Goal: Information Seeking & Learning: Find specific fact

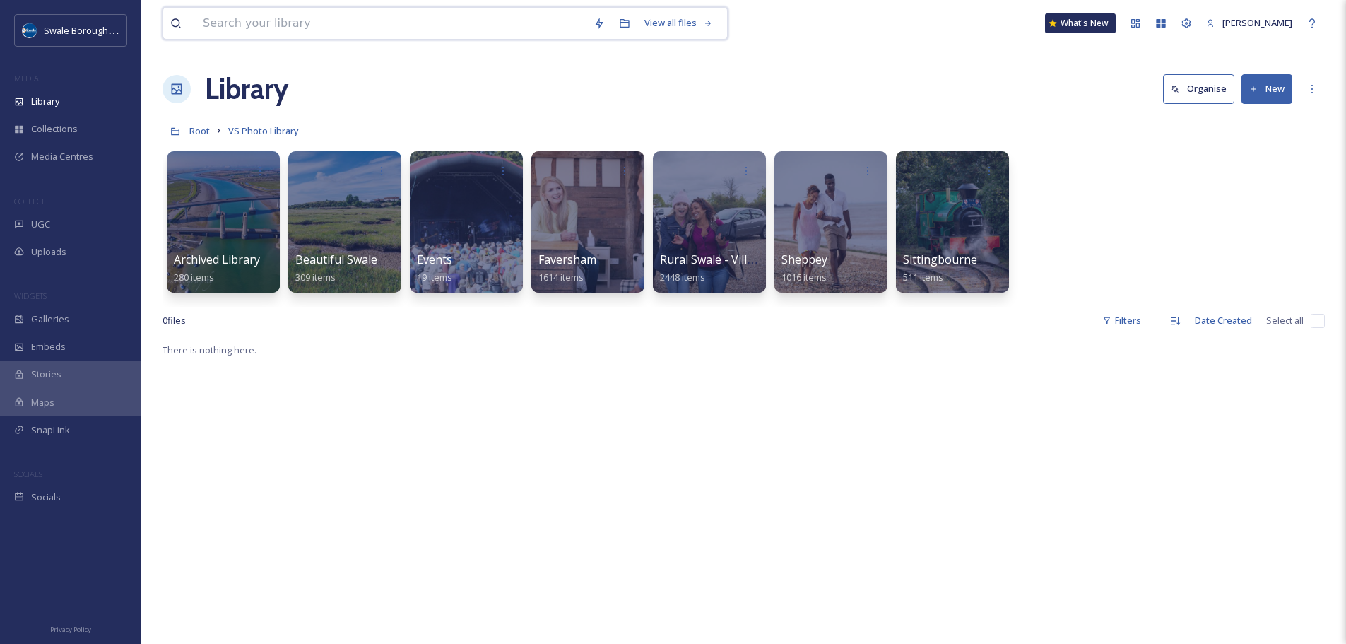
click at [328, 28] on input at bounding box center [391, 23] width 391 height 31
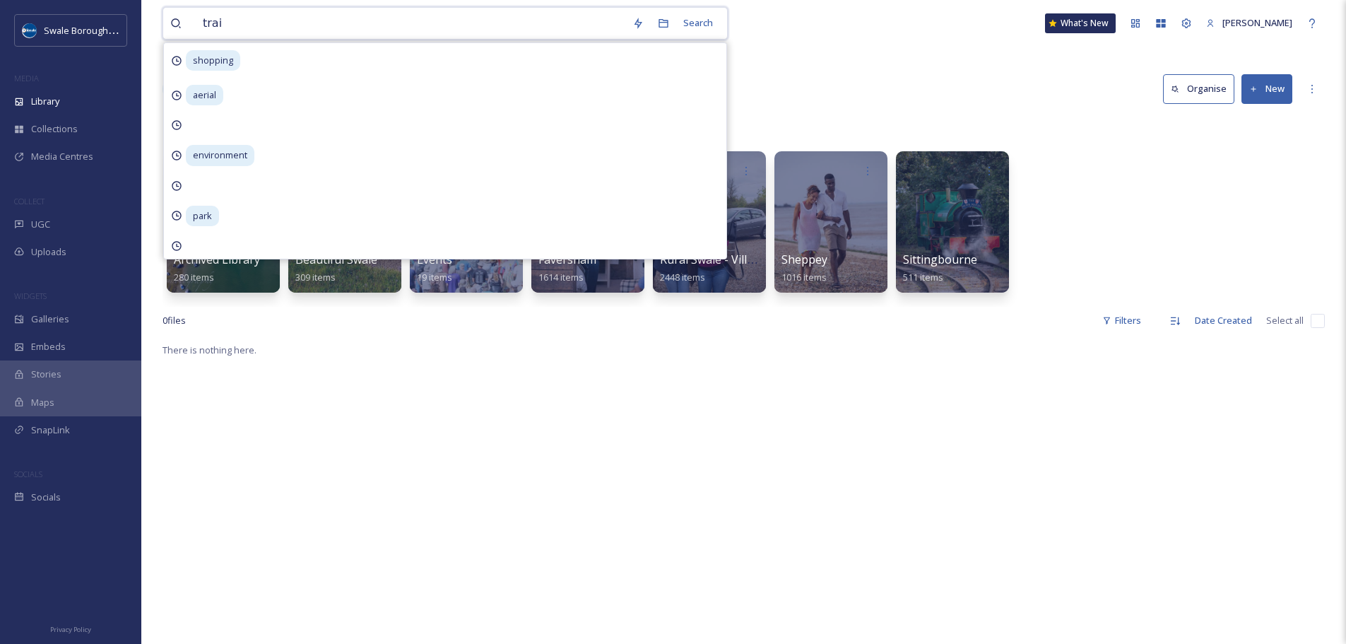
type input "train"
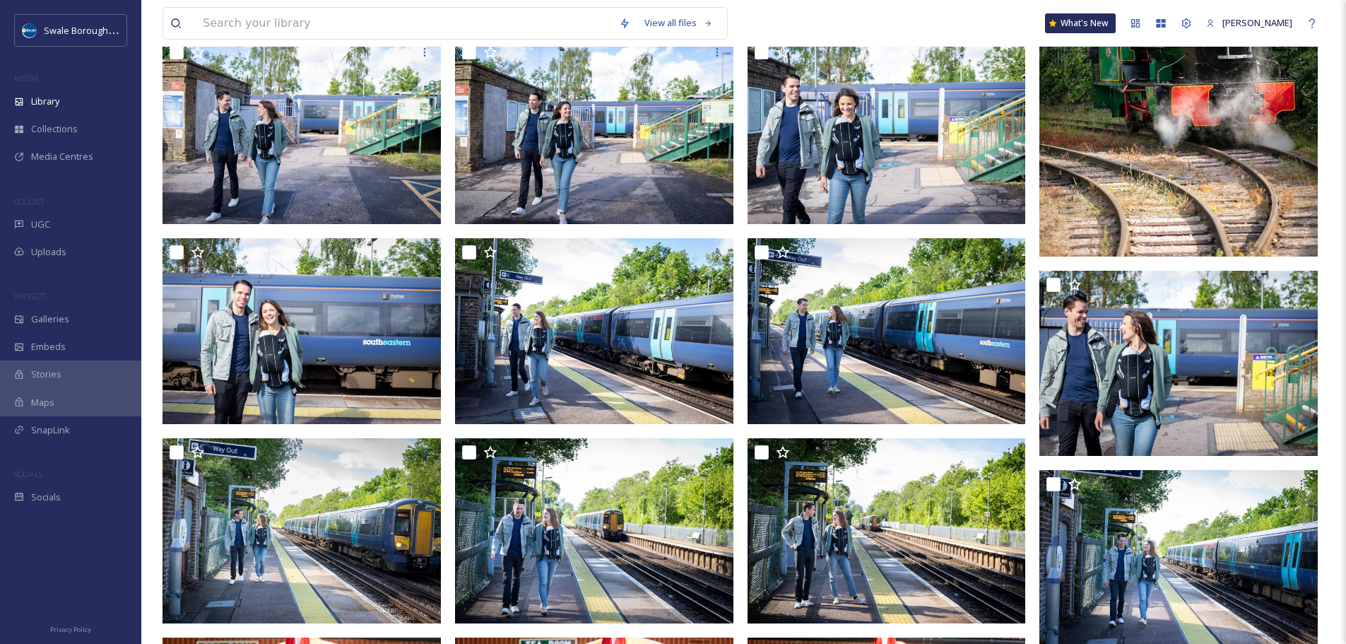
scroll to position [4090, 0]
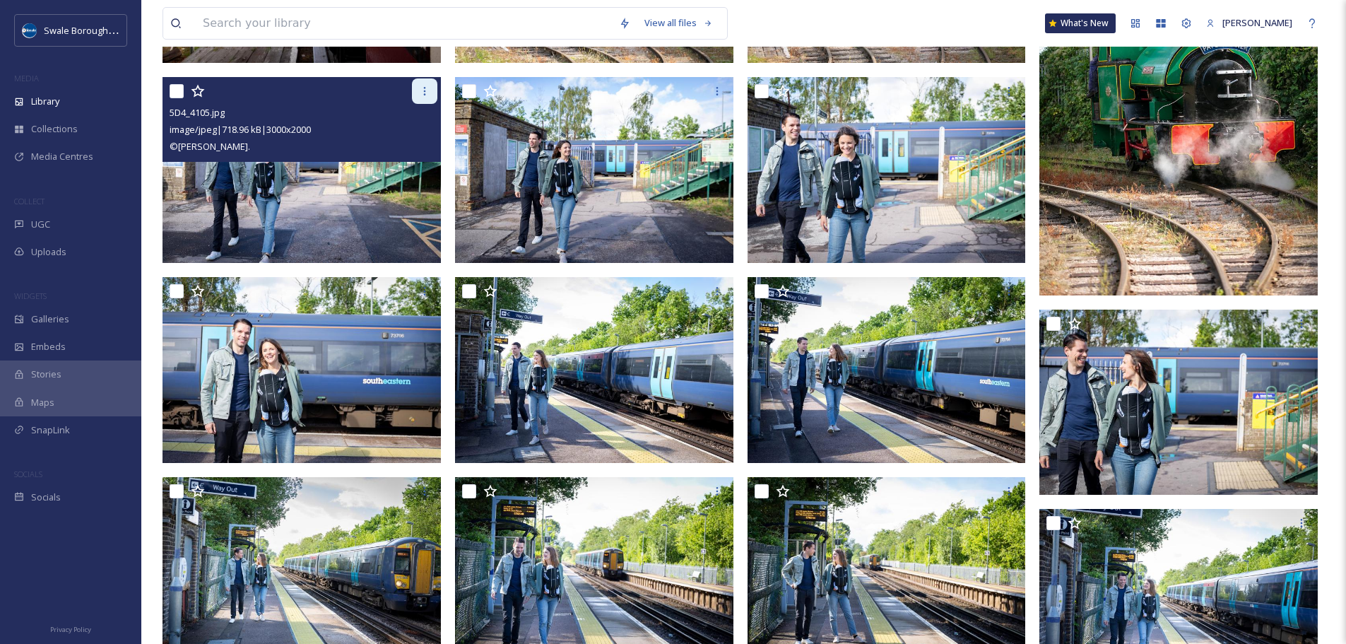
click at [422, 87] on icon at bounding box center [424, 90] width 11 height 11
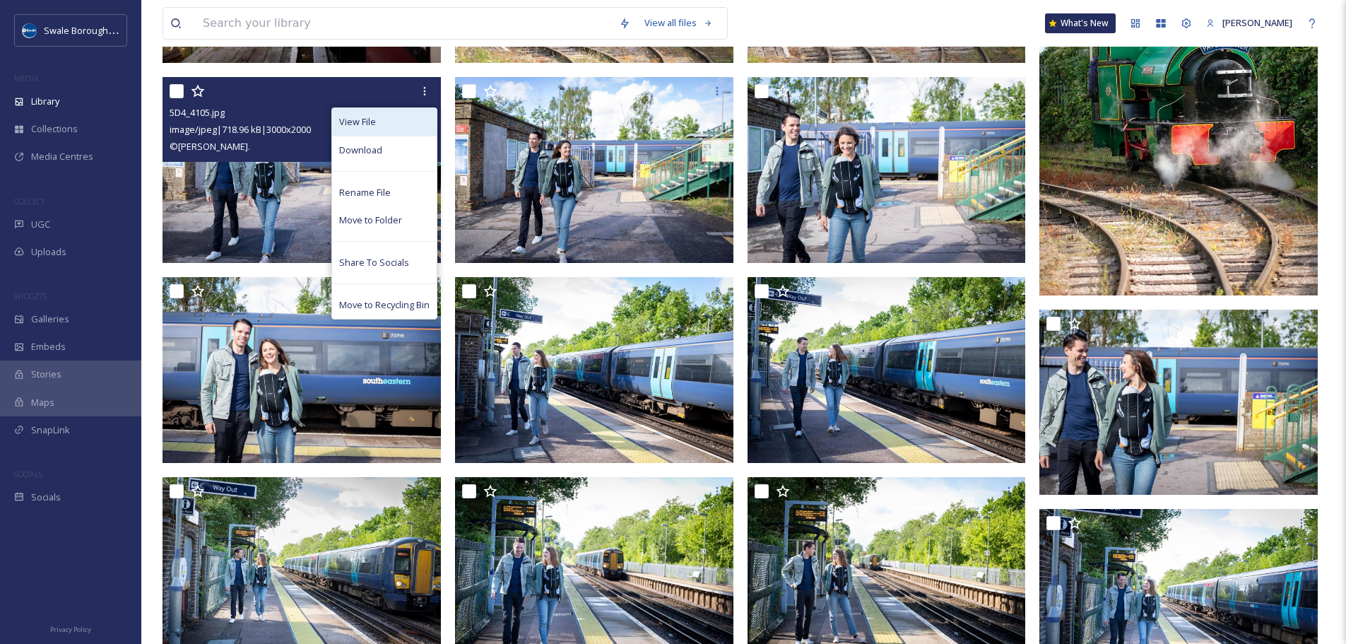
click at [397, 117] on div "View File" at bounding box center [384, 122] width 105 height 28
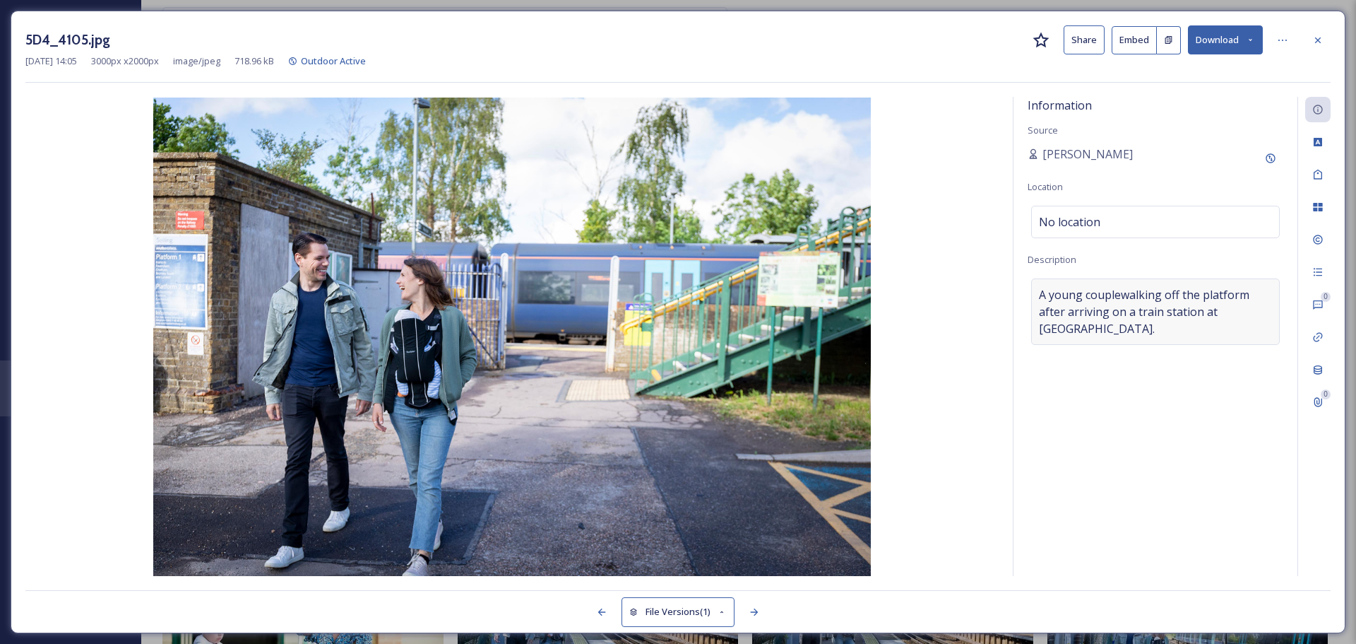
click at [1225, 316] on span "A young couplewalking off the platform after arriving on a train station at Sel…" at bounding box center [1155, 311] width 233 height 51
drag, startPoint x: 1225, startPoint y: 316, endPoint x: 1176, endPoint y: 315, distance: 48.7
click at [1176, 315] on textarea "A young couplewalking off the platform after arriving on a train station at Sel…" at bounding box center [1156, 336] width 256 height 117
click at [1320, 47] on div at bounding box center [1318, 40] width 25 height 25
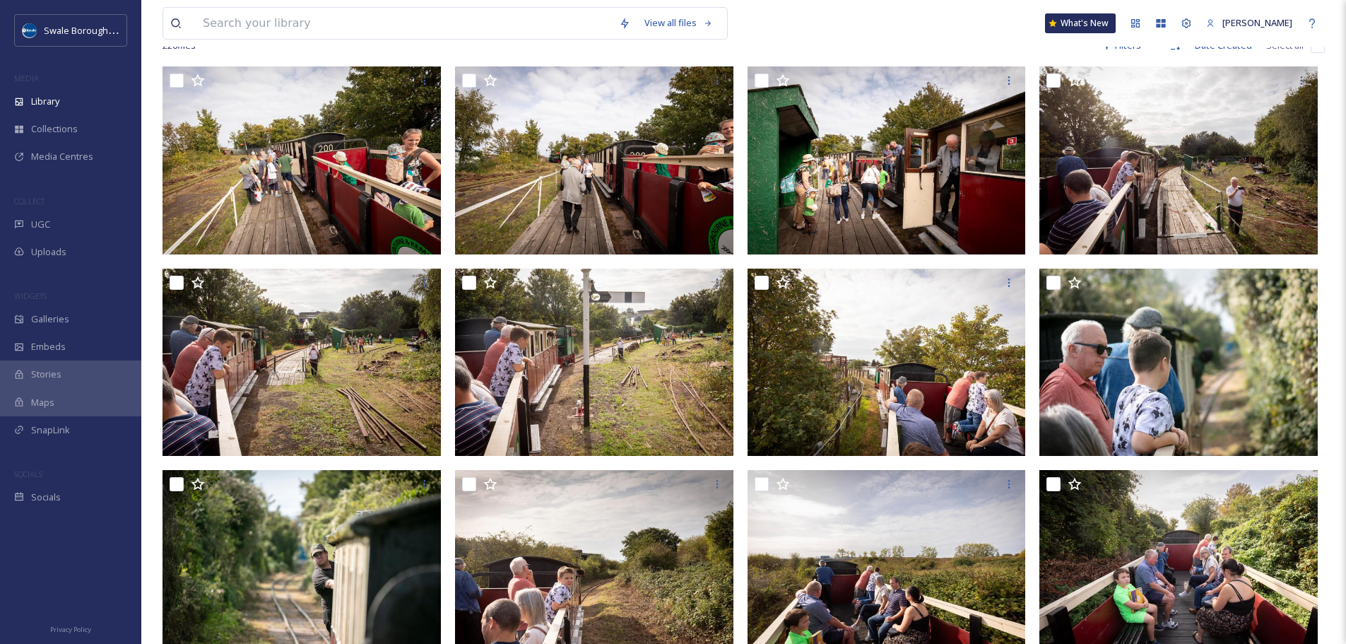
scroll to position [15, 0]
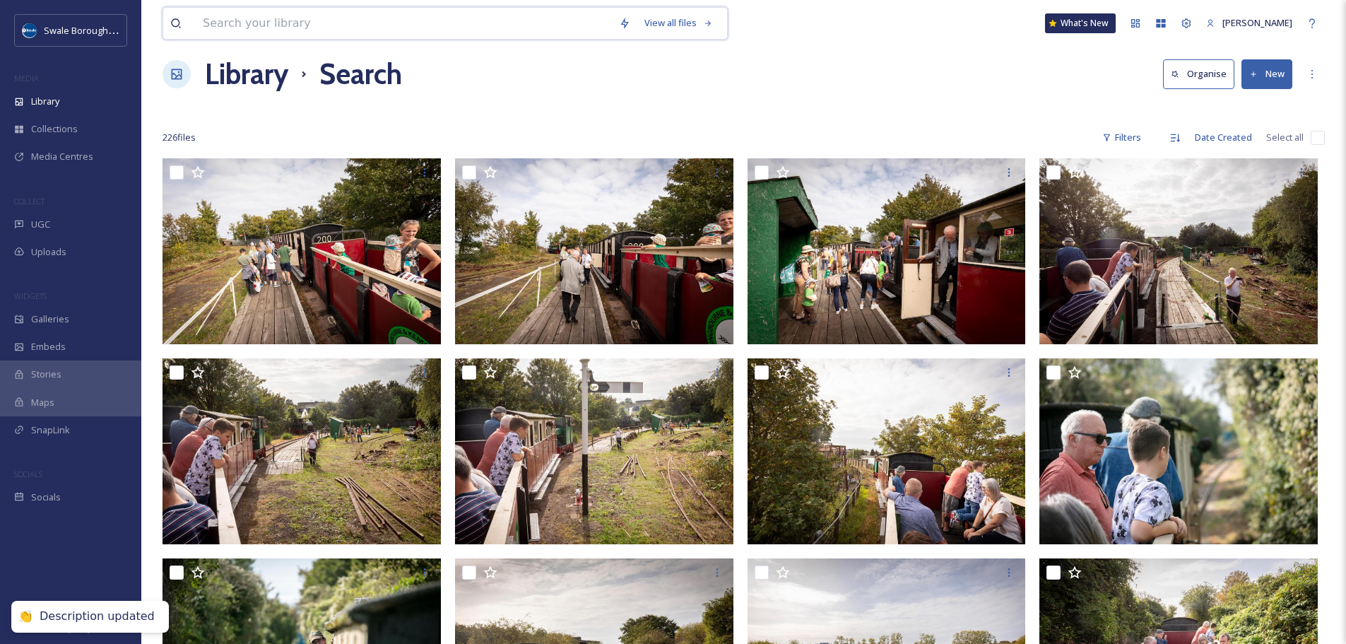
click at [326, 22] on input at bounding box center [404, 23] width 416 height 31
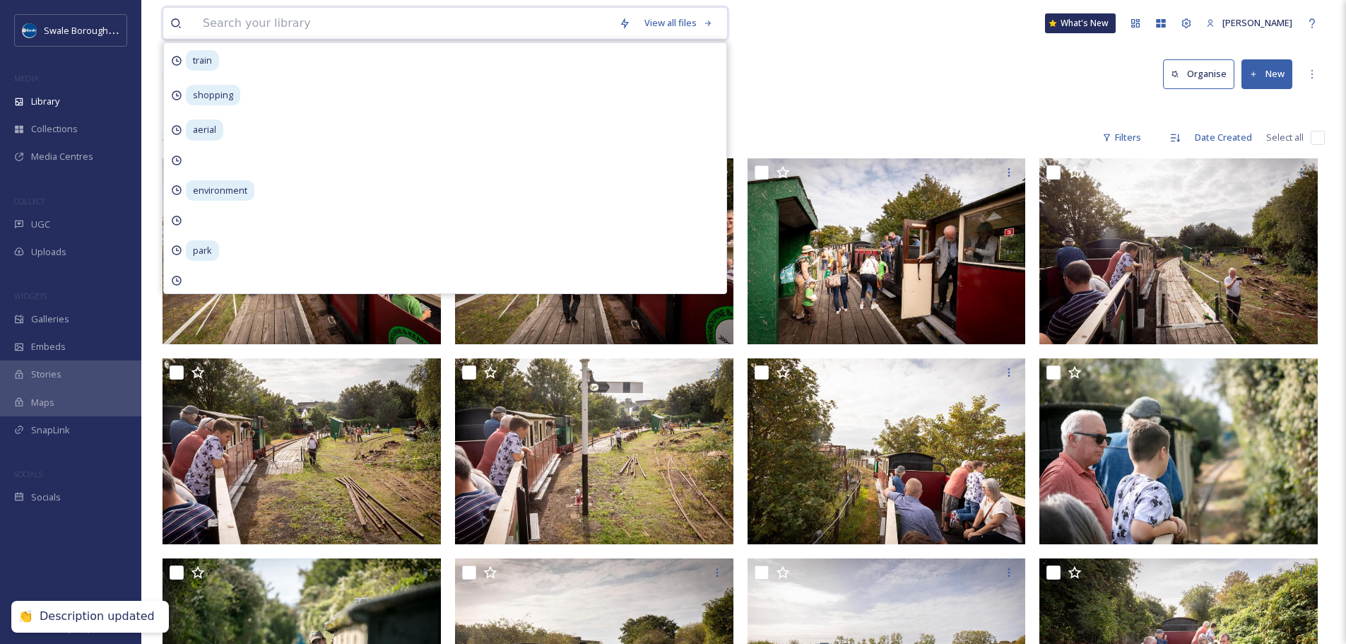
click at [326, 22] on input at bounding box center [404, 23] width 416 height 31
type input "park"
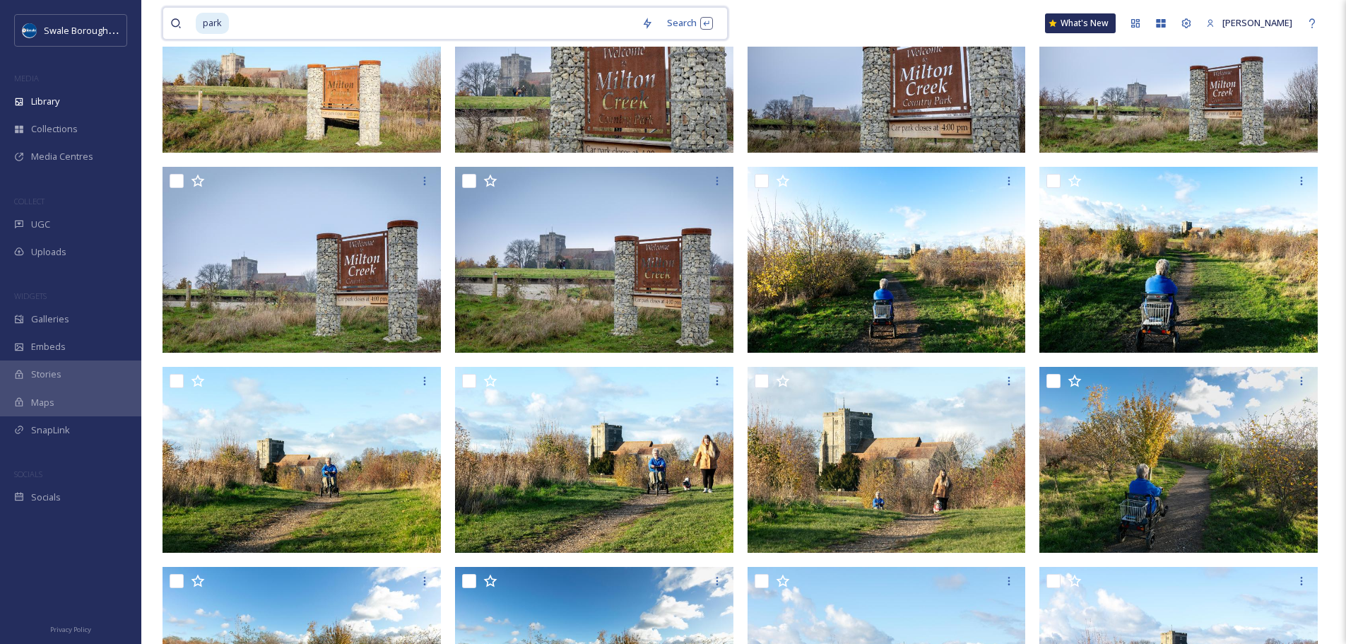
scroll to position [4787, 0]
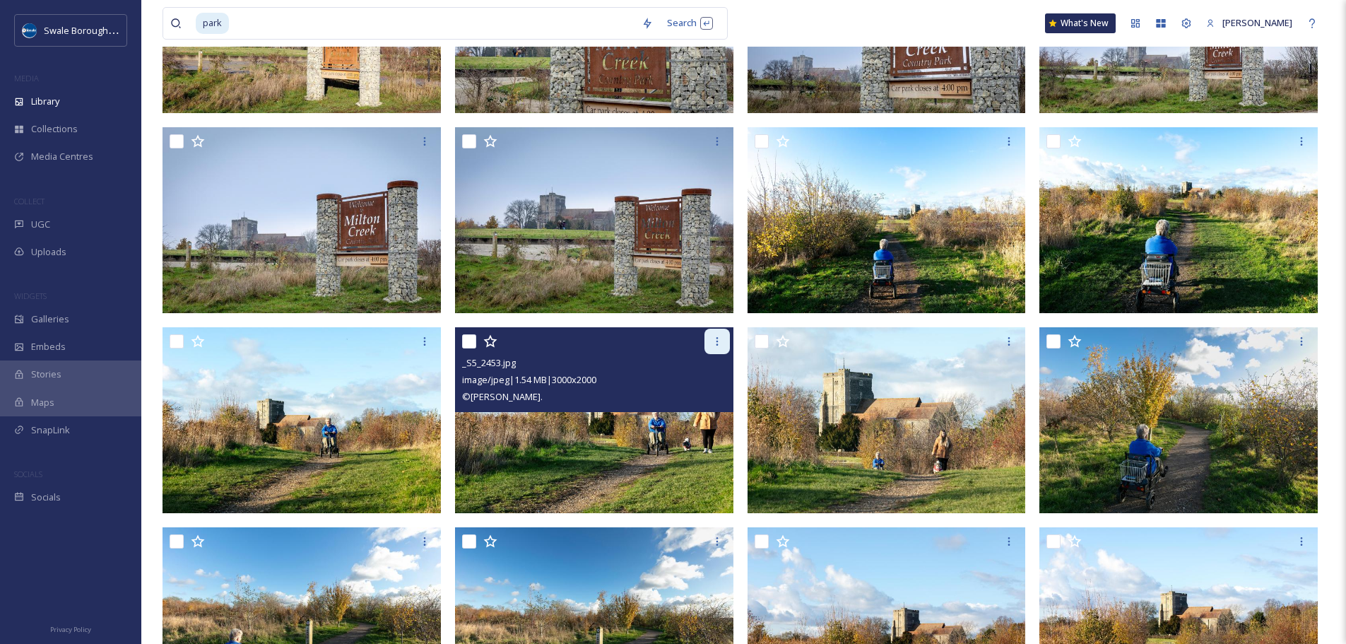
click at [716, 339] on icon at bounding box center [716, 341] width 11 height 11
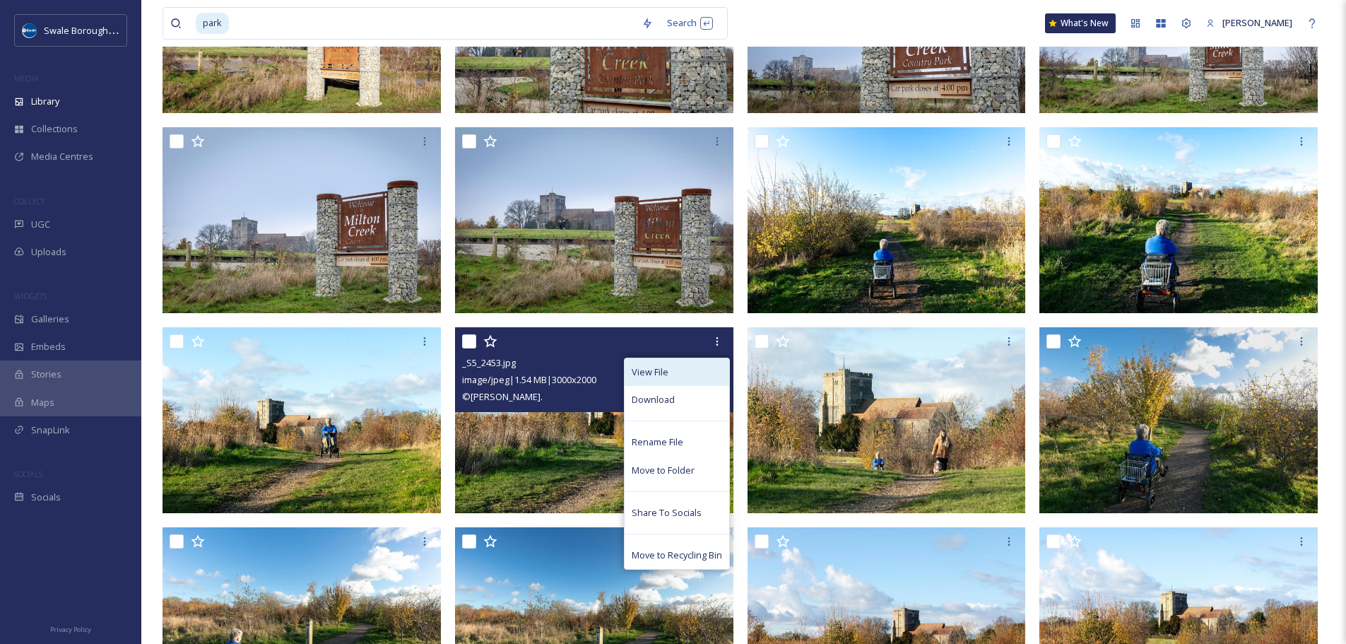
click at [699, 372] on div "View File" at bounding box center [676, 372] width 105 height 28
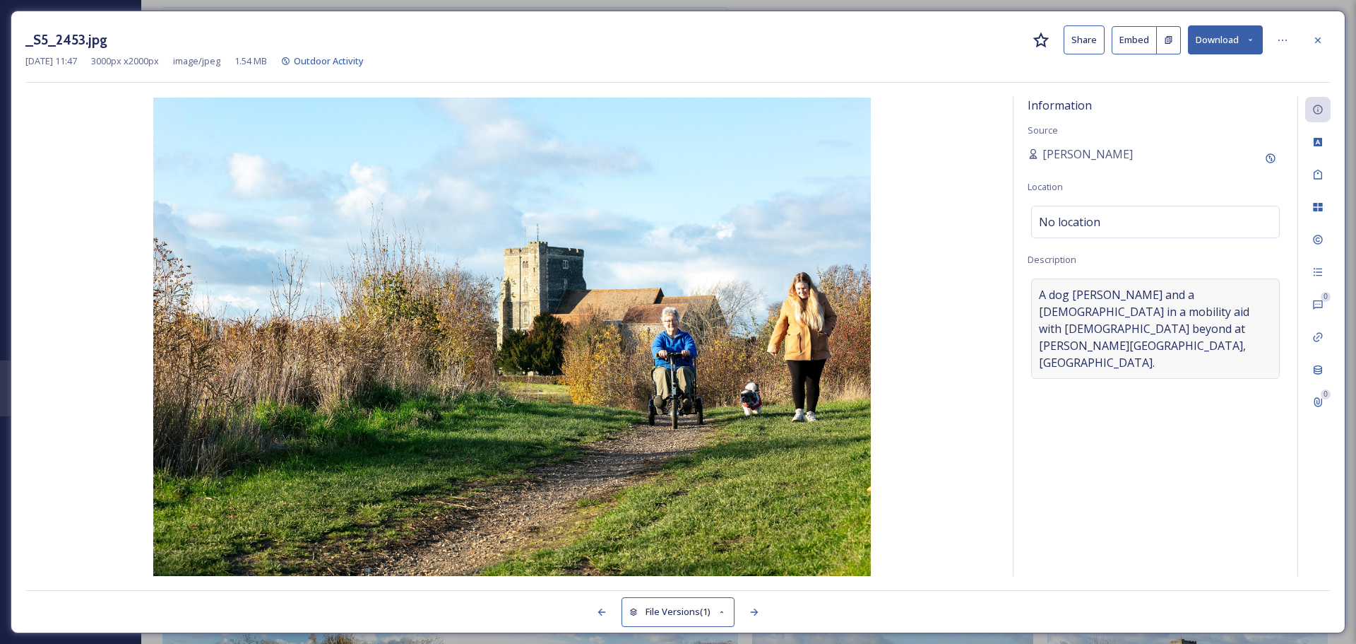
click at [1111, 309] on span "A dog walker and a lady in a mobility aid with Holy Trinity Church beyond at Mi…" at bounding box center [1155, 328] width 233 height 85
drag, startPoint x: 1035, startPoint y: 312, endPoint x: 1209, endPoint y: 330, distance: 175.4
click at [1209, 330] on textarea "A dog walker and a lady in a mobility aid with Holy Trinity Church beyond at Mi…" at bounding box center [1156, 336] width 256 height 117
click at [1320, 37] on icon at bounding box center [1318, 40] width 11 height 11
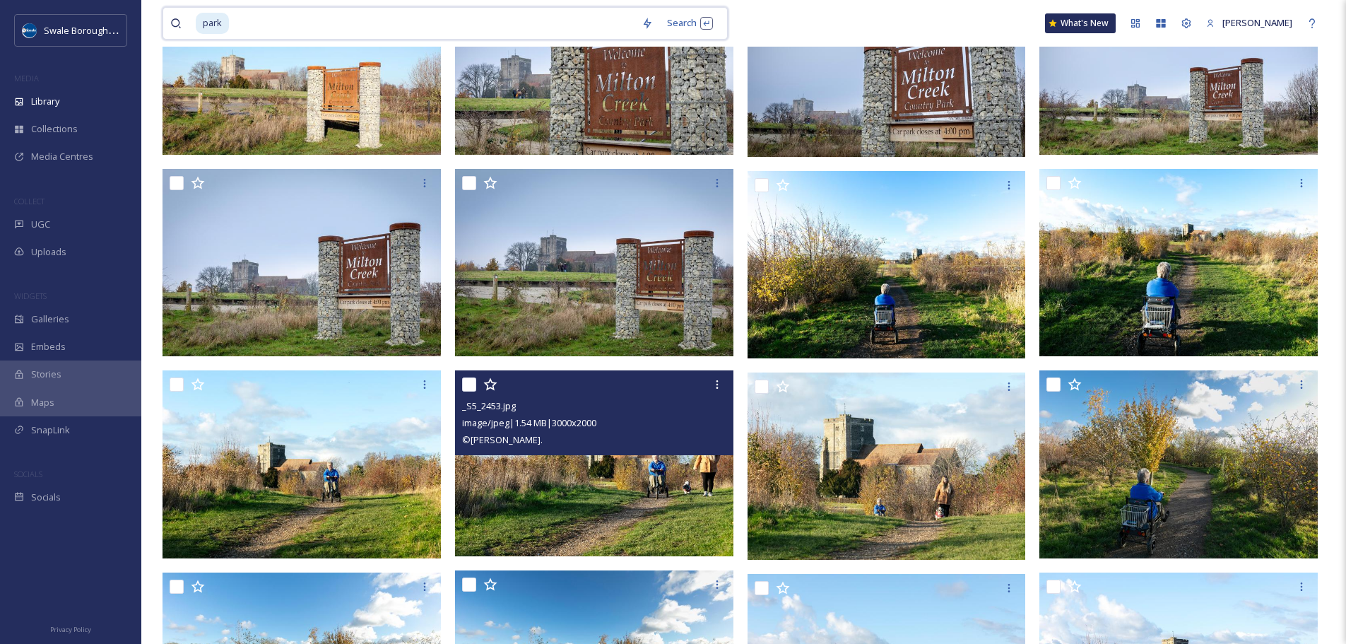
click at [282, 18] on input at bounding box center [432, 23] width 404 height 31
type input "p"
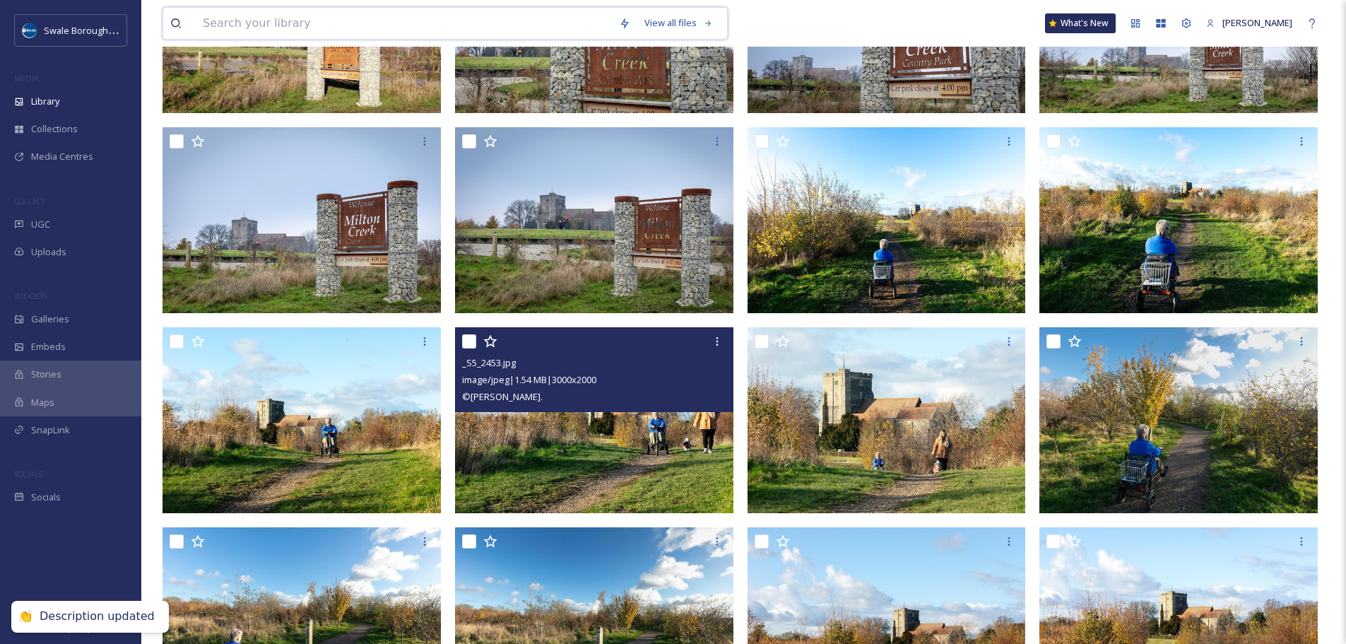
scroll to position [4746, 0]
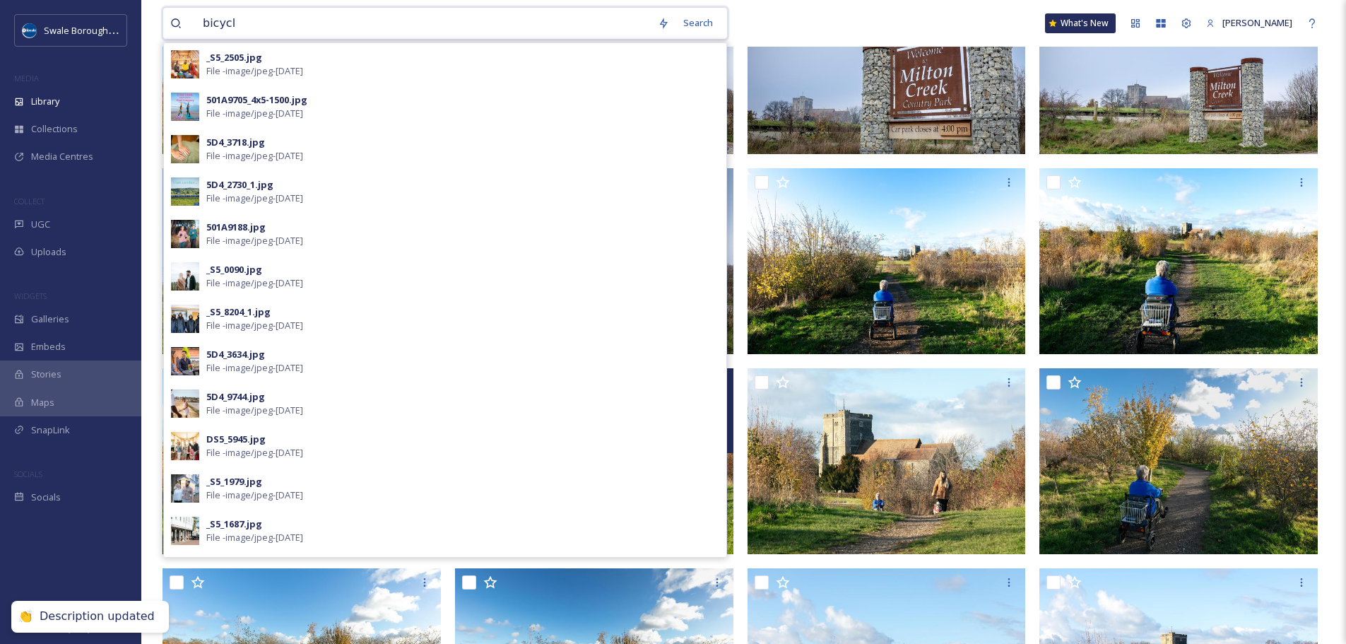
type input "bicycle"
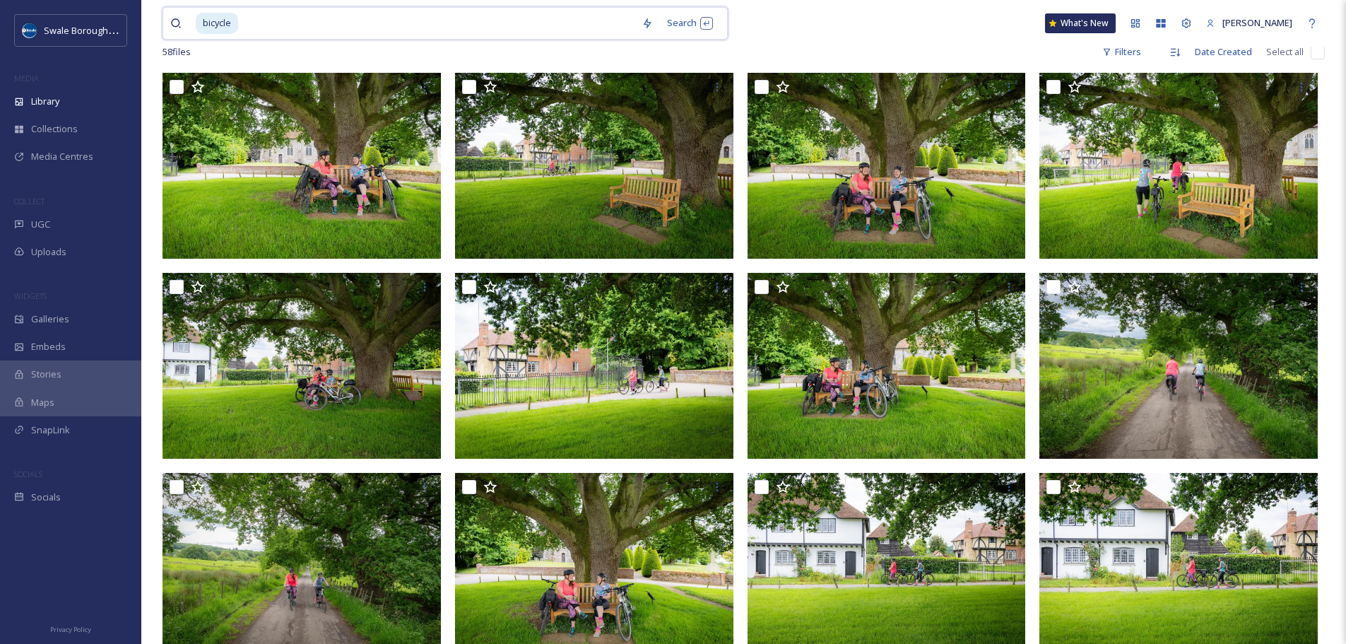
scroll to position [136, 0]
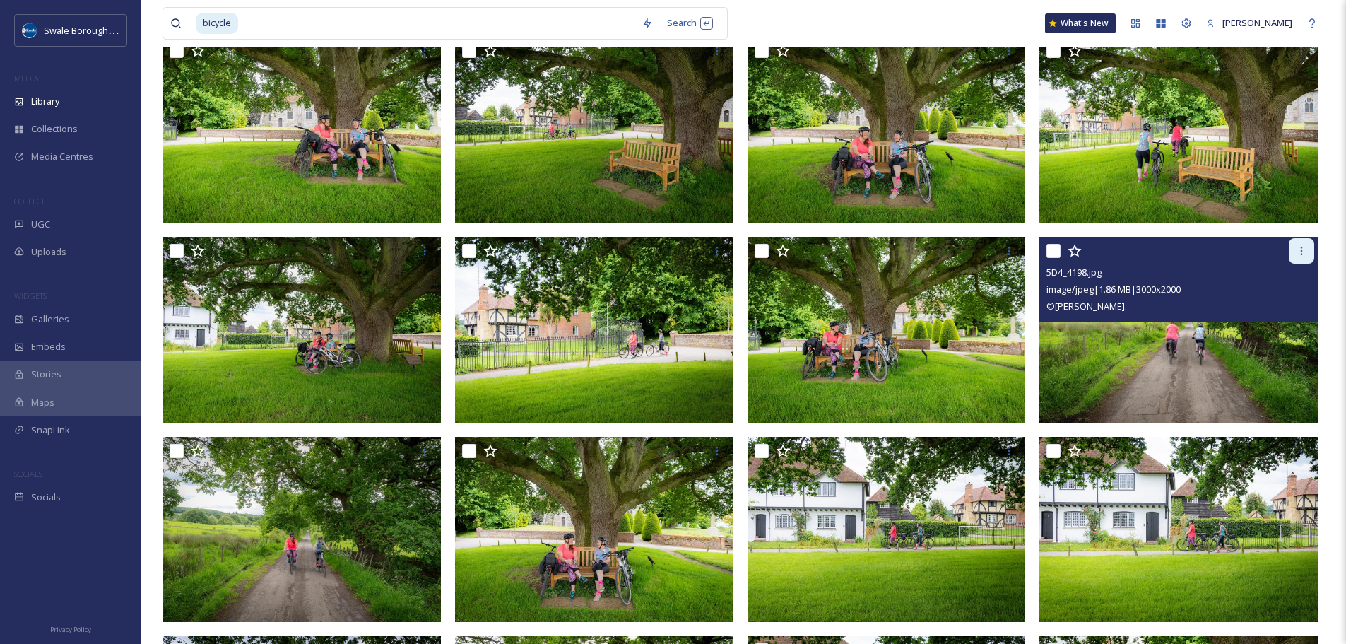
click at [1295, 248] on div at bounding box center [1301, 250] width 25 height 25
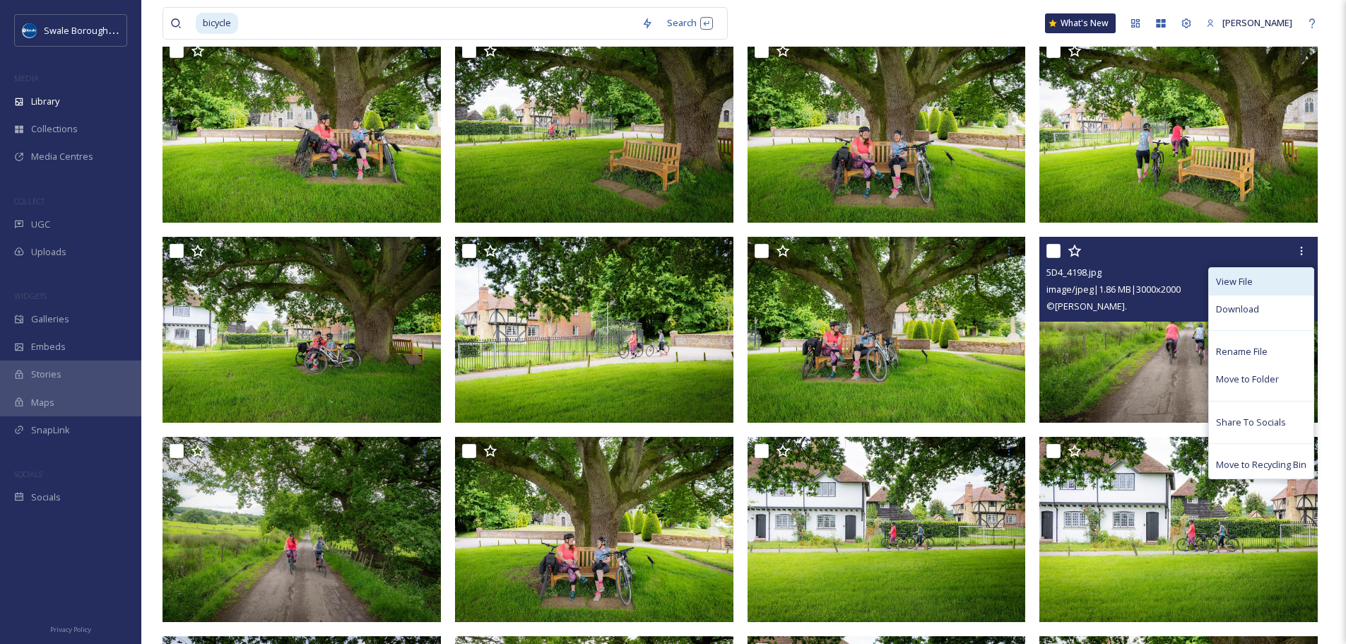
click at [1241, 276] on span "View File" at bounding box center [1234, 281] width 37 height 13
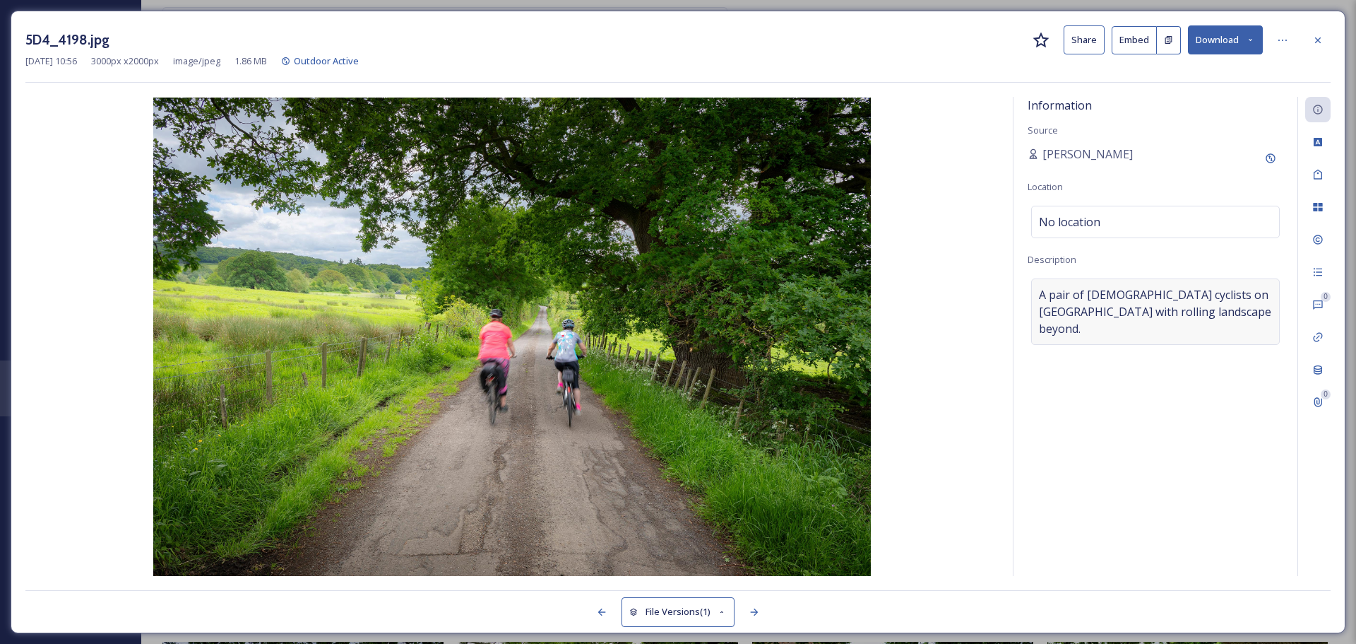
click at [1217, 312] on span "A pair of female cyclists on Crockham Road with rolling landscape beyond." at bounding box center [1155, 311] width 233 height 51
drag, startPoint x: 1171, startPoint y: 294, endPoint x: 1185, endPoint y: 312, distance: 22.6
click at [1185, 312] on textarea "A pair of female cyclists on Crockham Road with rolling landscape beyond." at bounding box center [1156, 336] width 256 height 117
click at [1320, 39] on icon at bounding box center [1318, 40] width 11 height 11
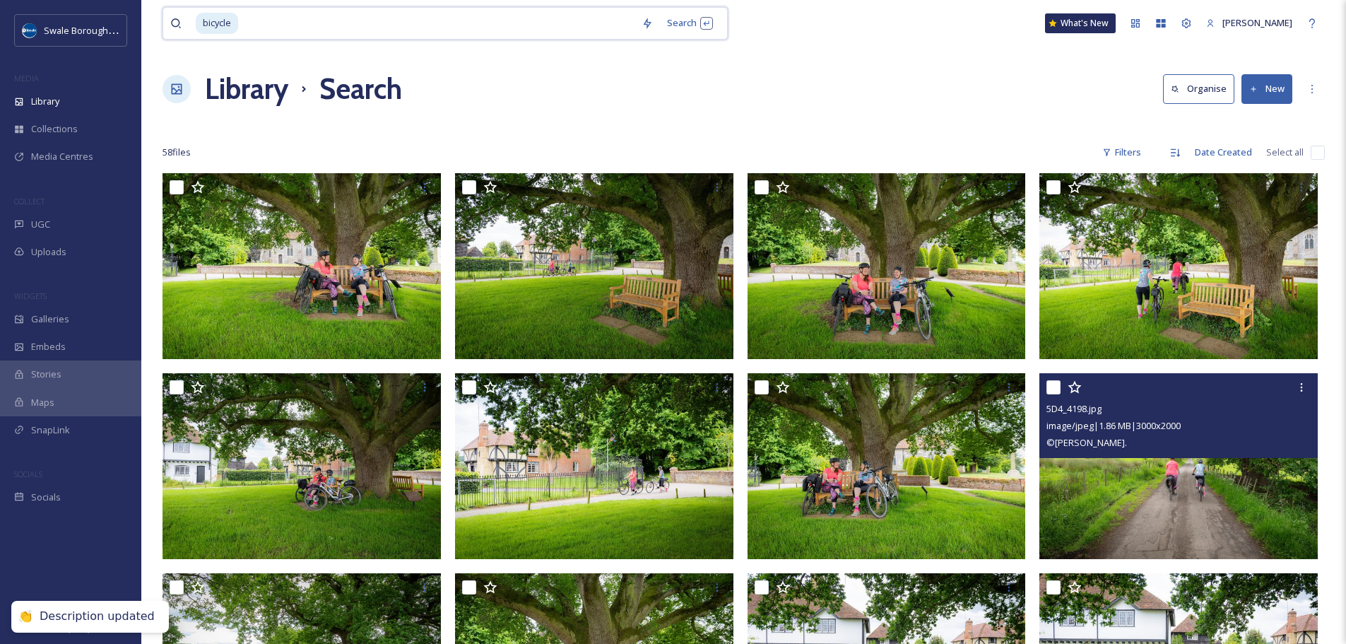
click at [324, 23] on input at bounding box center [436, 23] width 395 height 31
type input "b"
type input "aerial"
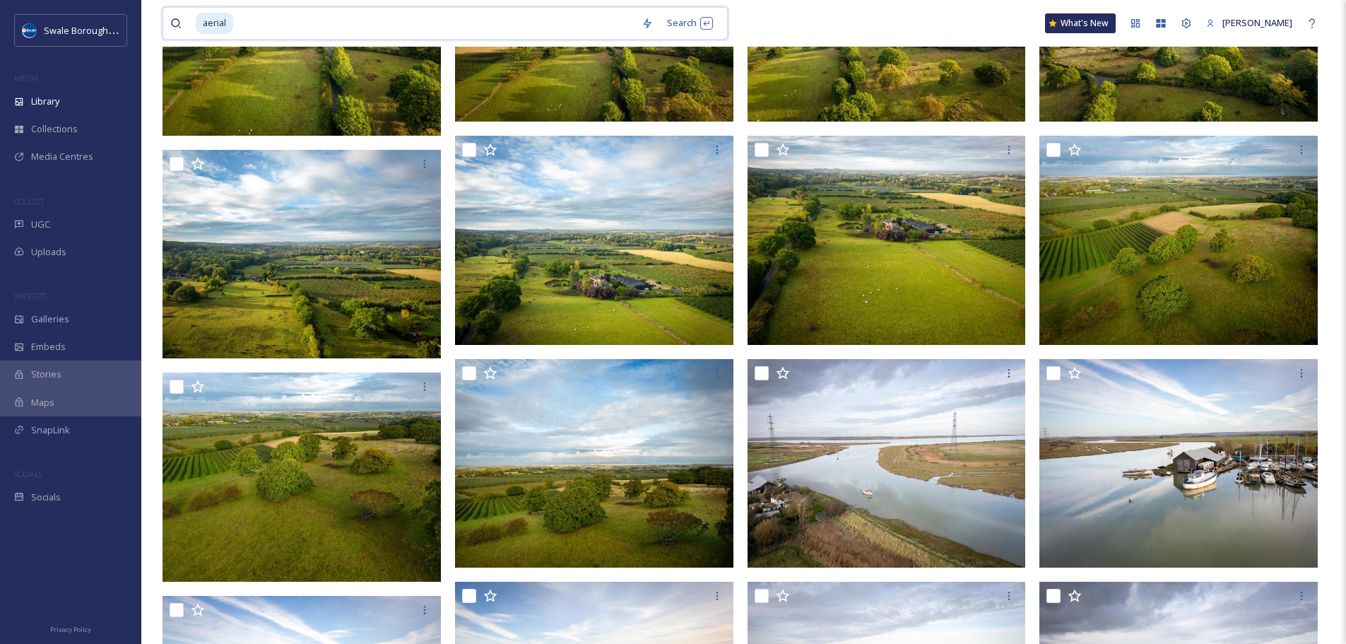
scroll to position [2698, 0]
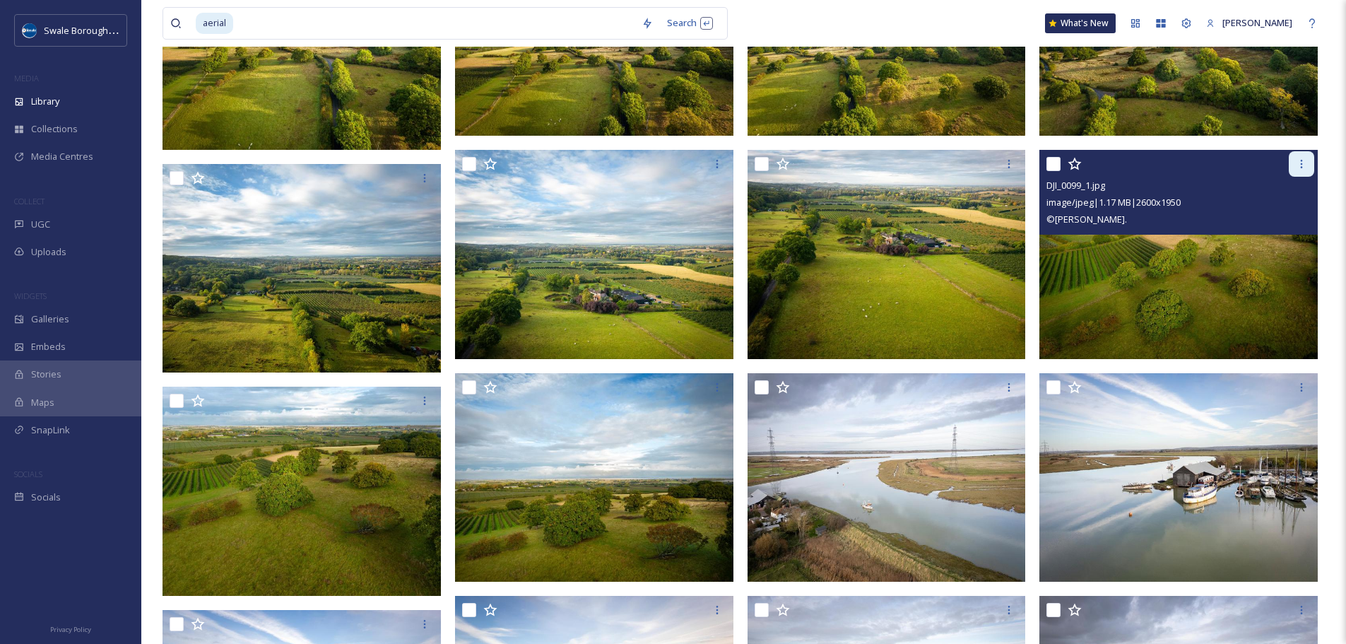
click at [1297, 165] on icon at bounding box center [1301, 163] width 11 height 11
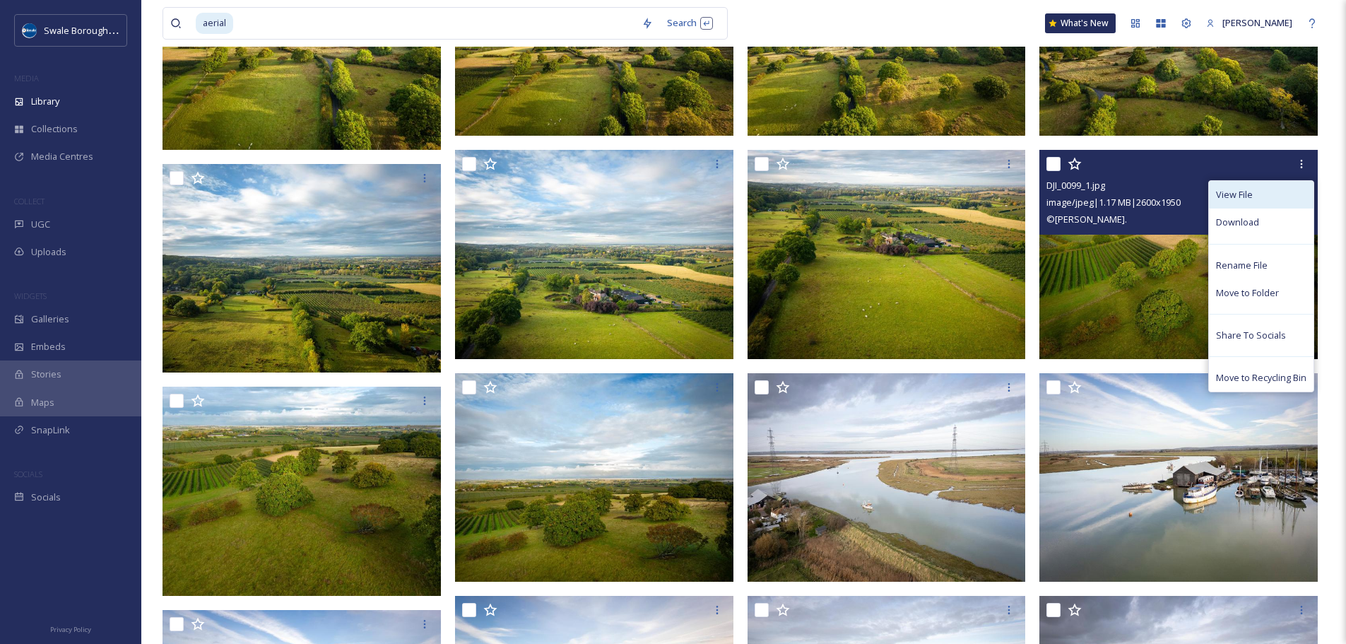
click at [1274, 188] on div "View File" at bounding box center [1261, 195] width 105 height 28
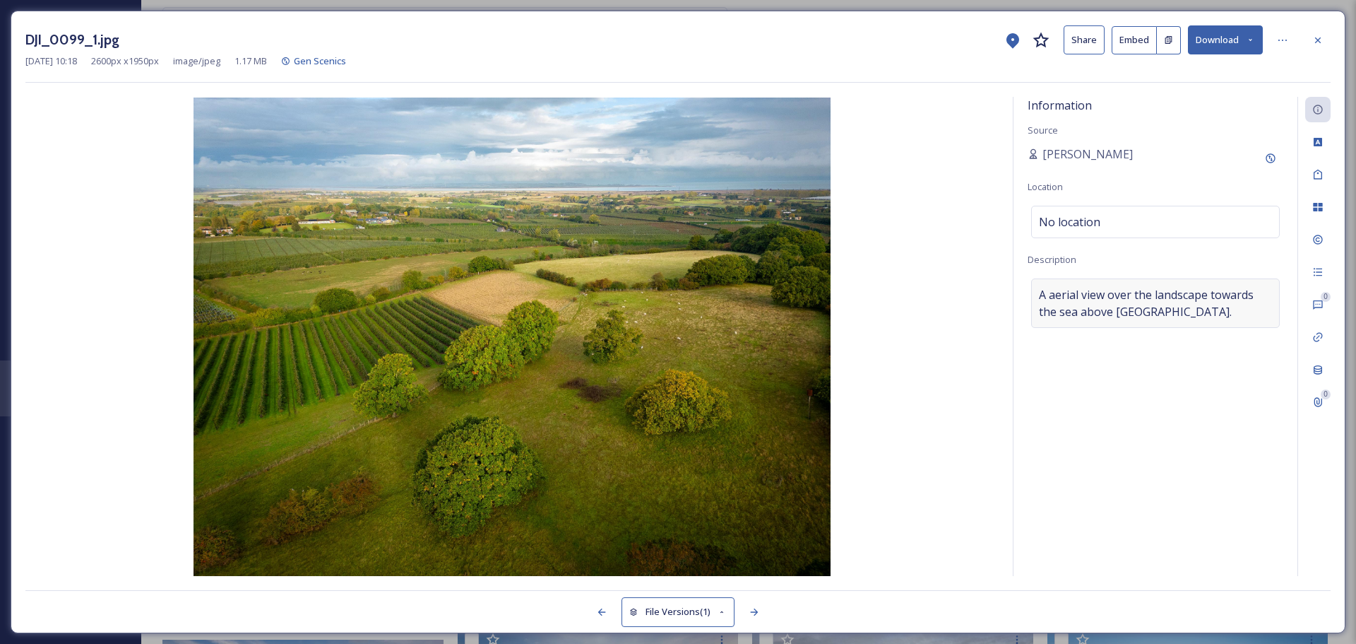
click at [1173, 307] on span "A aerial view over the landscape towards the sea above Crockham Wood." at bounding box center [1155, 303] width 233 height 34
drag, startPoint x: 1191, startPoint y: 310, endPoint x: 1029, endPoint y: 293, distance: 162.7
click at [1029, 293] on textarea "A aerial view over the landscape towards the sea above Crockham Wood." at bounding box center [1156, 336] width 256 height 117
click at [1325, 28] on div at bounding box center [1318, 40] width 25 height 25
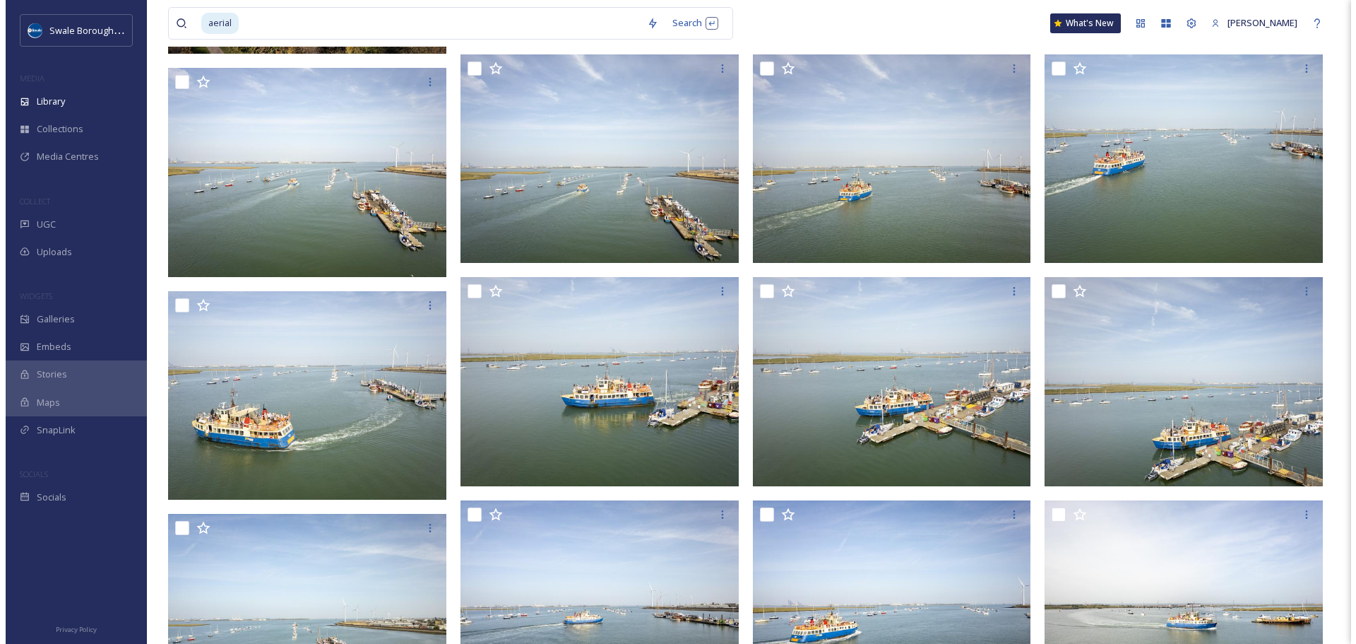
scroll to position [781, 0]
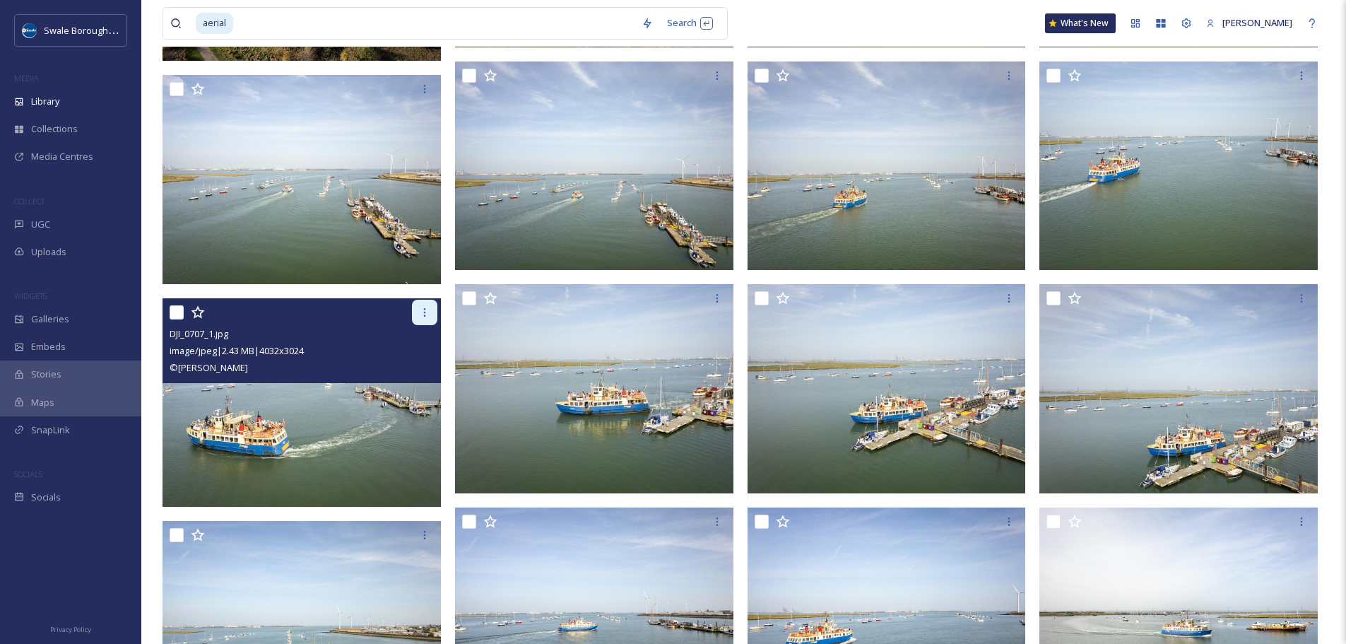
click at [418, 315] on div at bounding box center [424, 312] width 25 height 25
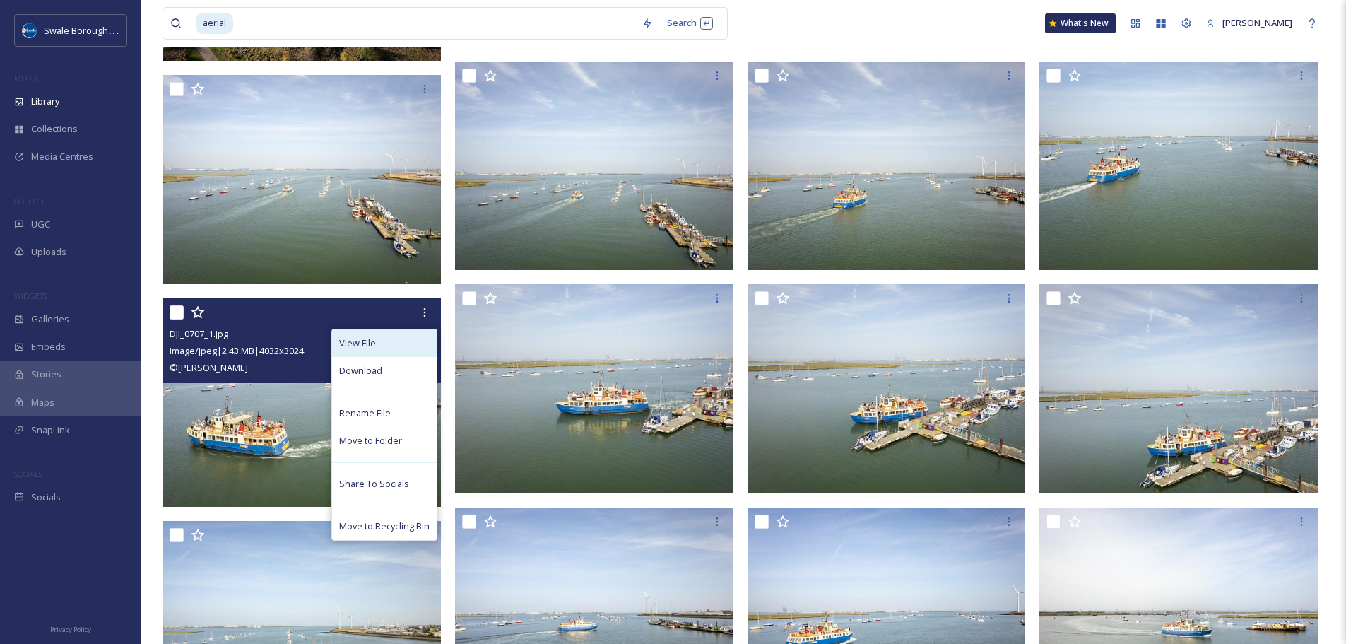
click at [422, 345] on div "View File" at bounding box center [384, 343] width 105 height 28
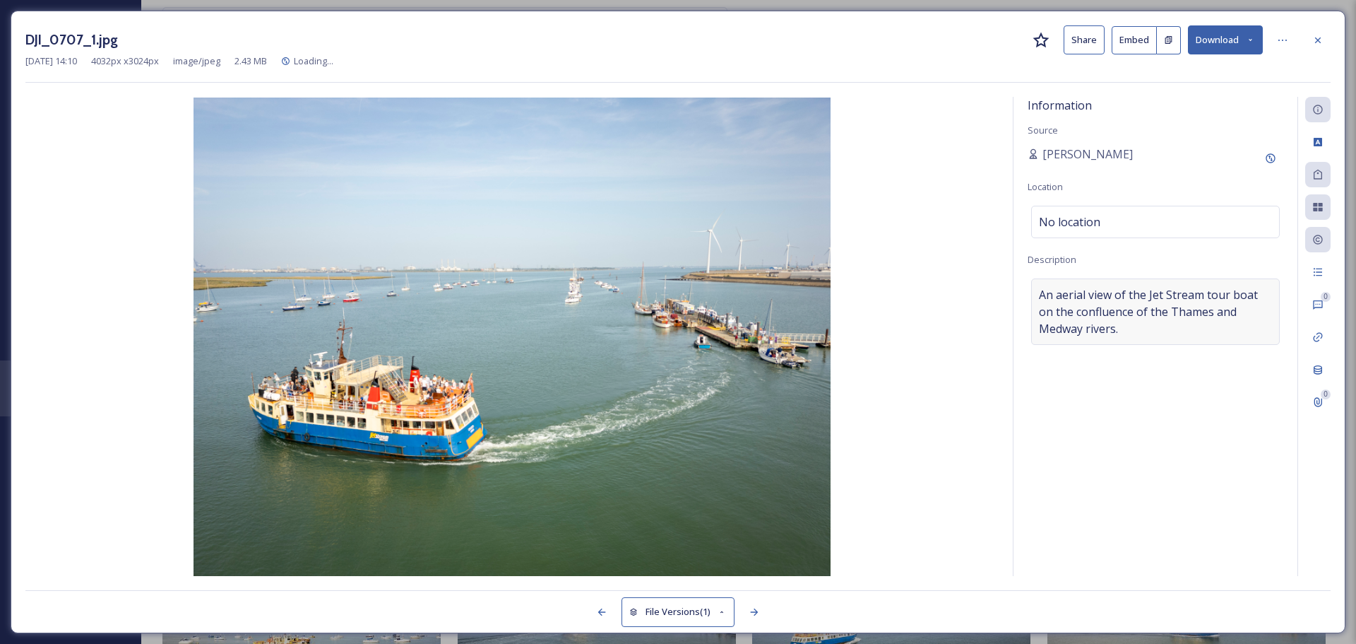
click at [1081, 297] on span "An aerial view of the Jet Stream tour boat on the confluence of the Thames and …" at bounding box center [1155, 311] width 233 height 51
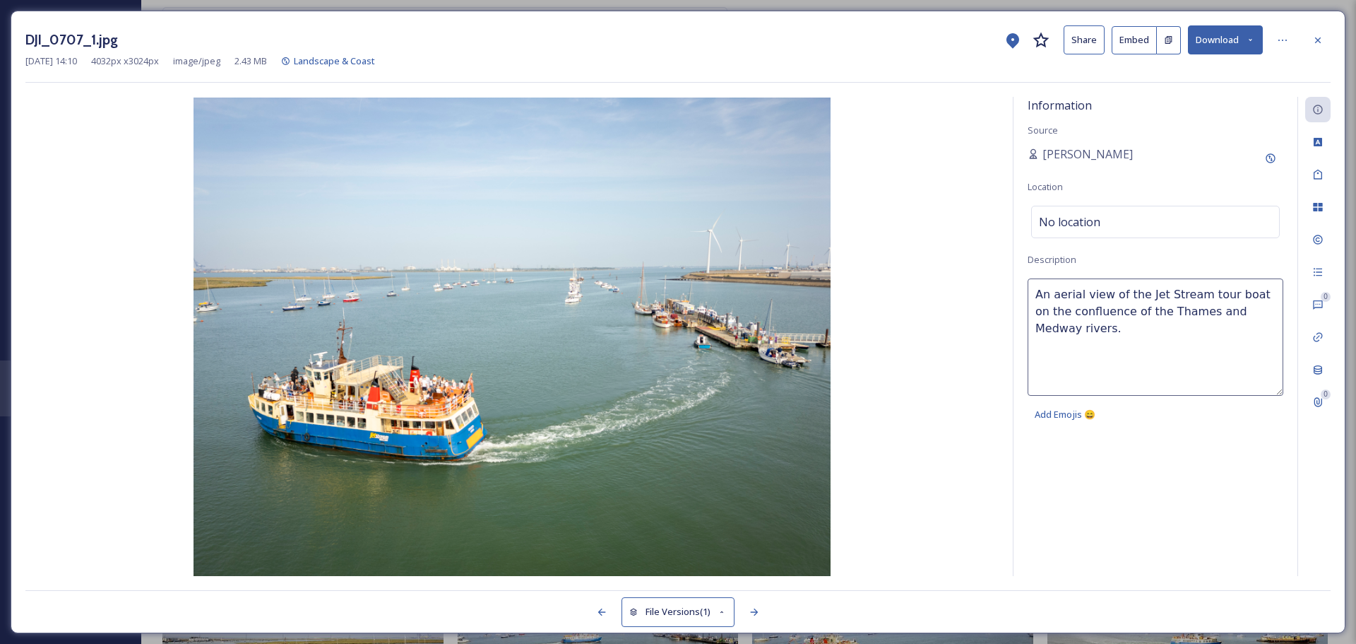
drag, startPoint x: 1146, startPoint y: 310, endPoint x: 1159, endPoint y: 326, distance: 20.6
click at [1159, 326] on textarea "An aerial view of the Jet Stream tour boat on the confluence of the Thames and …" at bounding box center [1156, 336] width 256 height 117
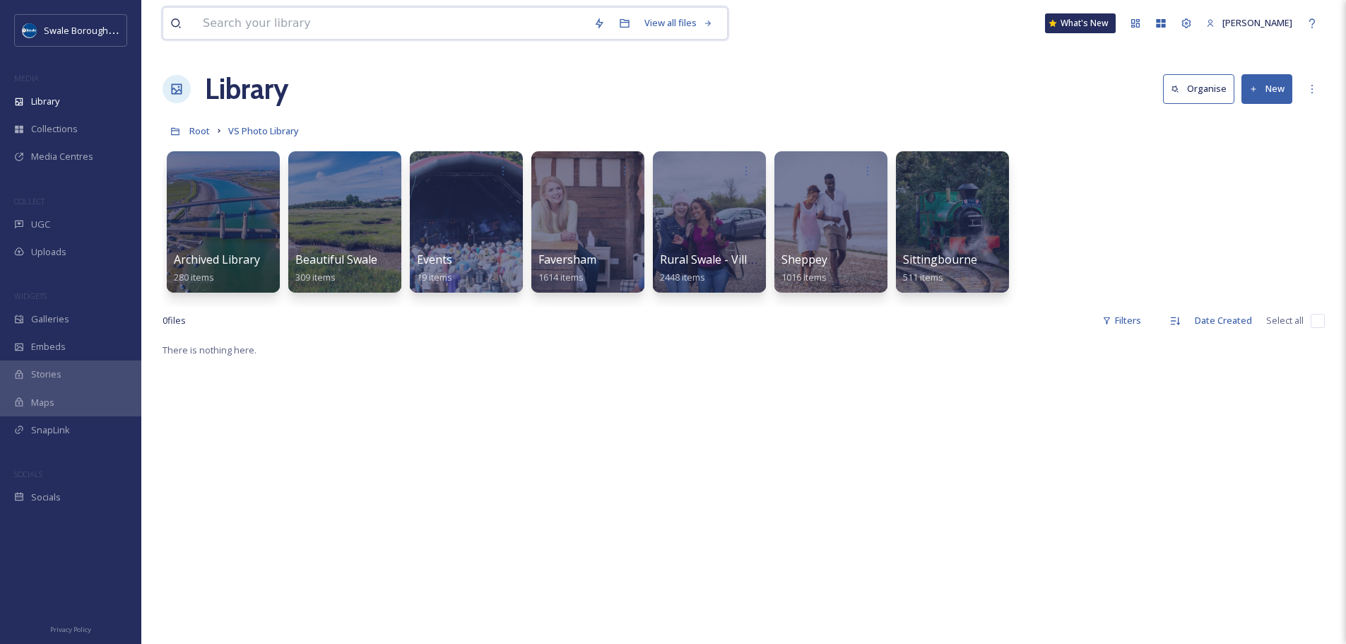
click at [481, 19] on input at bounding box center [391, 23] width 391 height 31
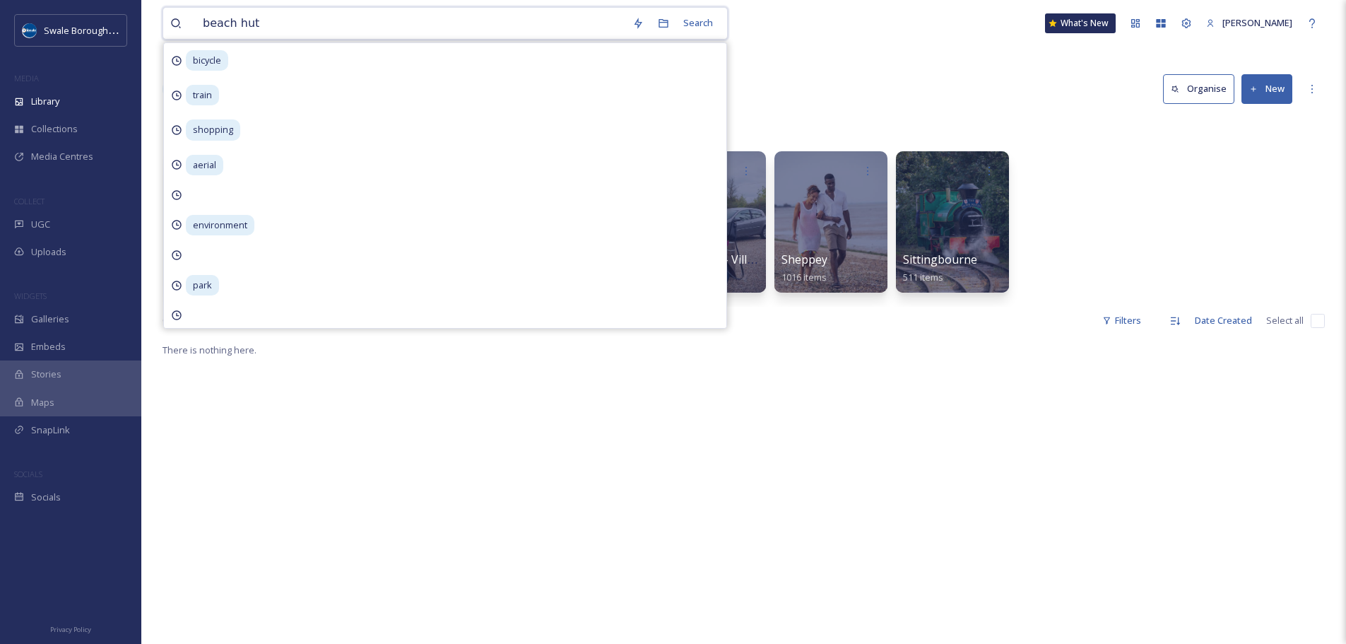
type input "beach huts"
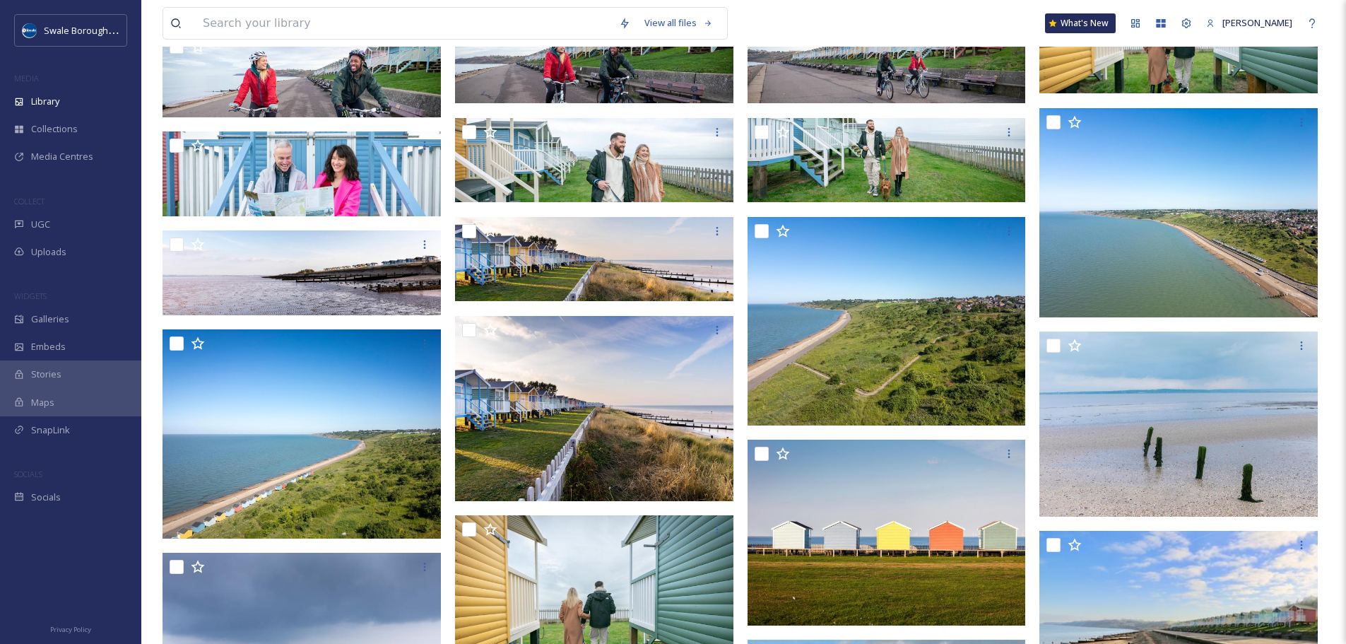
scroll to position [2600, 0]
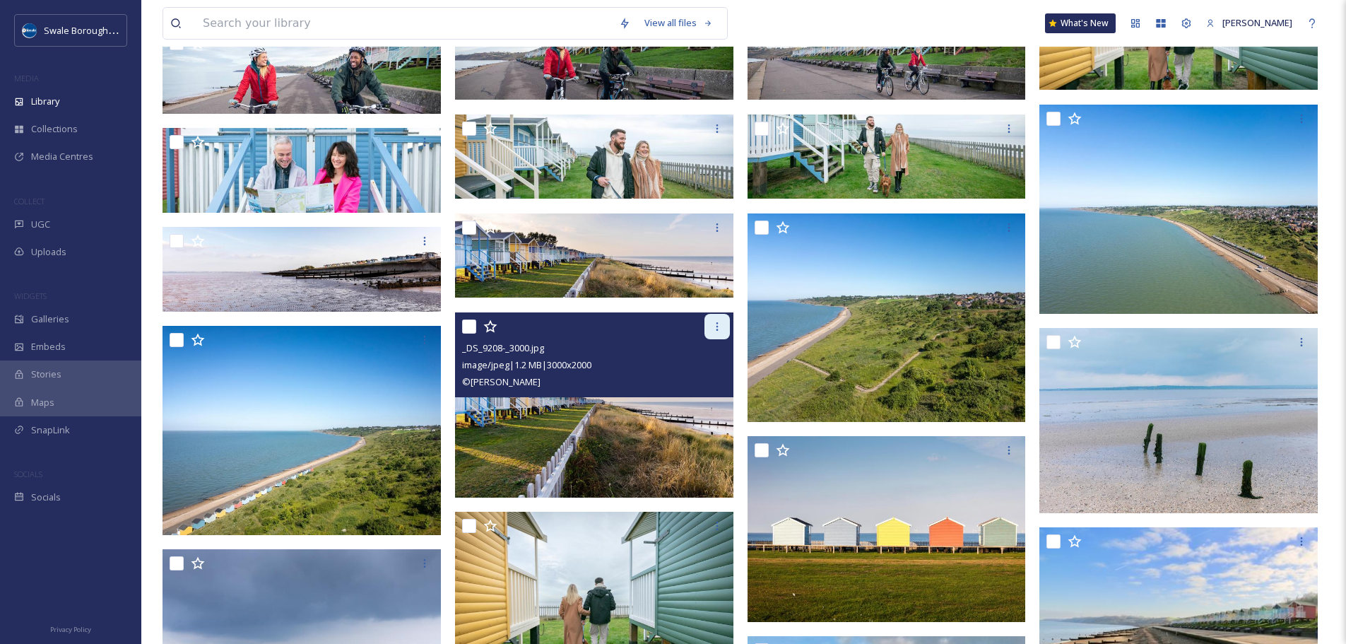
click at [713, 328] on icon at bounding box center [716, 326] width 11 height 11
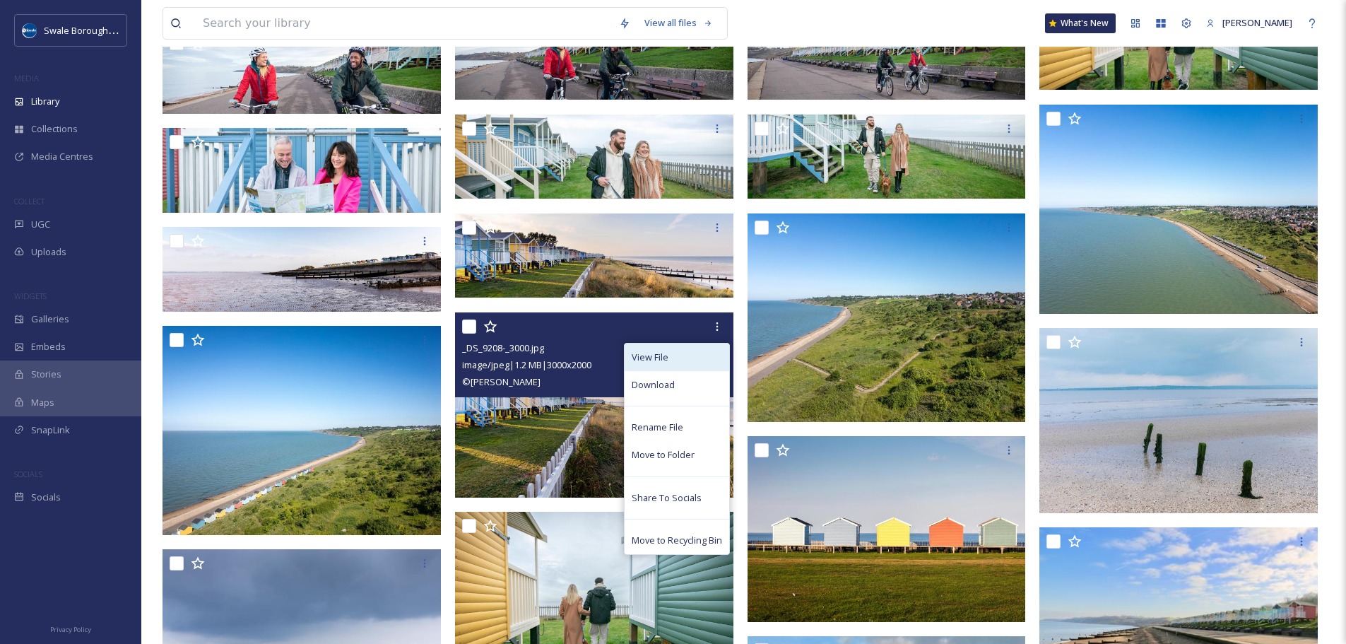
click at [691, 358] on div "View File" at bounding box center [676, 357] width 105 height 28
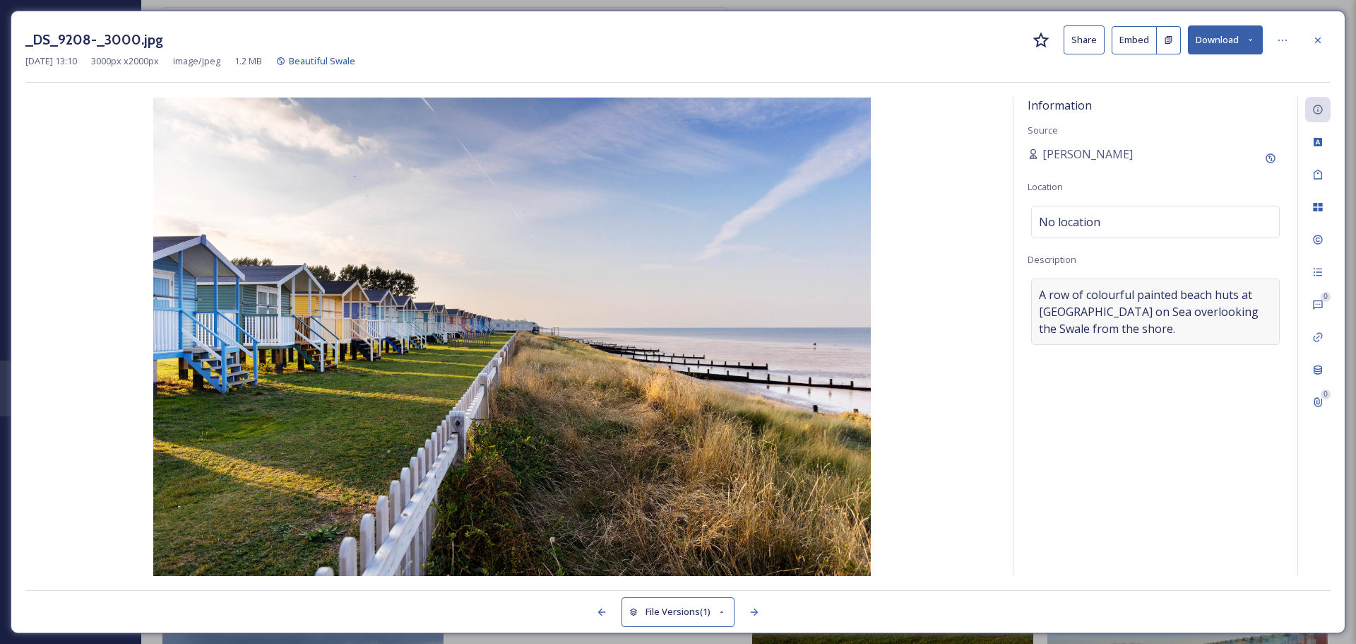
click at [1179, 308] on span "A row of colourful painted beach huts at Leysdown on Sea overlooking the Swale …" at bounding box center [1155, 311] width 233 height 51
drag, startPoint x: 1036, startPoint y: 309, endPoint x: 1120, endPoint y: 312, distance: 84.1
click at [1120, 312] on textarea "A row of colourful painted beach huts at Leysdown on Sea overlooking the Swale …" at bounding box center [1156, 336] width 256 height 117
click at [1325, 37] on div at bounding box center [1318, 40] width 25 height 25
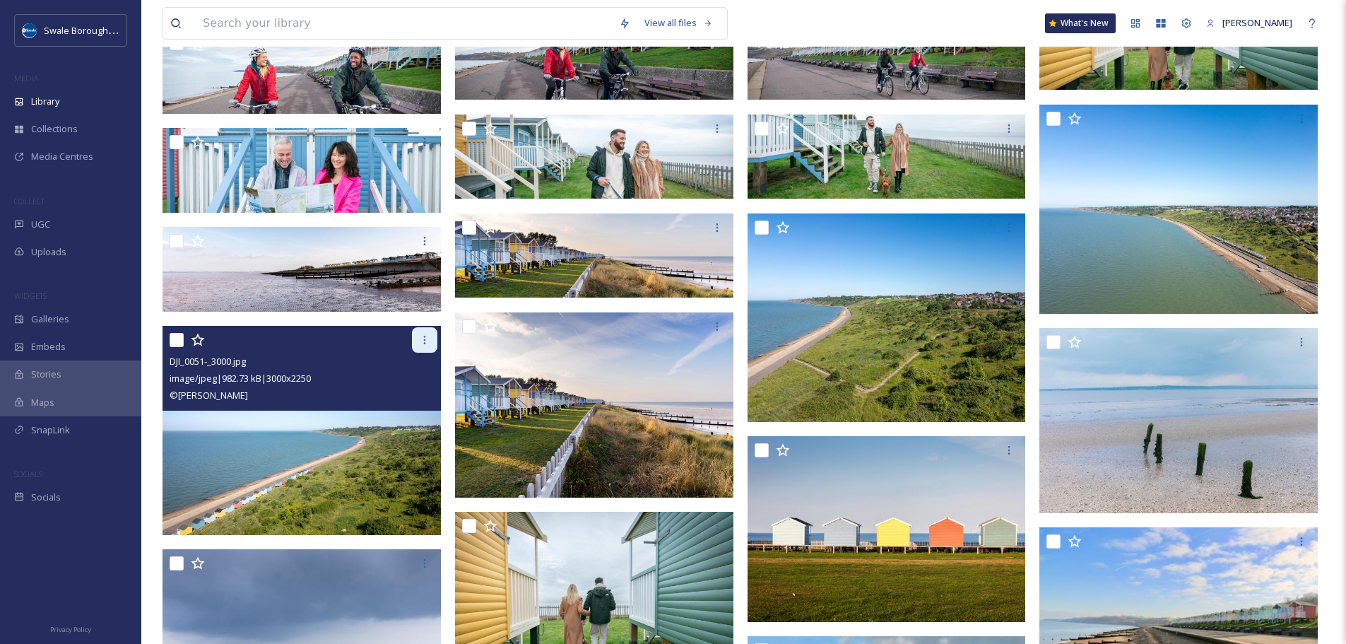
click at [424, 338] on icon at bounding box center [424, 339] width 11 height 11
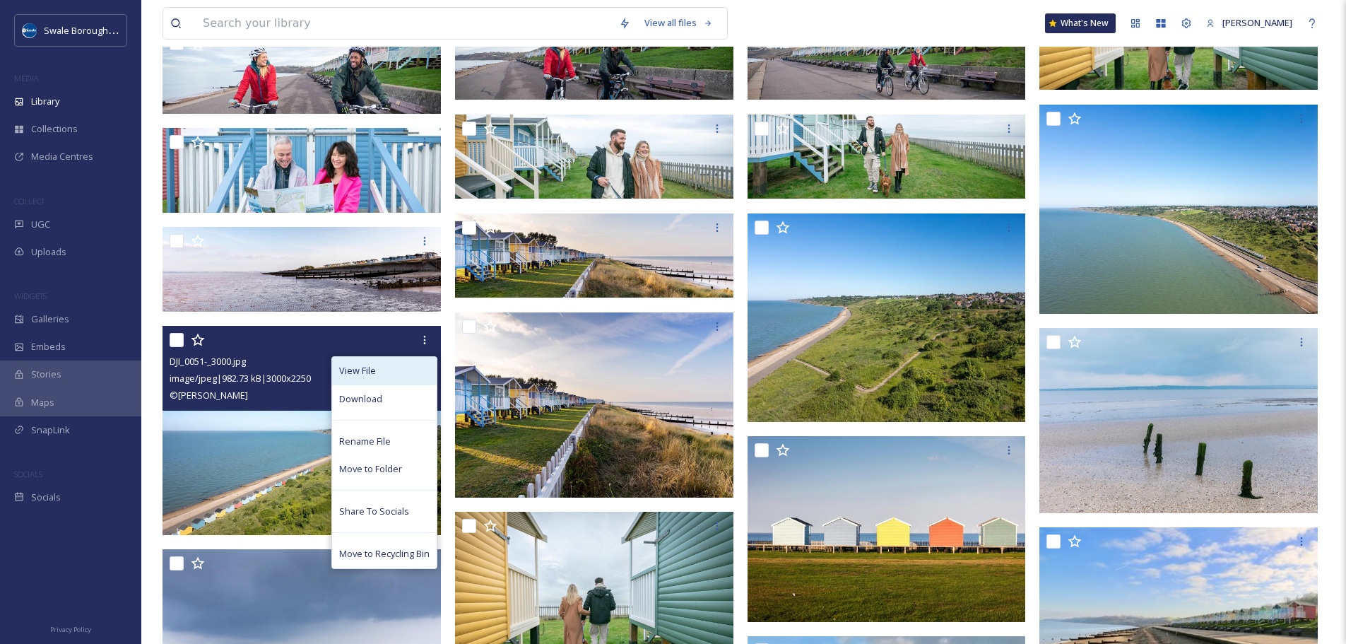
click at [392, 377] on div "View File" at bounding box center [384, 371] width 105 height 28
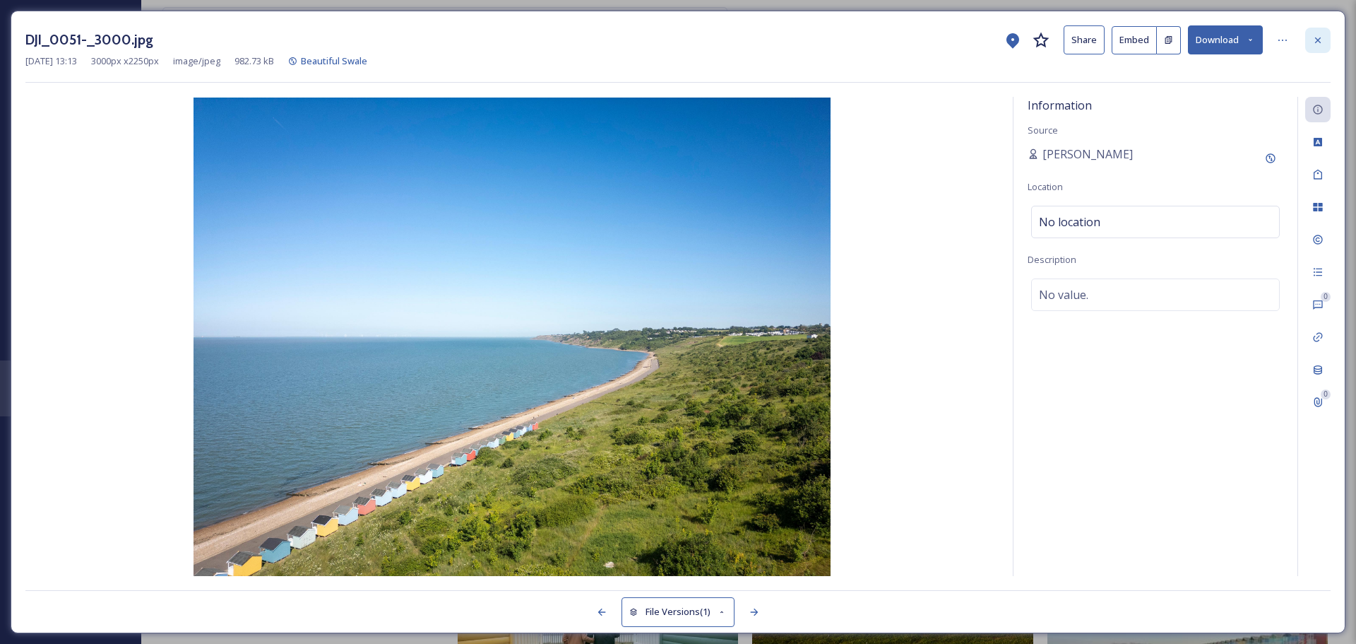
click at [1325, 40] on div at bounding box center [1318, 40] width 25 height 25
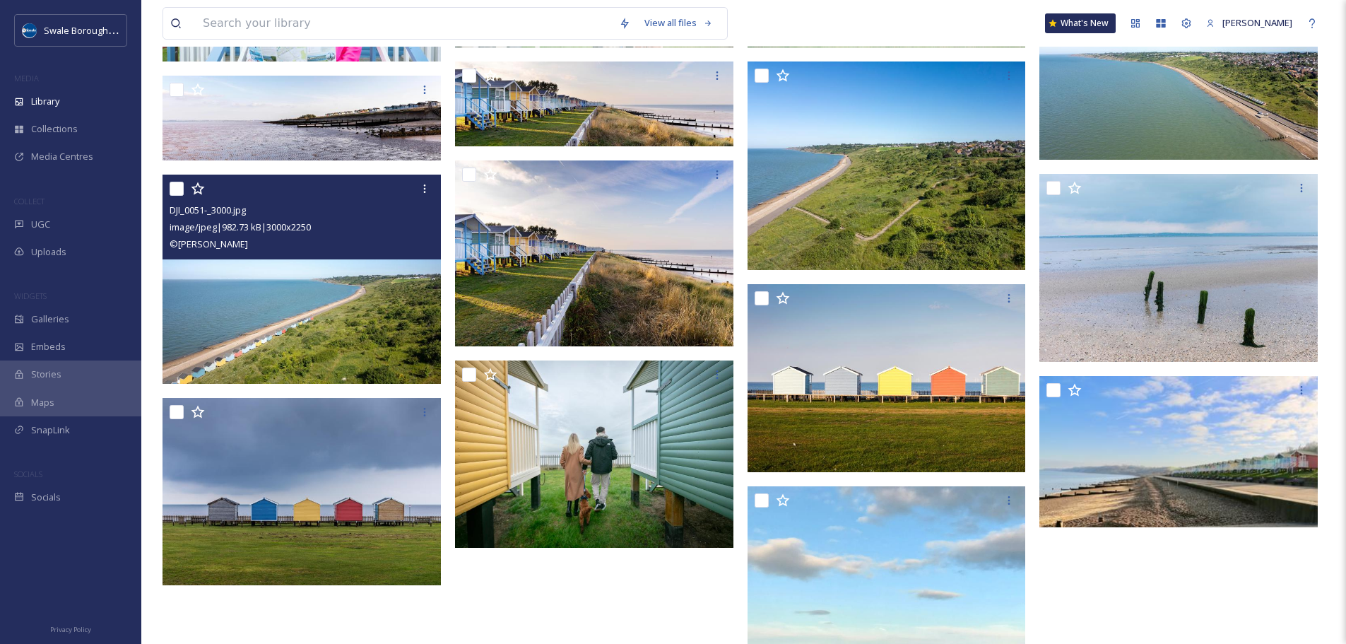
scroll to position [2796, 0]
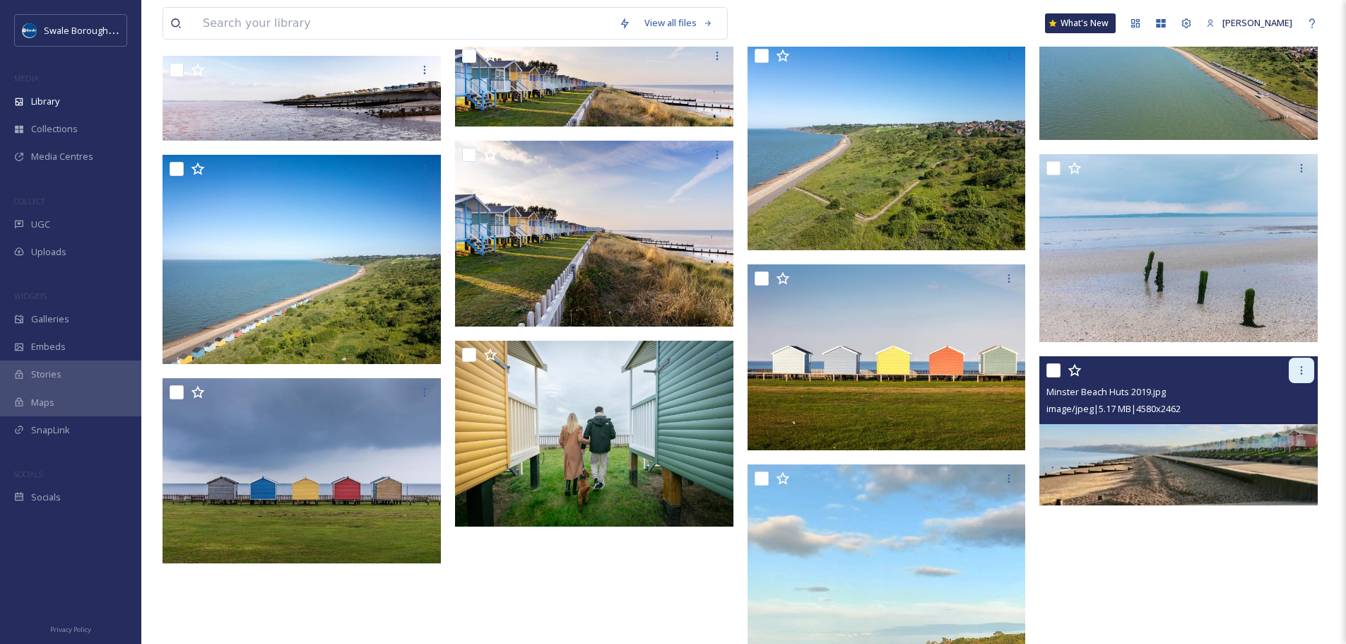
click at [1301, 365] on icon at bounding box center [1301, 370] width 11 height 11
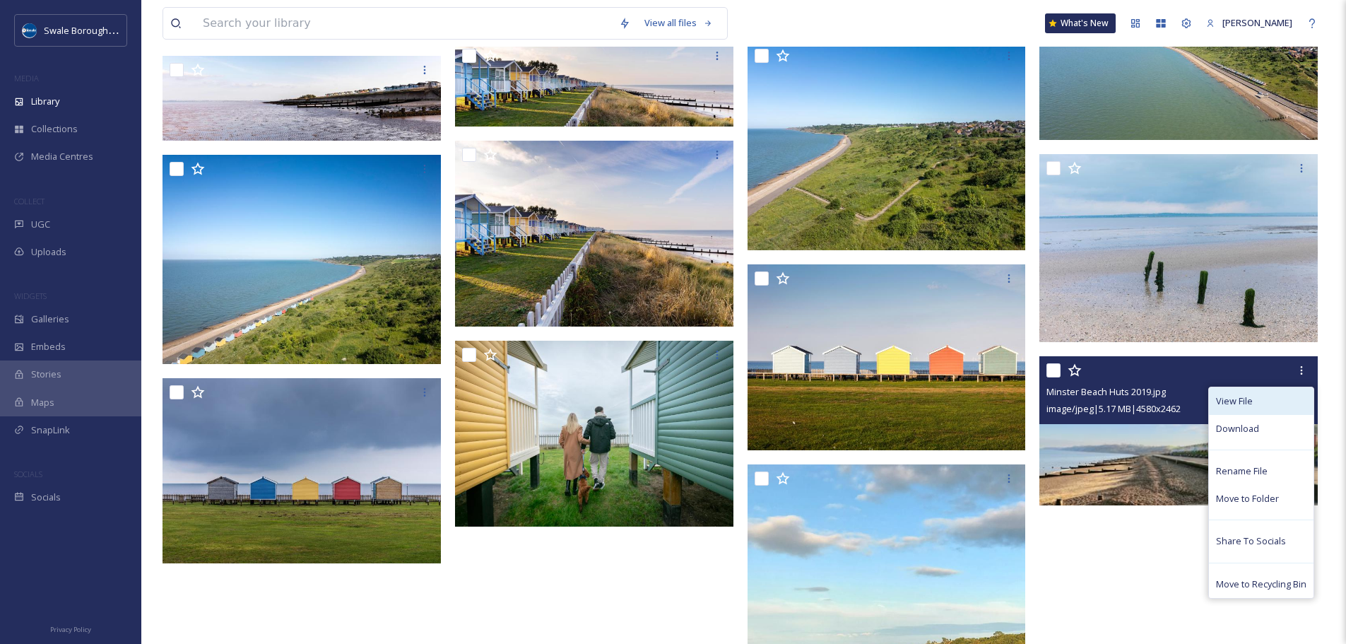
click at [1277, 395] on div "View File" at bounding box center [1261, 401] width 105 height 28
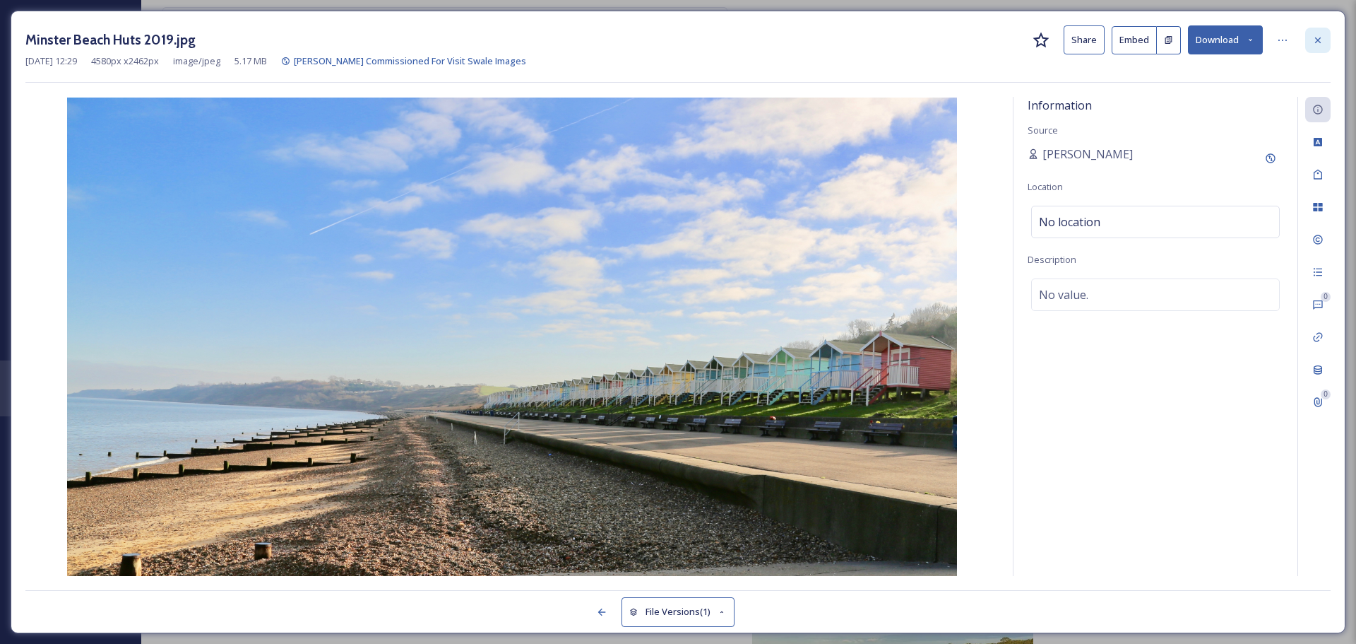
click at [1319, 33] on div at bounding box center [1318, 40] width 25 height 25
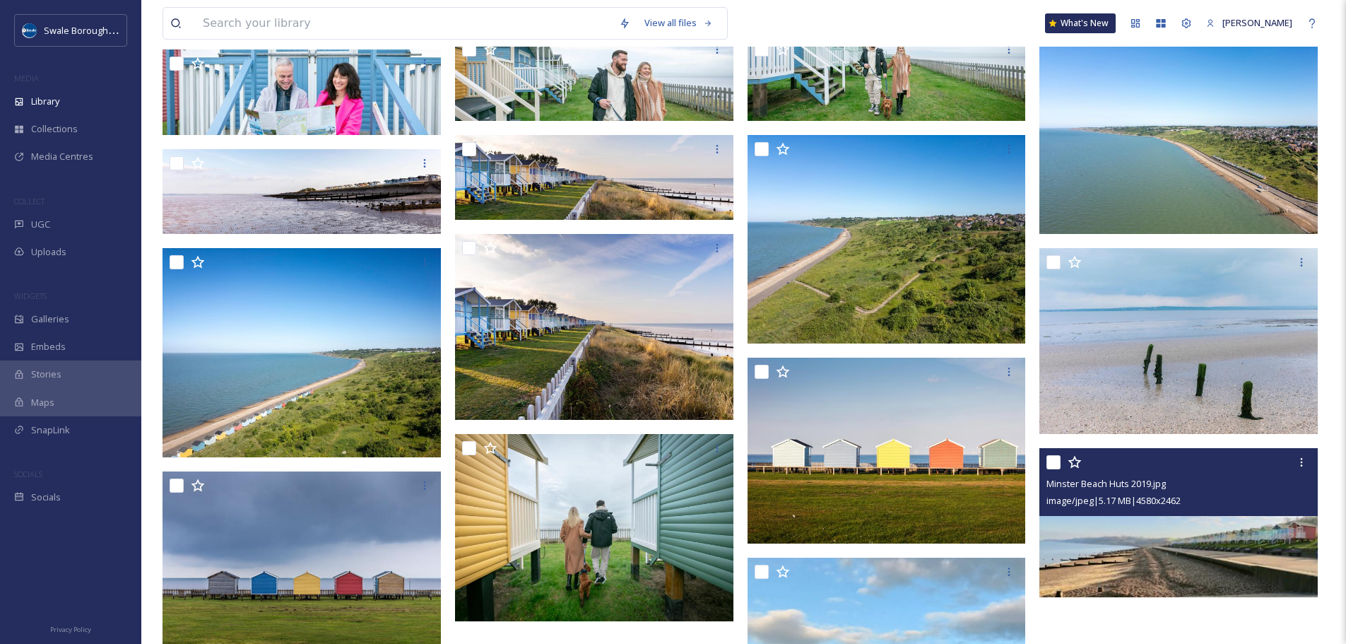
scroll to position [2711, 0]
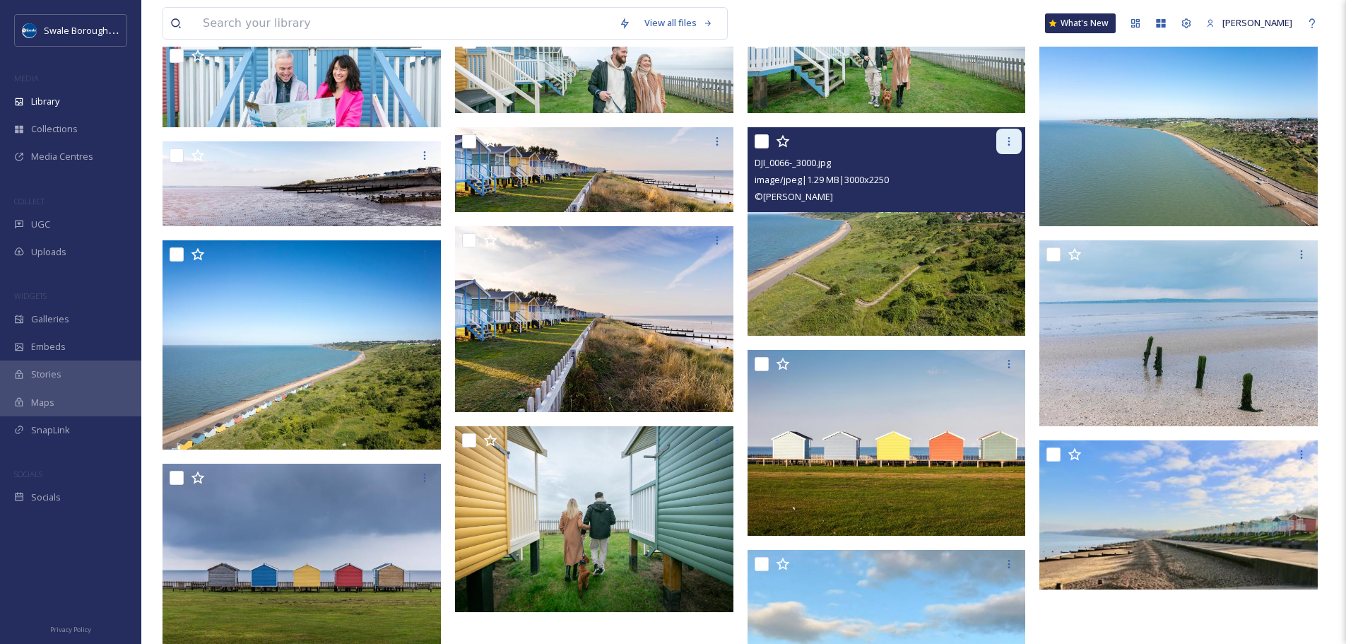
click at [1006, 138] on icon at bounding box center [1008, 141] width 11 height 11
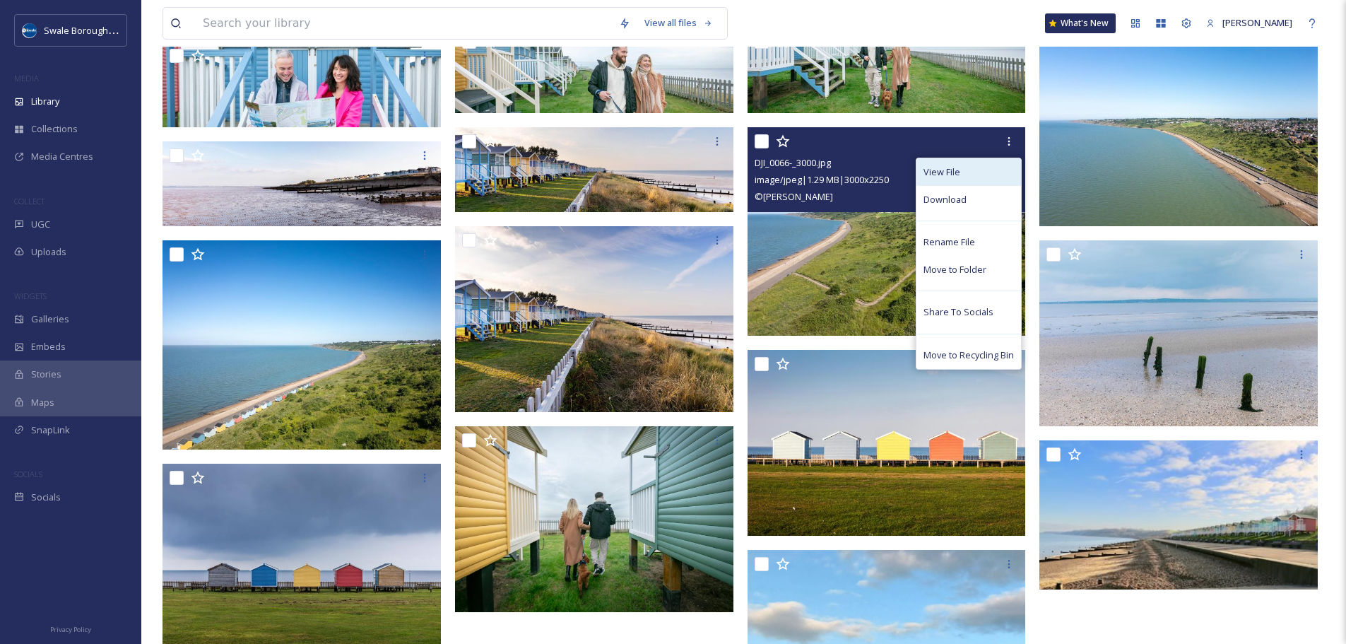
click at [997, 164] on div "View File" at bounding box center [968, 172] width 105 height 28
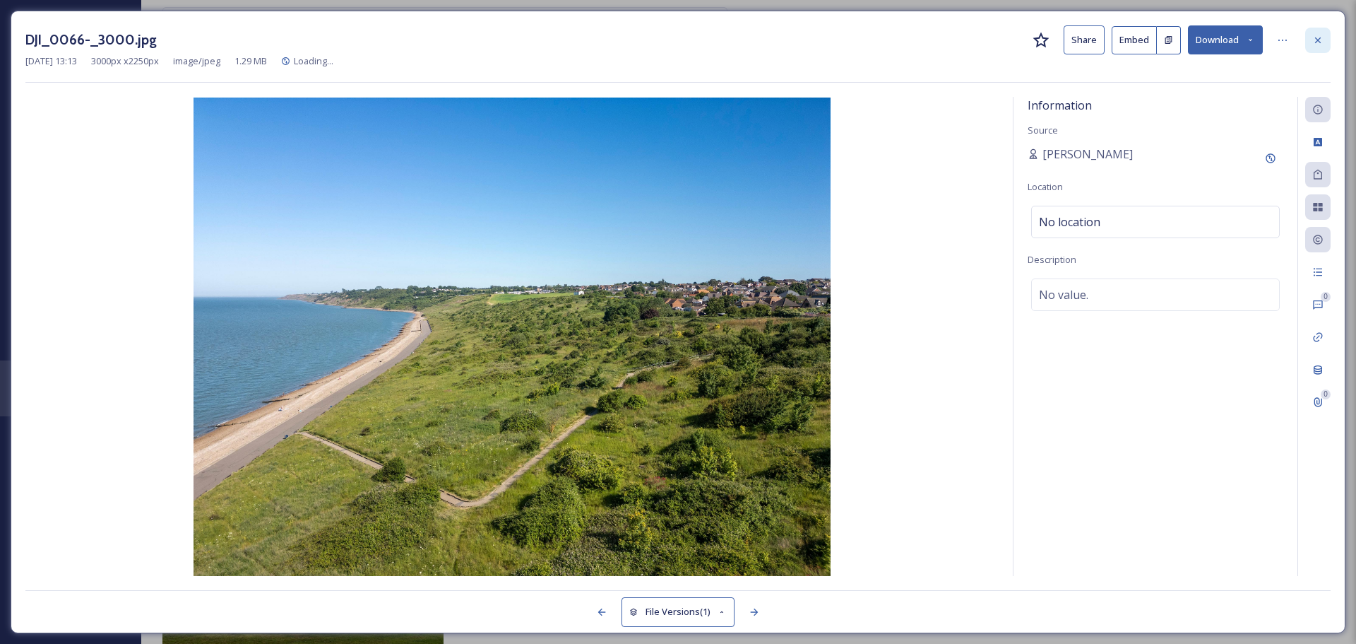
click at [1326, 41] on div at bounding box center [1318, 40] width 25 height 25
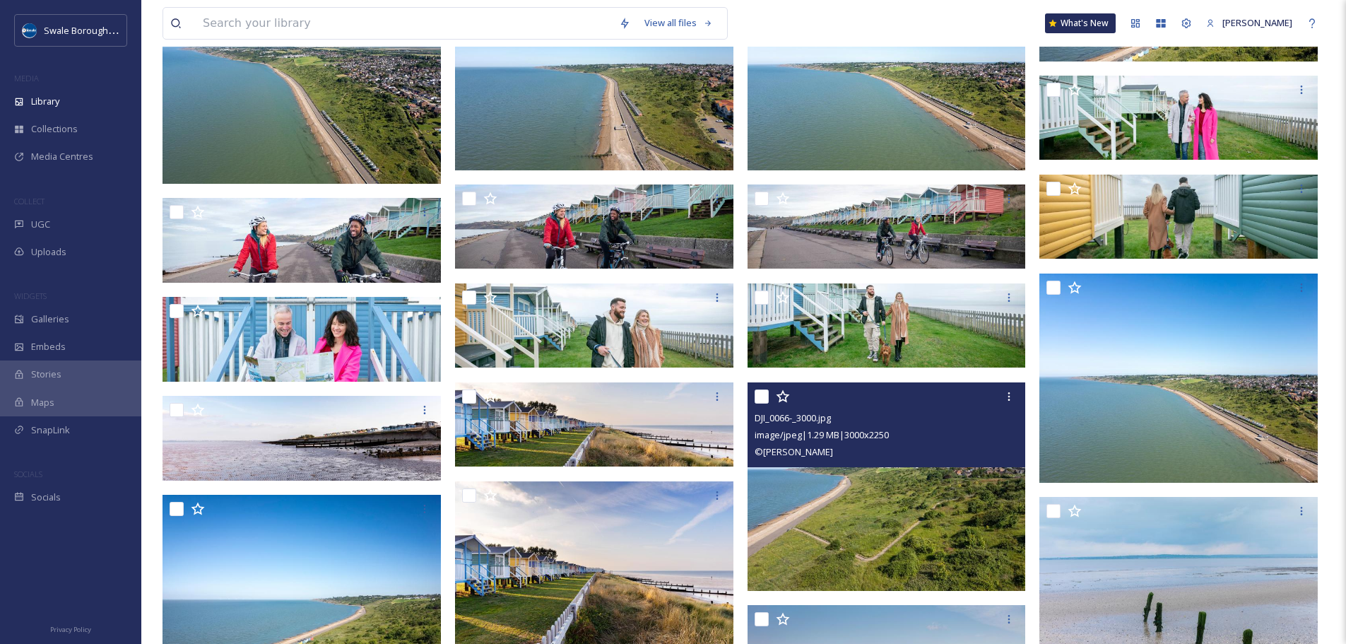
scroll to position [2420, 0]
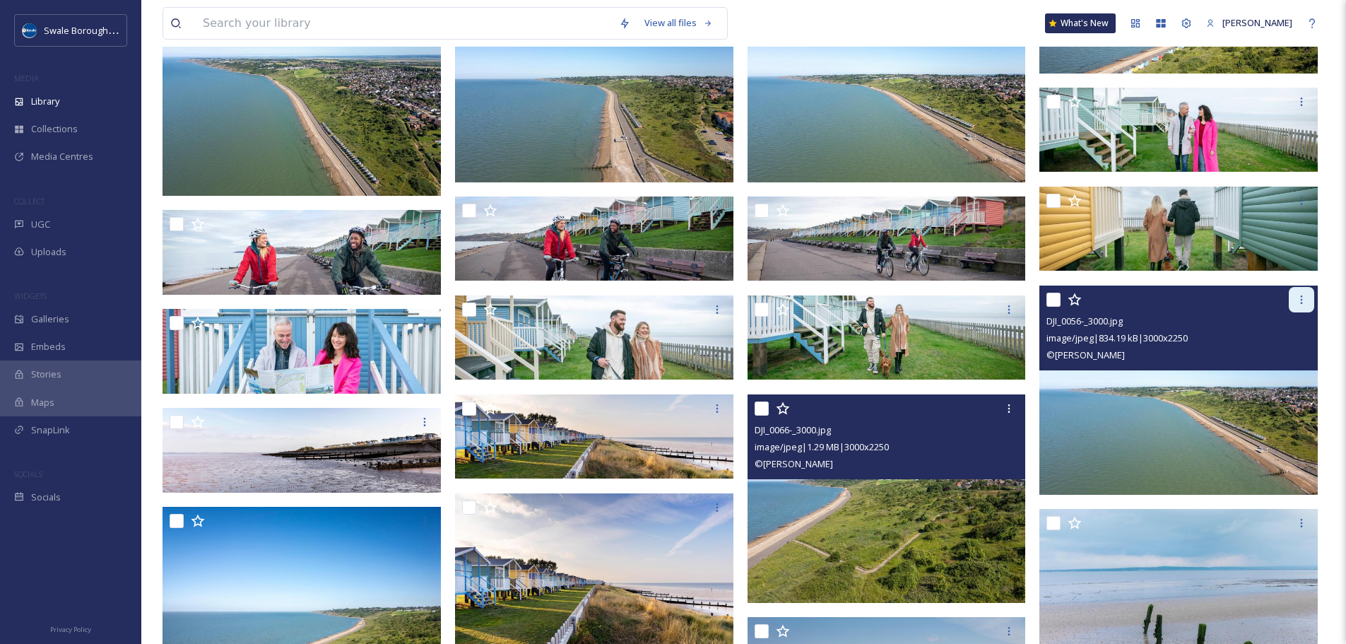
click at [1298, 302] on icon at bounding box center [1301, 299] width 11 height 11
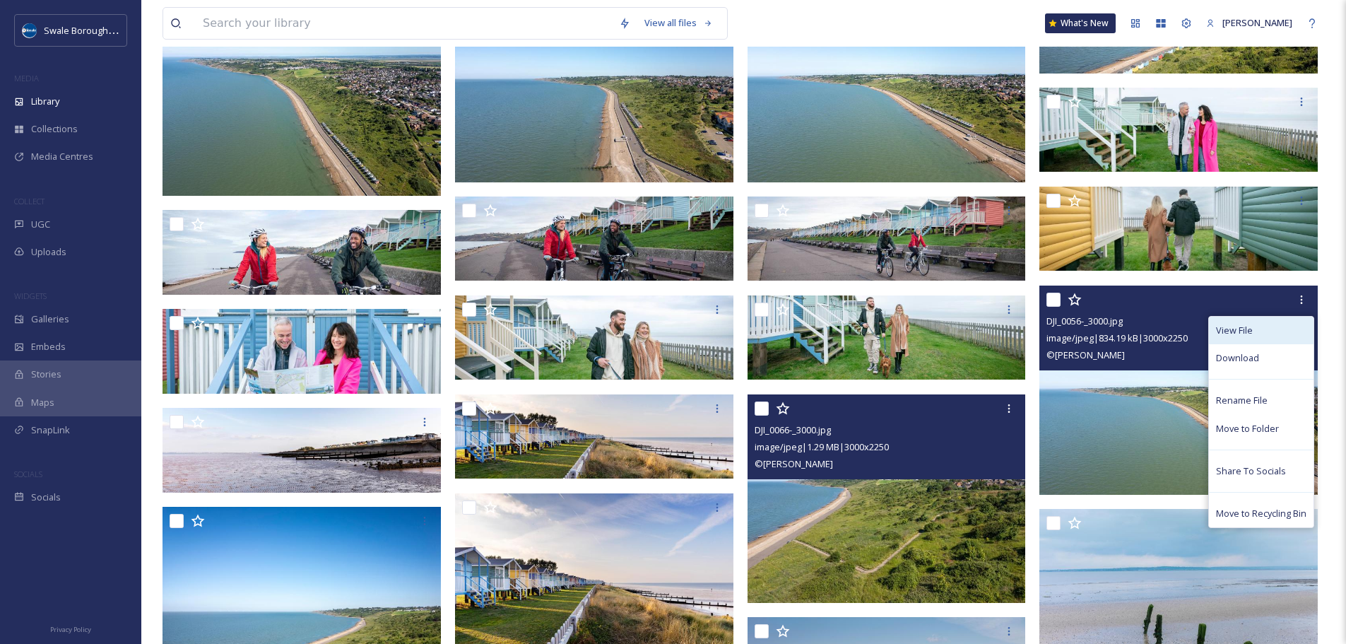
click at [1262, 336] on div "View File" at bounding box center [1261, 330] width 105 height 28
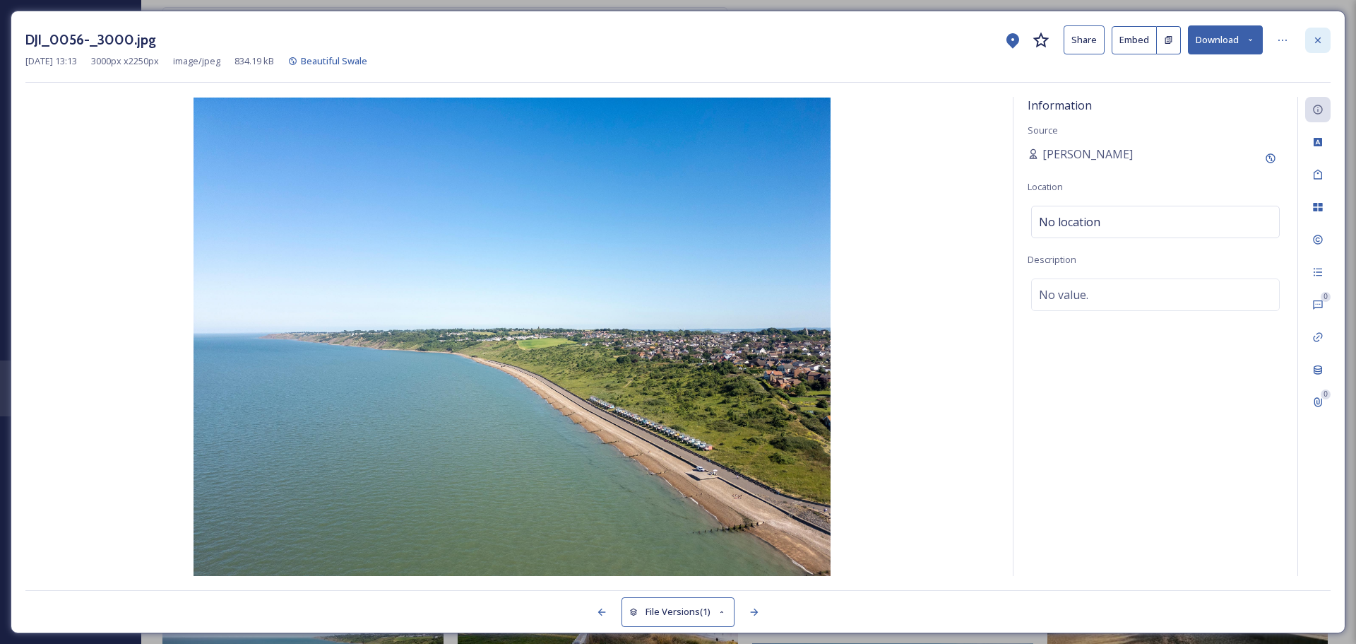
click at [1316, 35] on icon at bounding box center [1318, 40] width 11 height 11
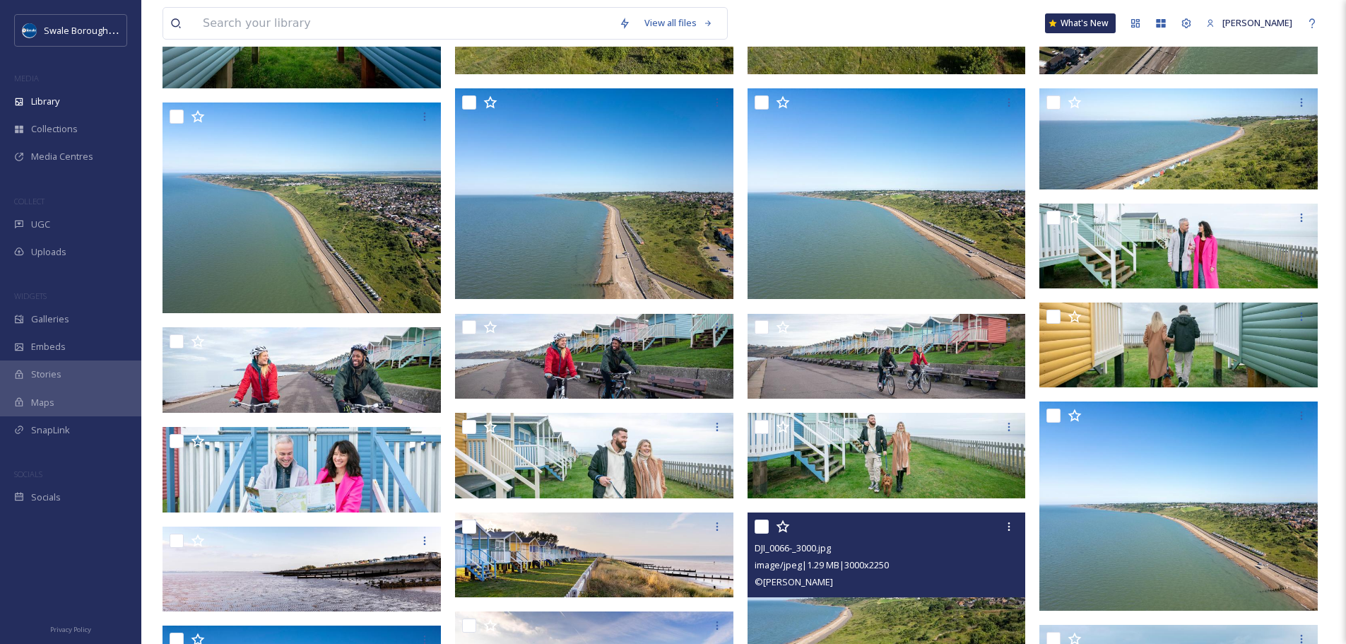
scroll to position [2314, 0]
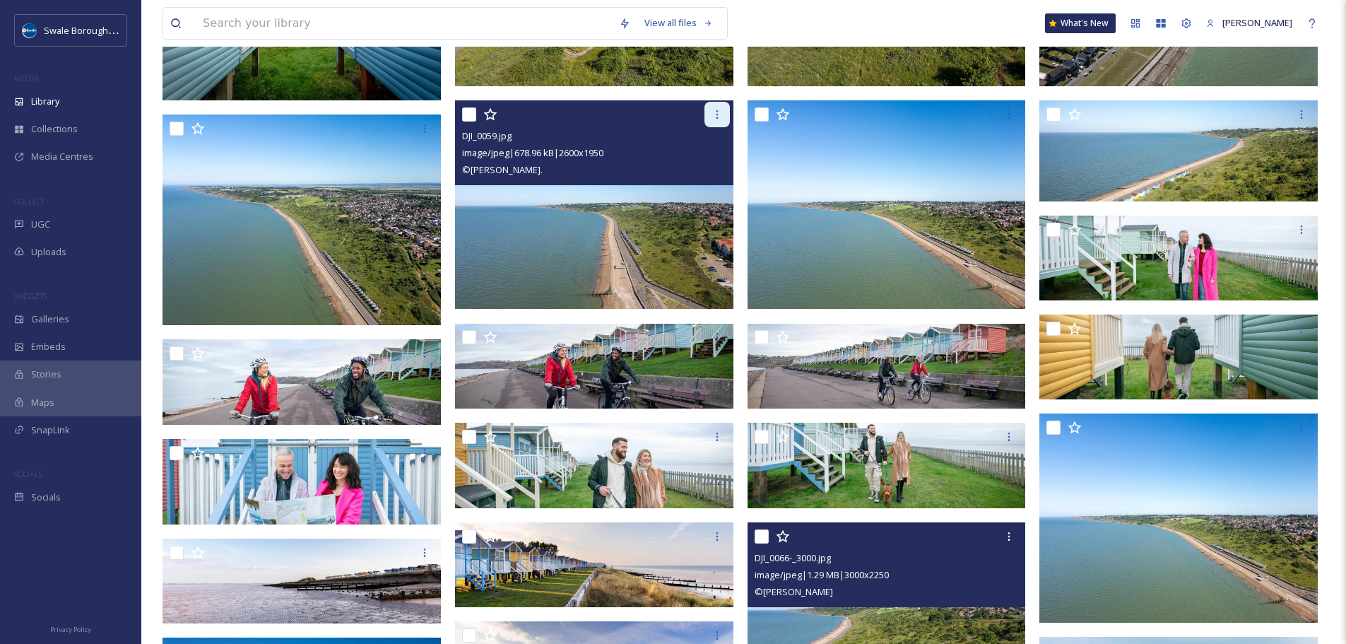
click at [709, 114] on div at bounding box center [716, 114] width 25 height 25
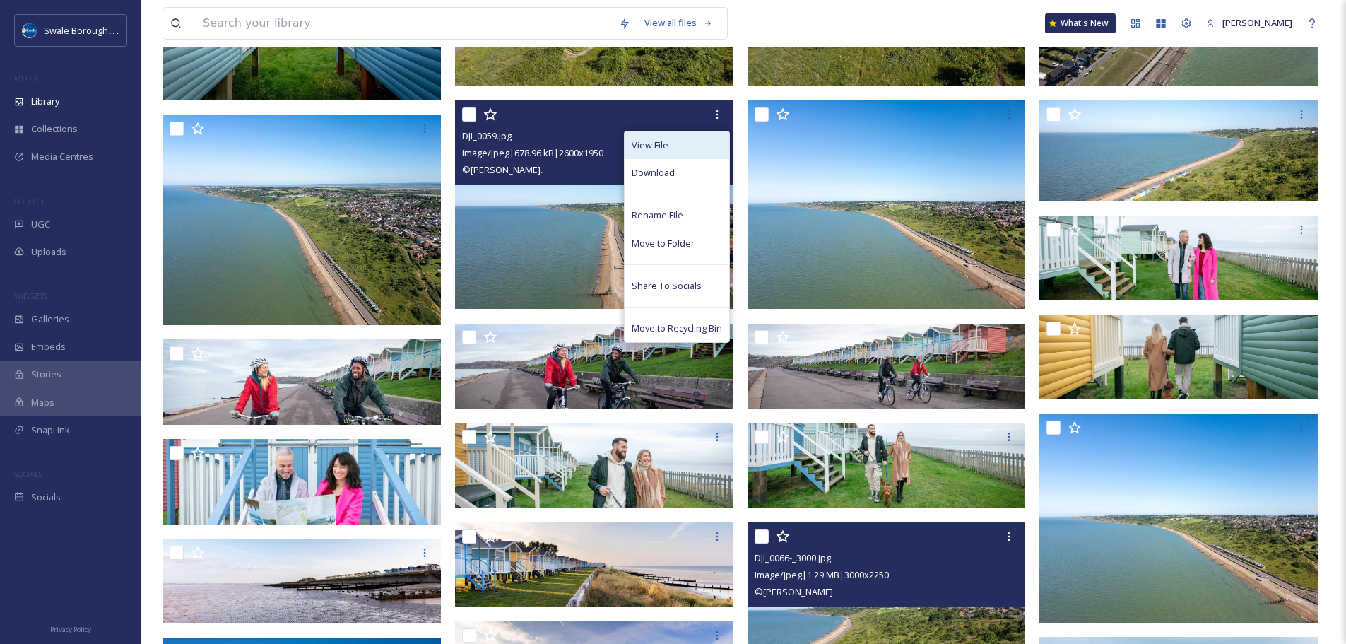
click at [709, 144] on div "View File" at bounding box center [676, 145] width 105 height 28
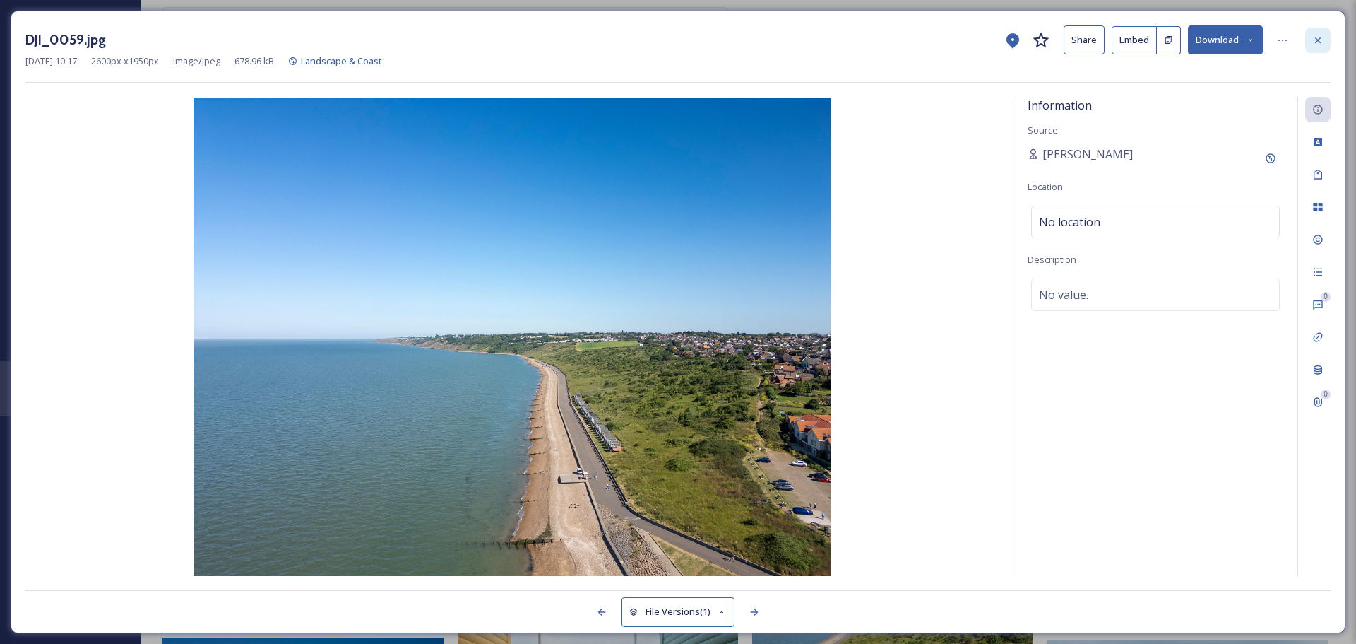
click at [1325, 36] on div at bounding box center [1318, 40] width 25 height 25
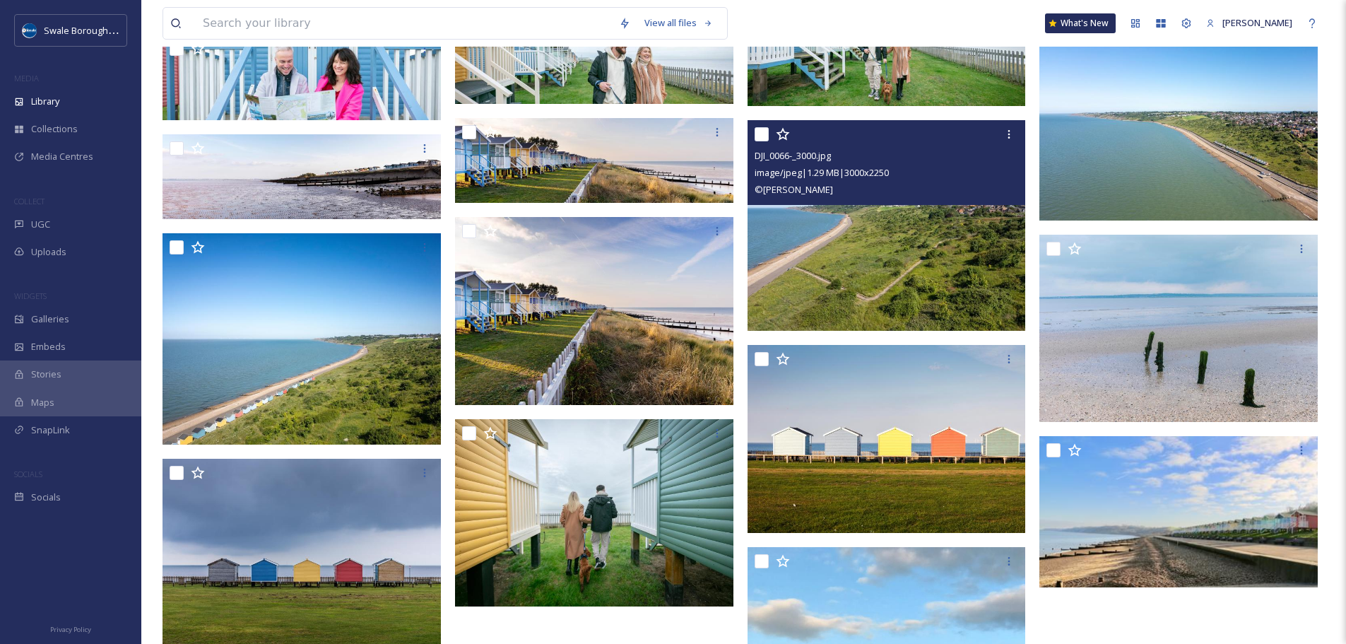
scroll to position [2725, 0]
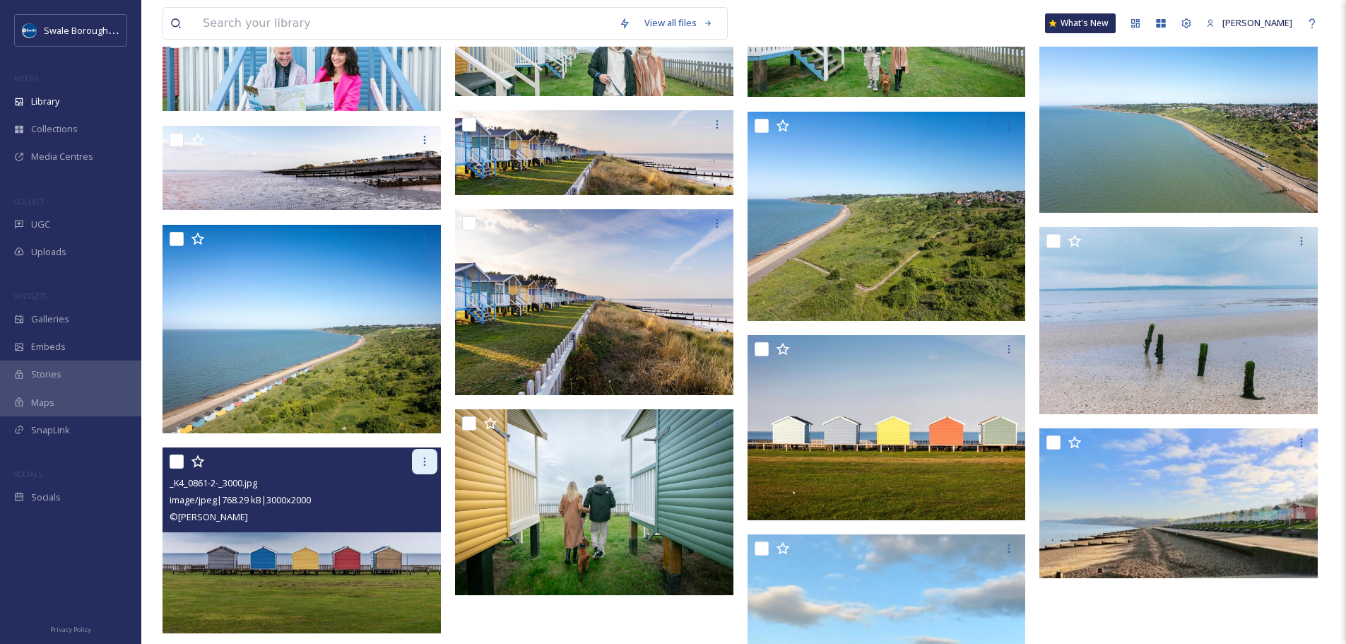
click at [422, 456] on icon at bounding box center [424, 461] width 11 height 11
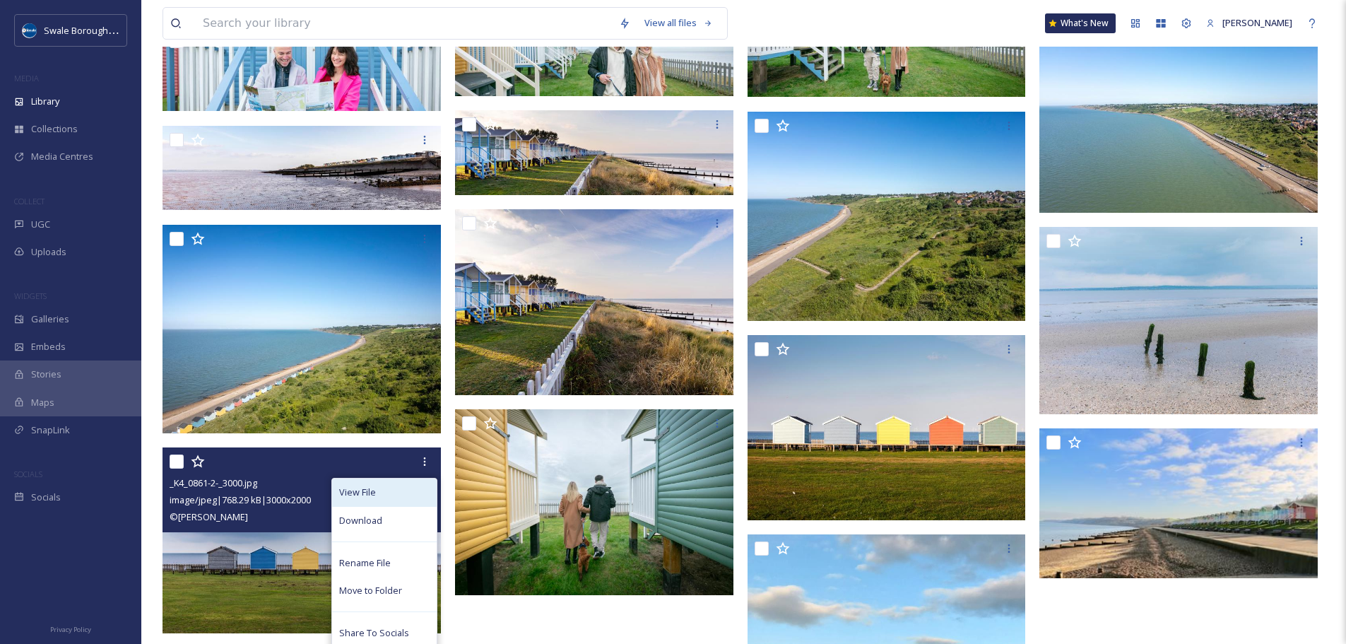
click at [410, 490] on div "View File" at bounding box center [384, 492] width 105 height 28
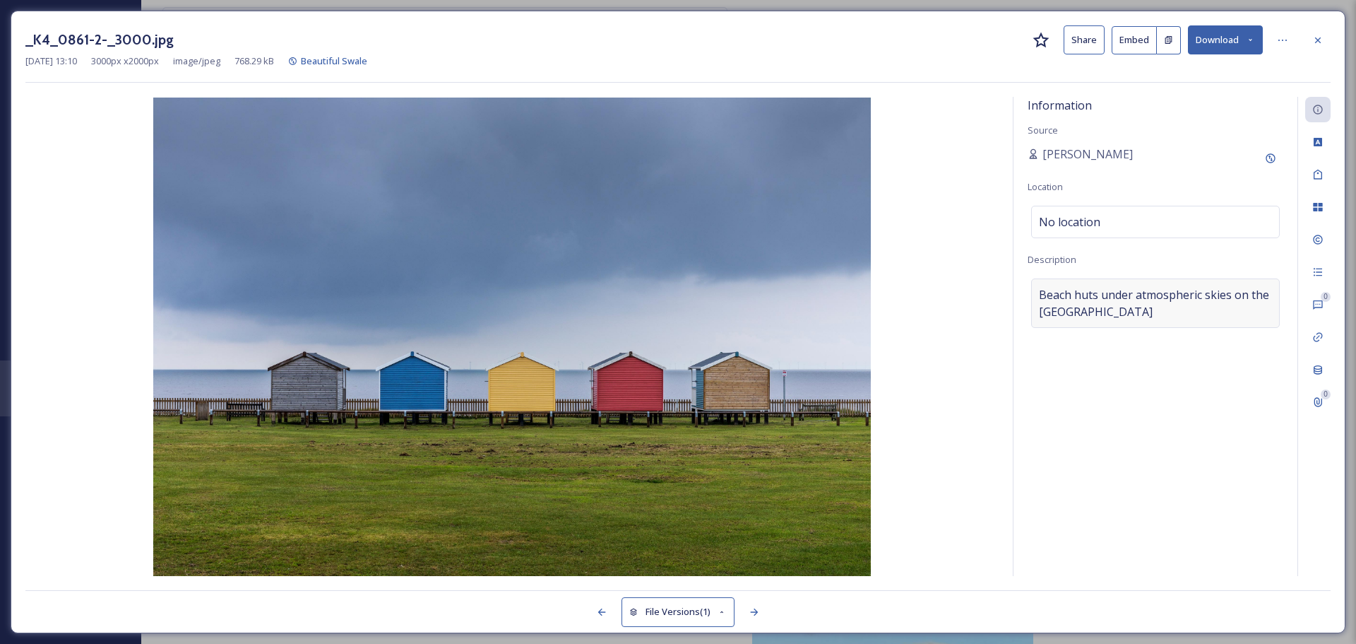
click at [1102, 311] on span "Beach huts under atmospheric skies on the Isle of Sheppey" at bounding box center [1155, 303] width 233 height 34
drag, startPoint x: 1102, startPoint y: 311, endPoint x: 1251, endPoint y: 292, distance: 150.3
click at [1251, 292] on textarea "Beach huts under atmospheric skies on the Isle of Sheppey" at bounding box center [1156, 336] width 256 height 117
click at [1312, 40] on div at bounding box center [1318, 40] width 25 height 25
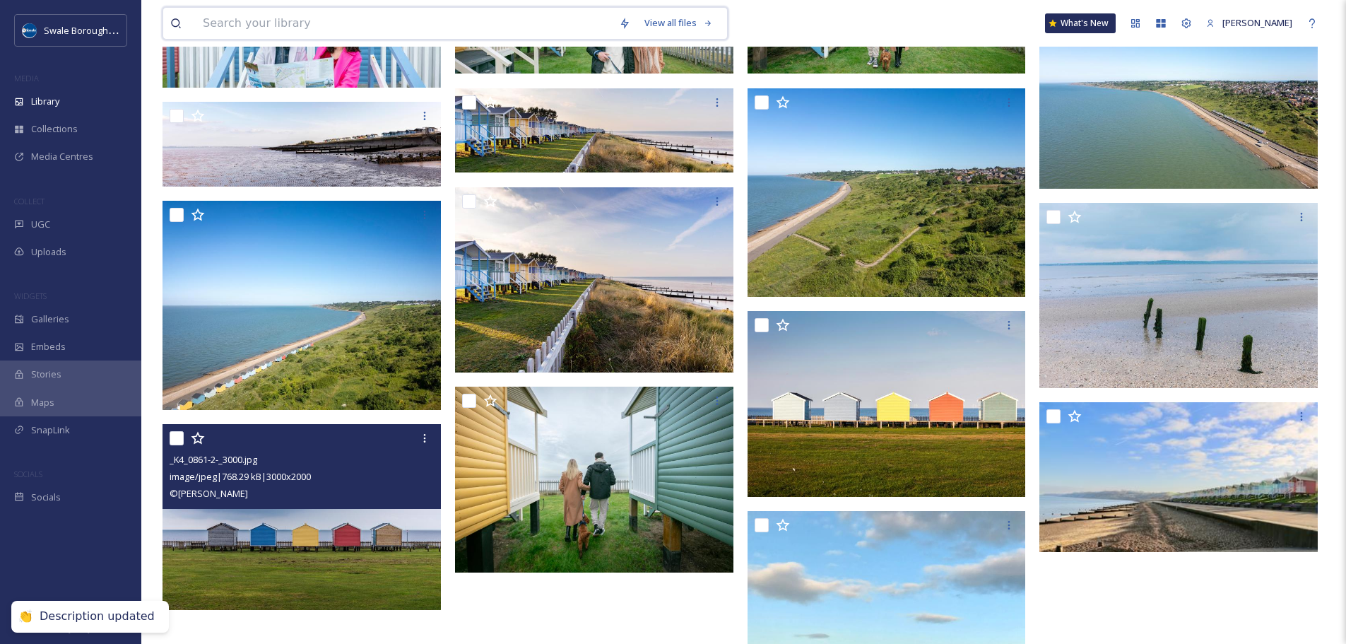
click at [372, 19] on input at bounding box center [404, 23] width 416 height 31
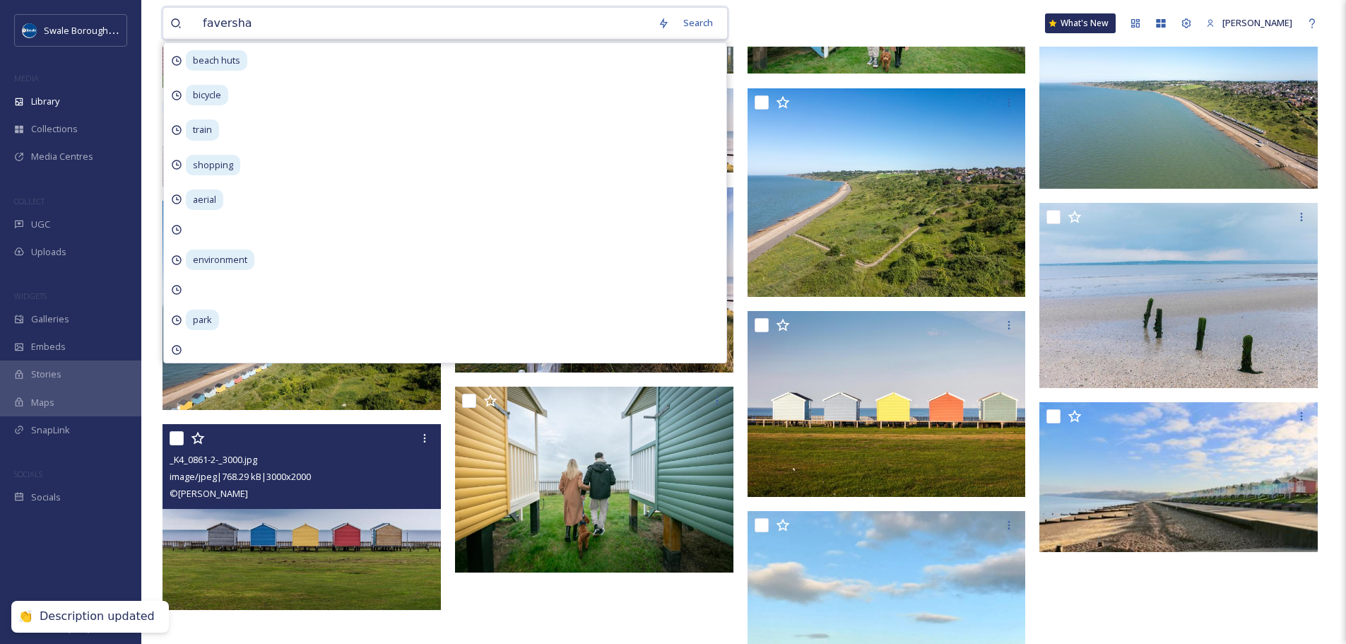
type input "faversham"
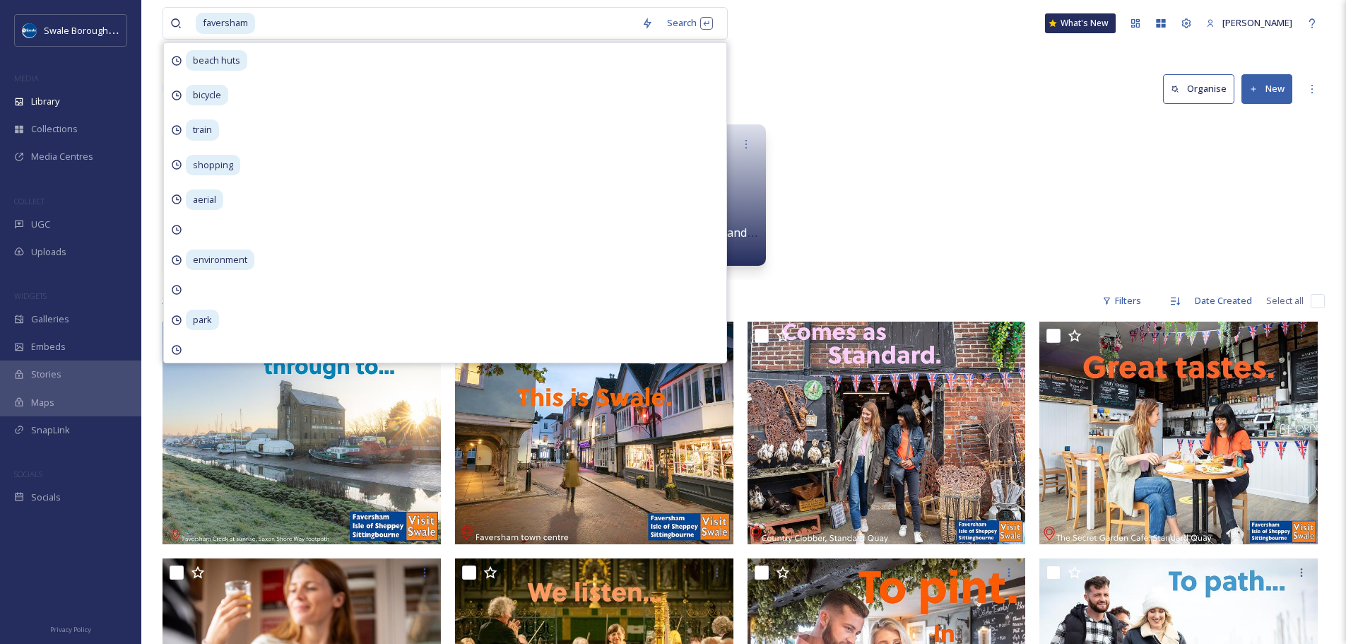
click at [948, 128] on div "Helen Stock Commissioned For Visit Swale Images Faversham 2 items VS Photo Libr…" at bounding box center [743, 198] width 1162 height 162
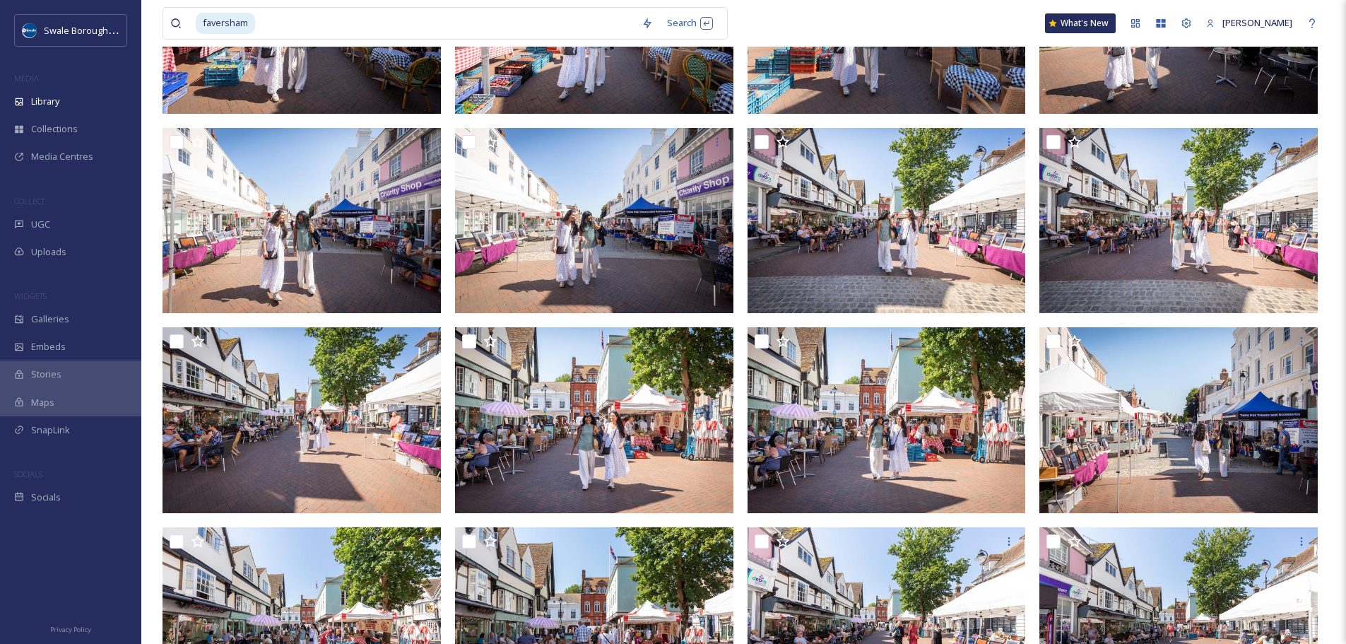
scroll to position [3502, 0]
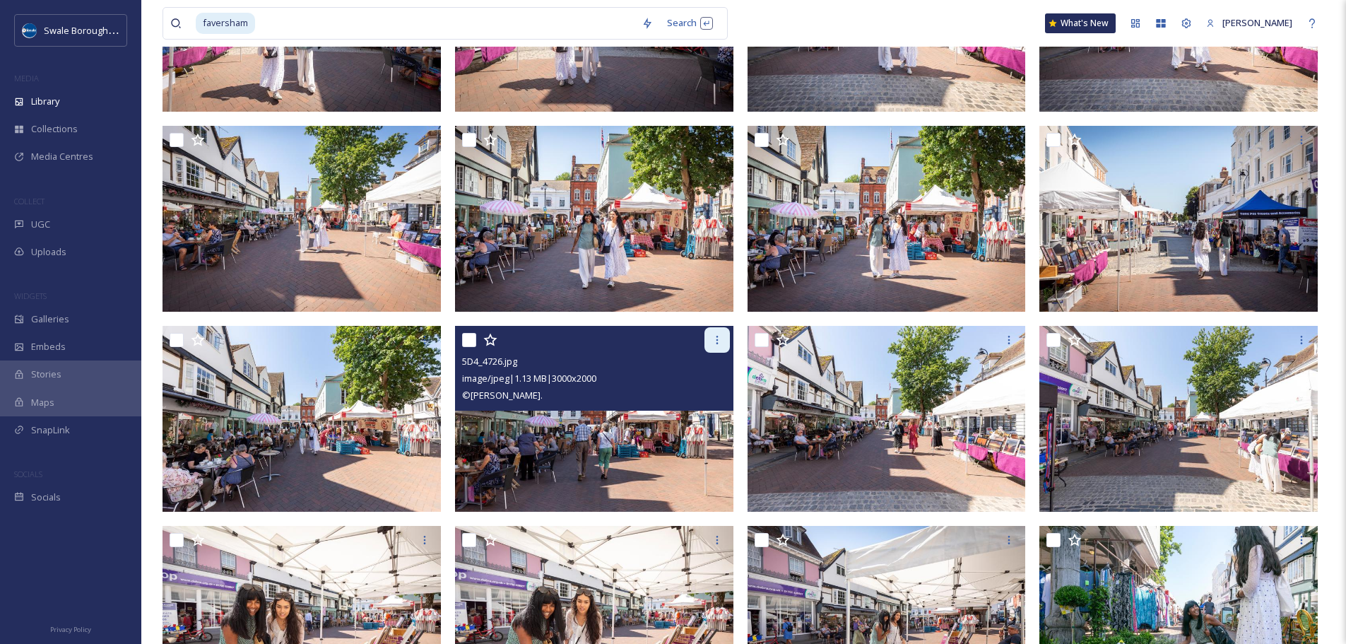
click at [716, 343] on icon at bounding box center [716, 339] width 11 height 11
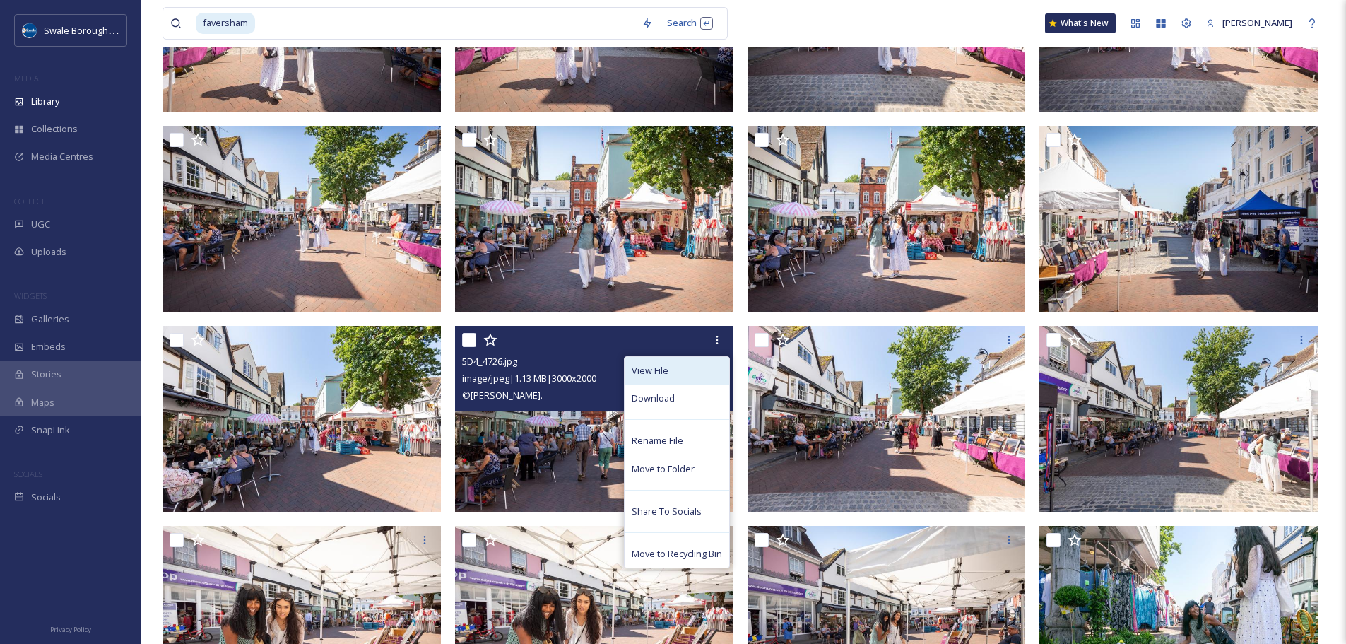
click at [709, 362] on div "View File" at bounding box center [676, 371] width 105 height 28
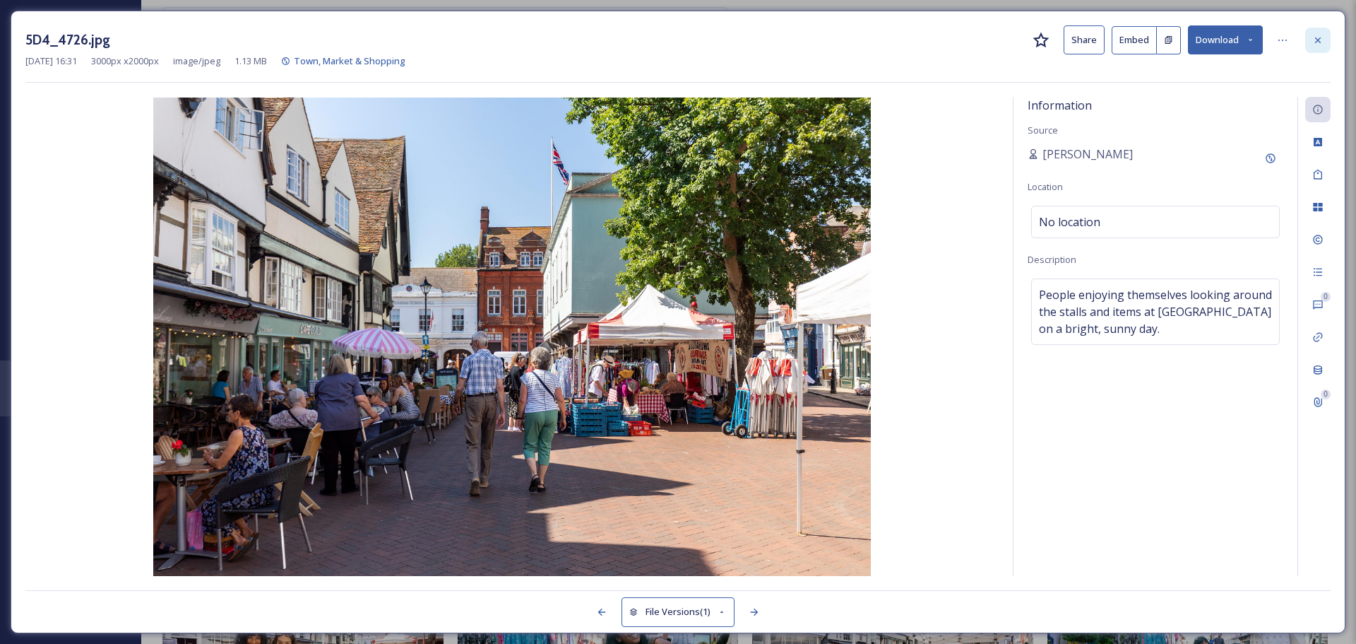
click at [1318, 36] on icon at bounding box center [1318, 40] width 11 height 11
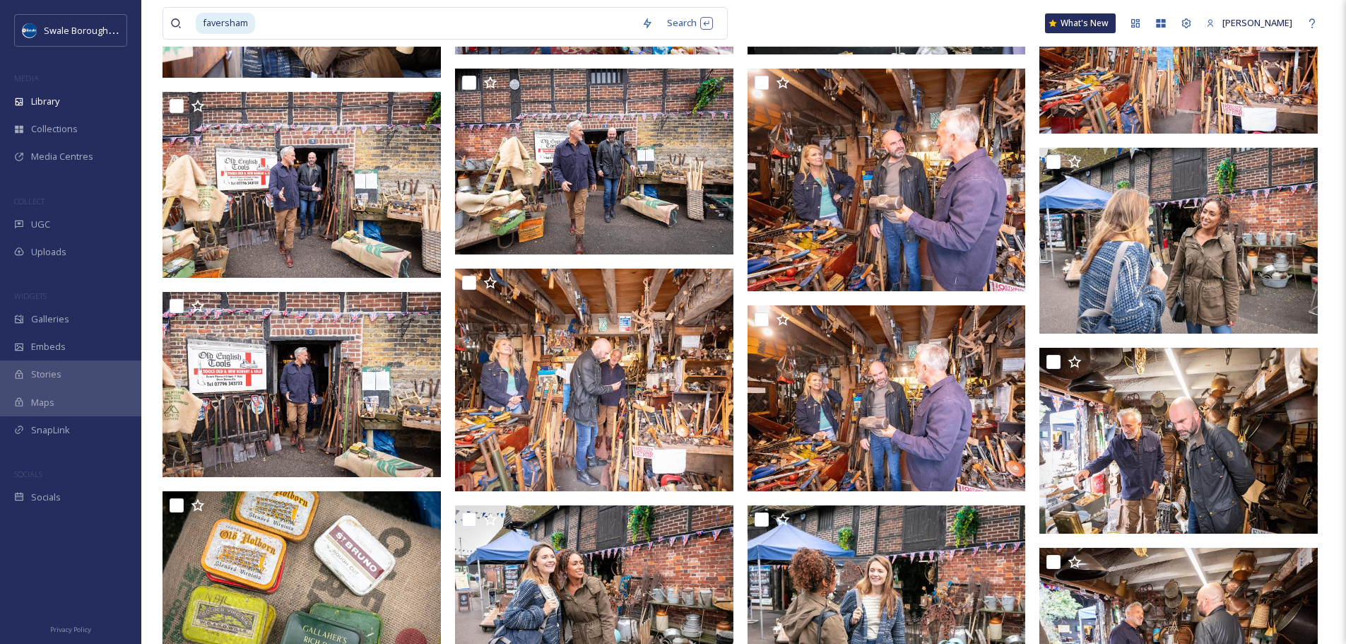
scroll to position [26708, 0]
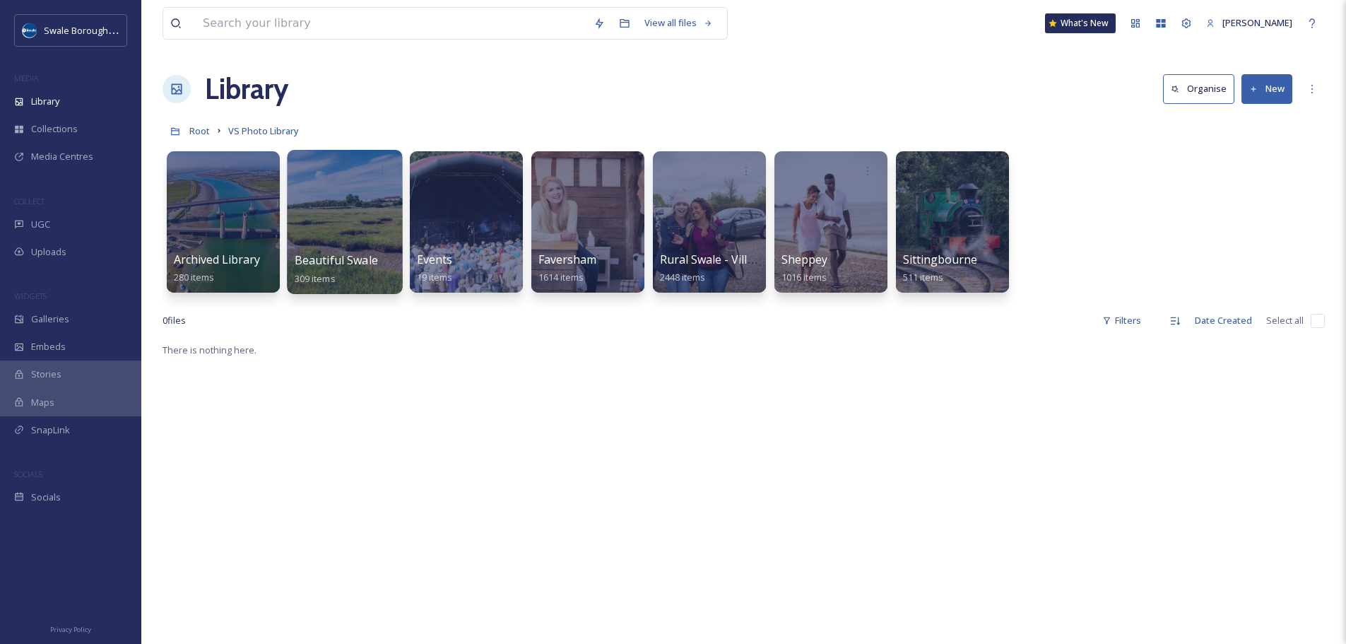
click at [352, 226] on div at bounding box center [344, 222] width 115 height 144
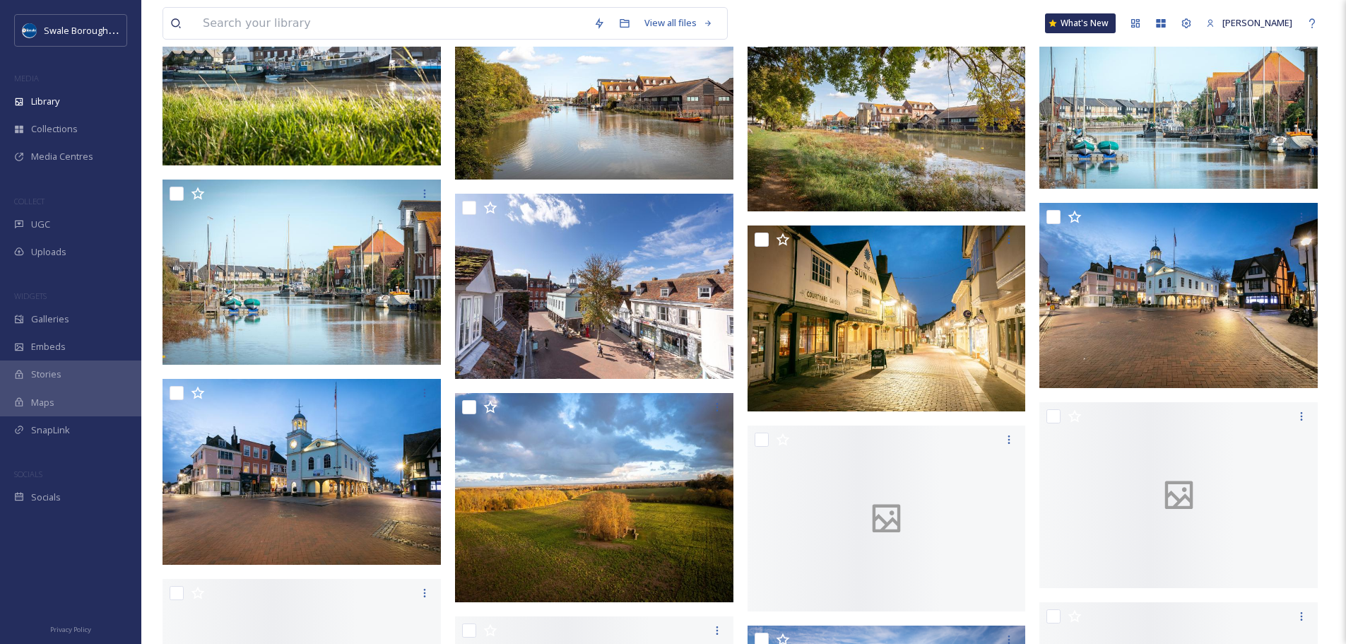
scroll to position [4501, 0]
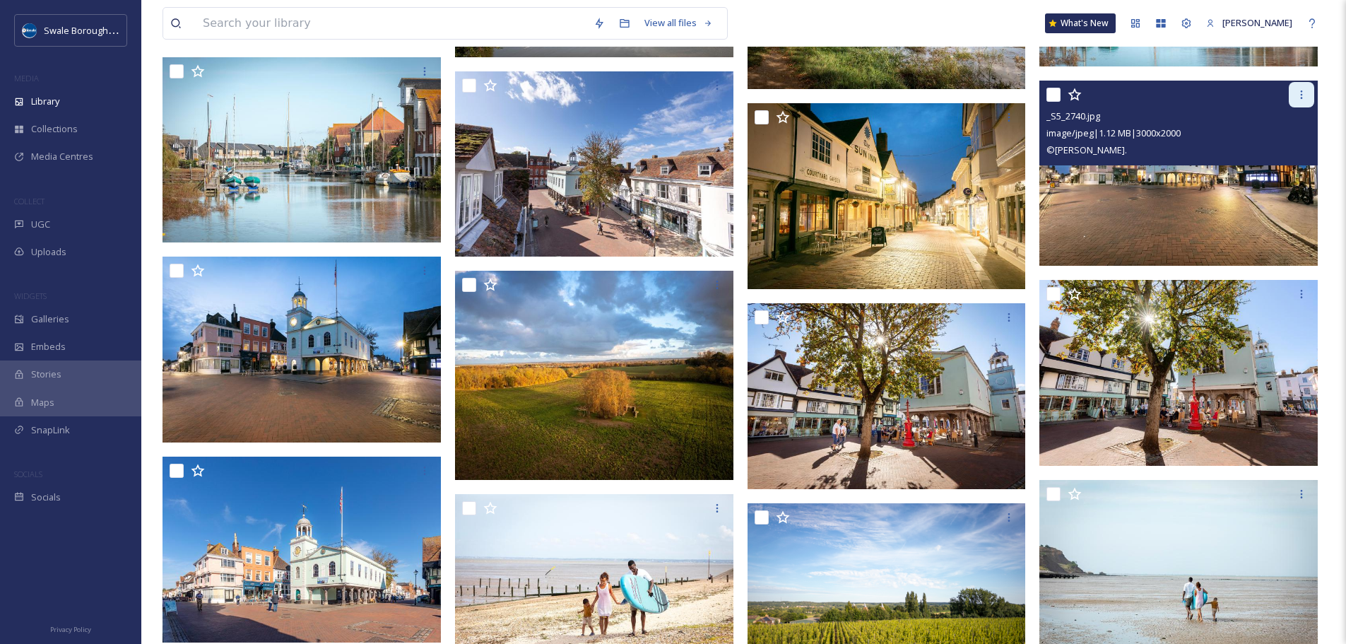
click at [1298, 95] on icon at bounding box center [1301, 94] width 11 height 11
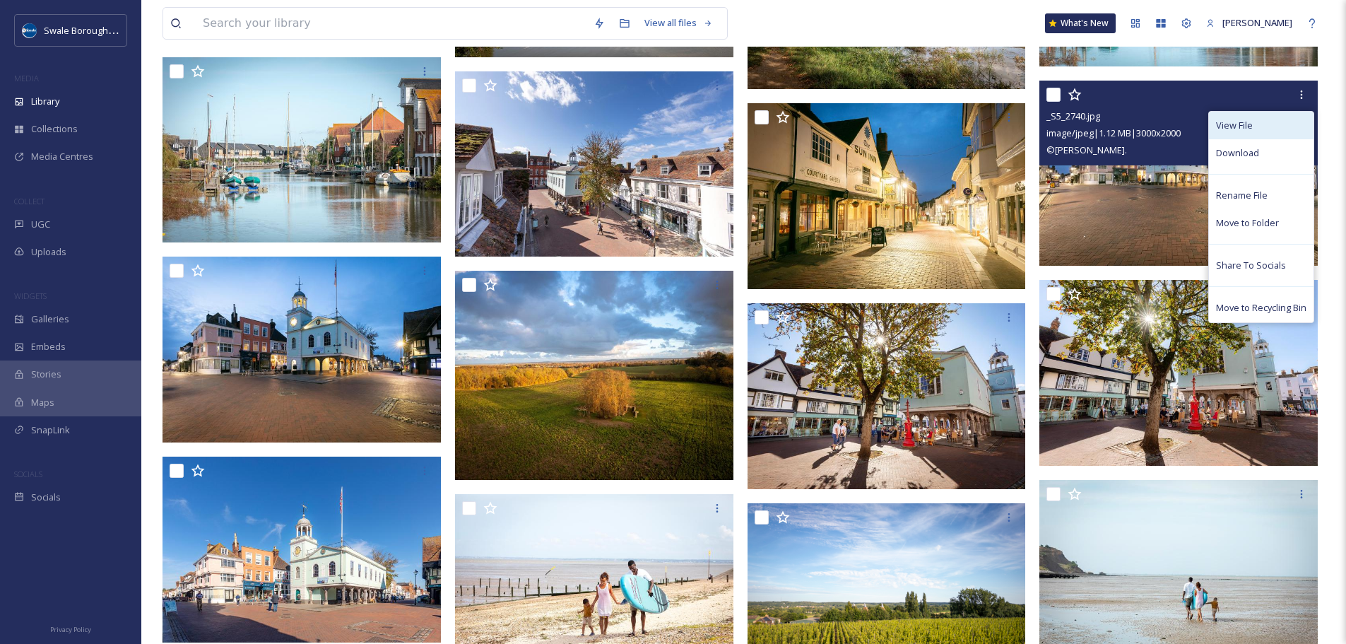
click at [1287, 117] on div "View File" at bounding box center [1261, 126] width 105 height 28
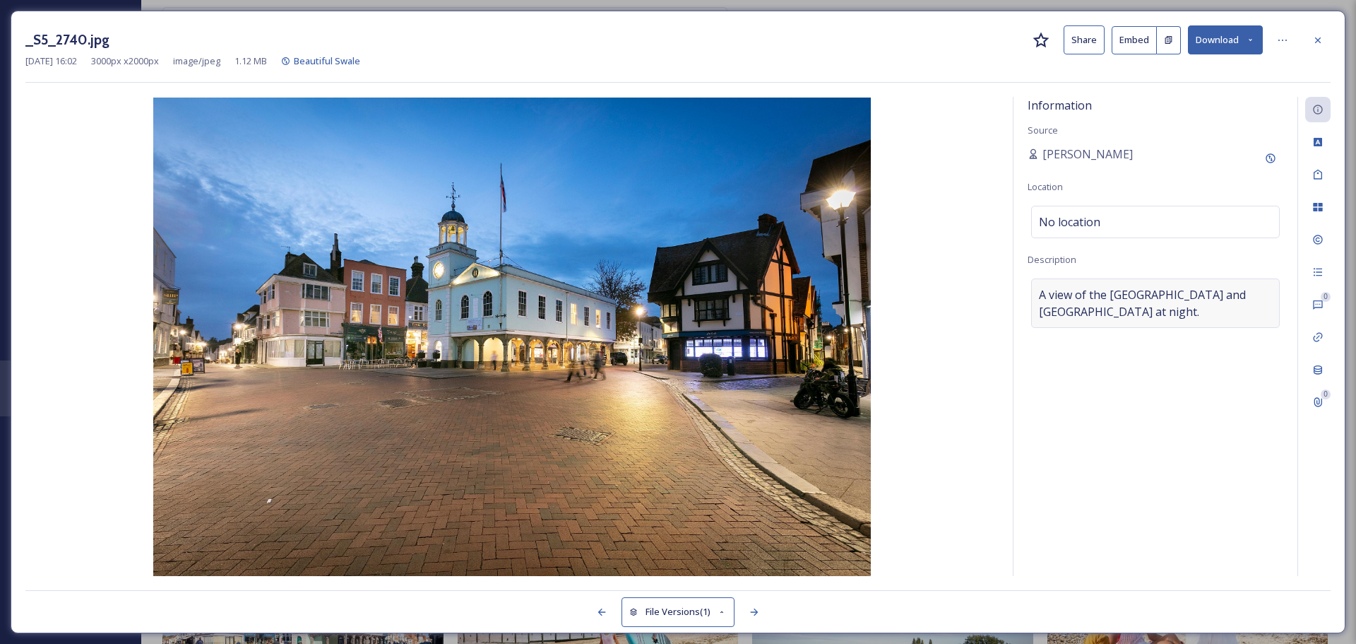
click at [1127, 316] on span "A view of the [GEOGRAPHIC_DATA] and [GEOGRAPHIC_DATA] at night." at bounding box center [1155, 303] width 233 height 34
click at [1127, 316] on textarea "A view of the [GEOGRAPHIC_DATA] and [GEOGRAPHIC_DATA] at night." at bounding box center [1156, 336] width 256 height 117
drag, startPoint x: 1173, startPoint y: 293, endPoint x: 1065, endPoint y: 312, distance: 109.1
click at [1065, 312] on textarea "A view of the [GEOGRAPHIC_DATA] and [GEOGRAPHIC_DATA] at night." at bounding box center [1156, 336] width 256 height 117
click at [1318, 42] on icon at bounding box center [1318, 40] width 11 height 11
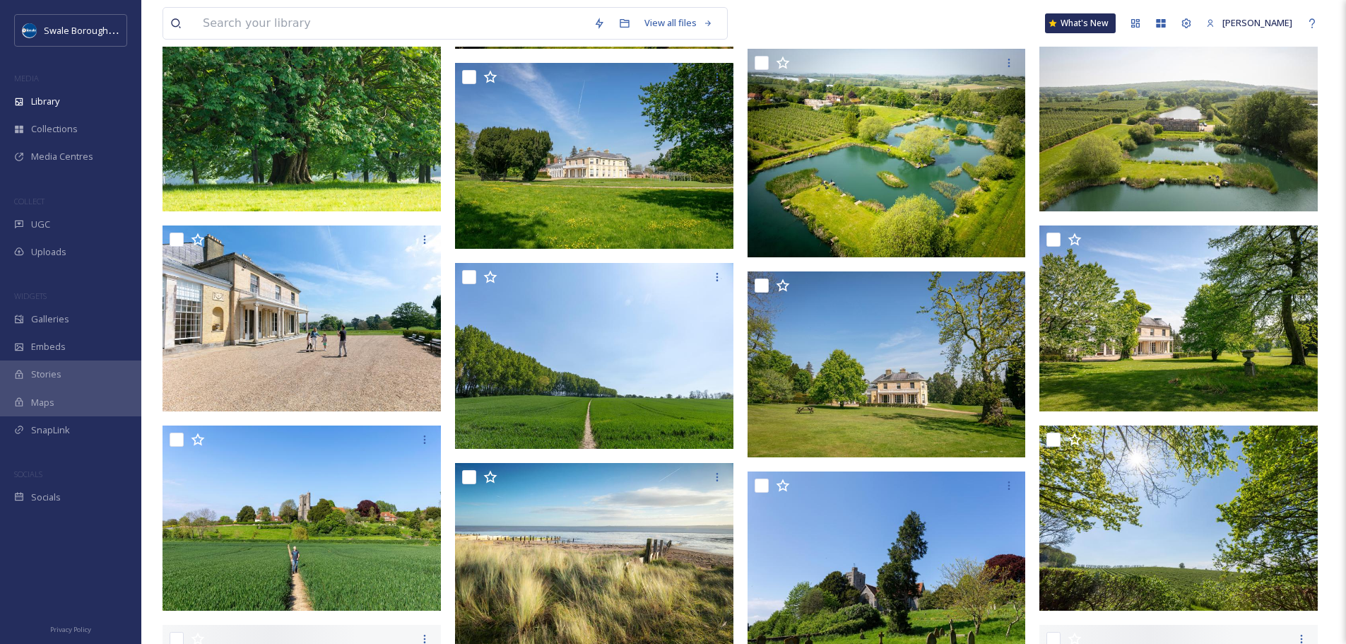
scroll to position [9123, 0]
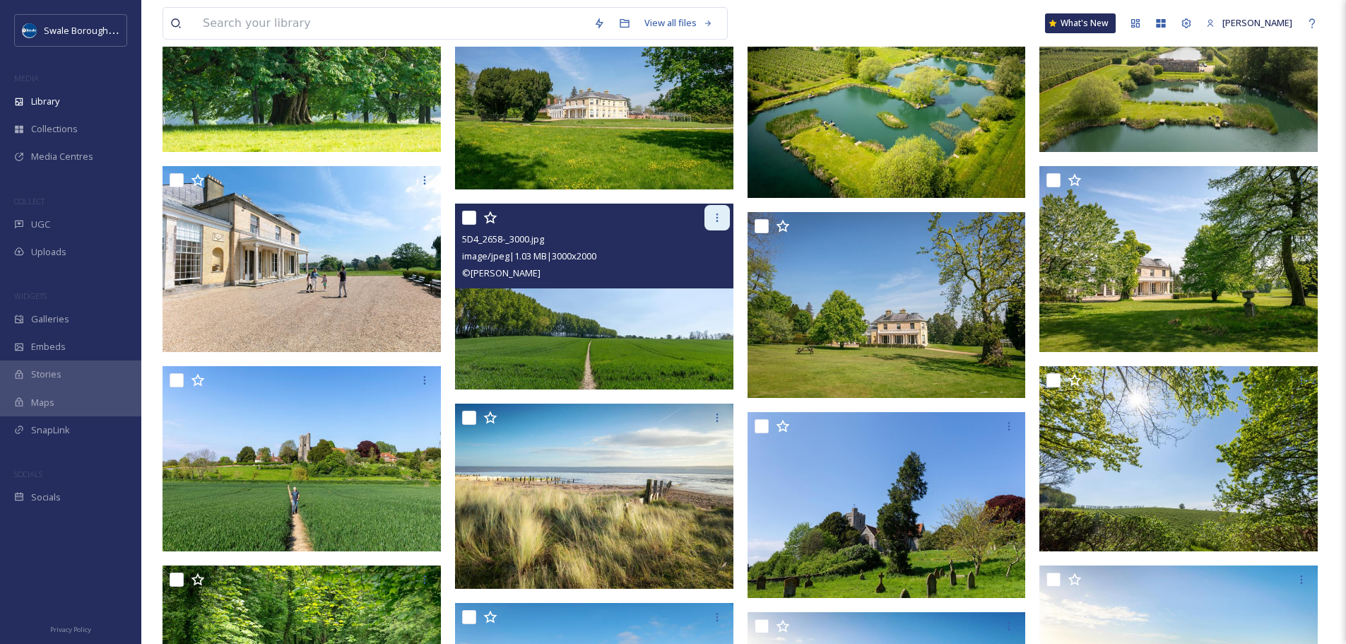
click at [711, 219] on icon at bounding box center [716, 217] width 11 height 11
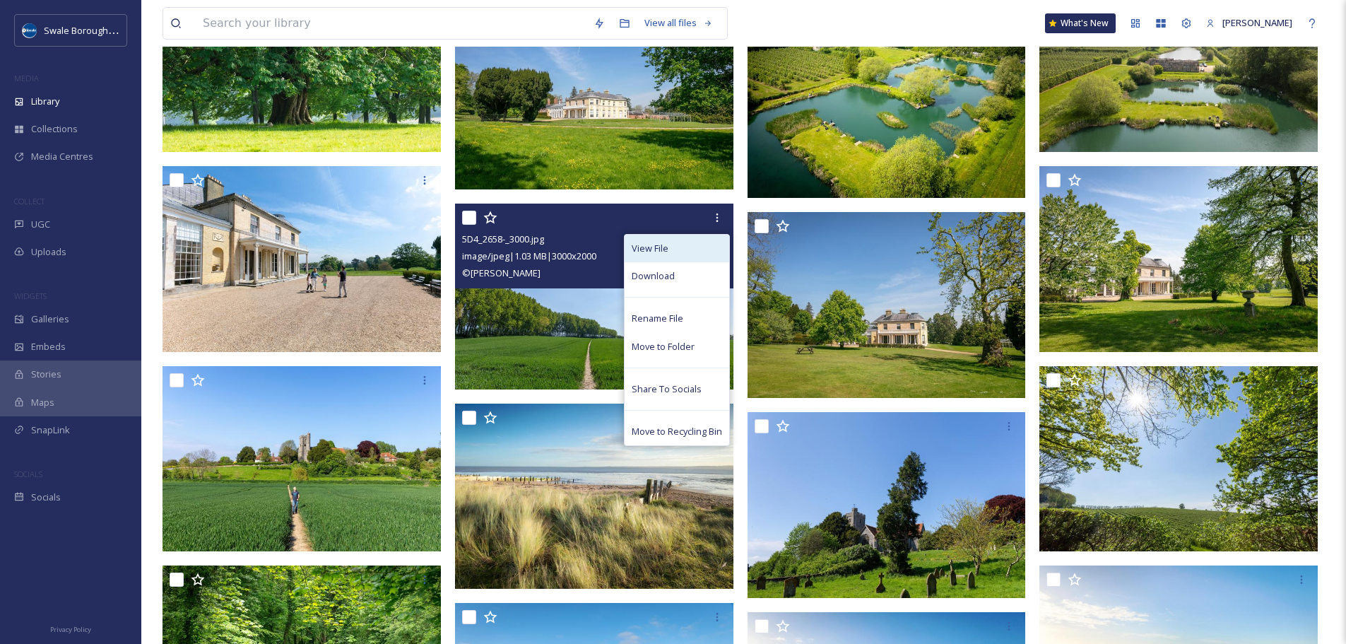
click at [706, 256] on div "View File" at bounding box center [676, 249] width 105 height 28
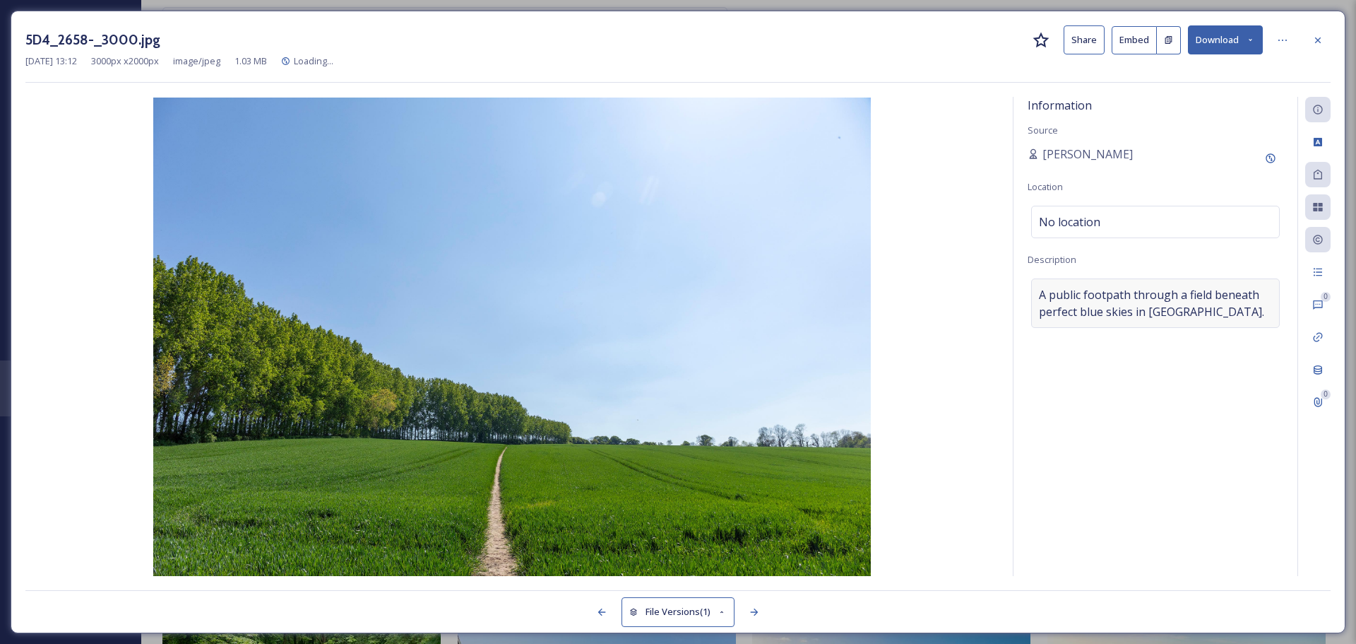
click at [1219, 305] on span "A public footpath through a field beneath perfect blue skies in [GEOGRAPHIC_DAT…" at bounding box center [1155, 303] width 233 height 34
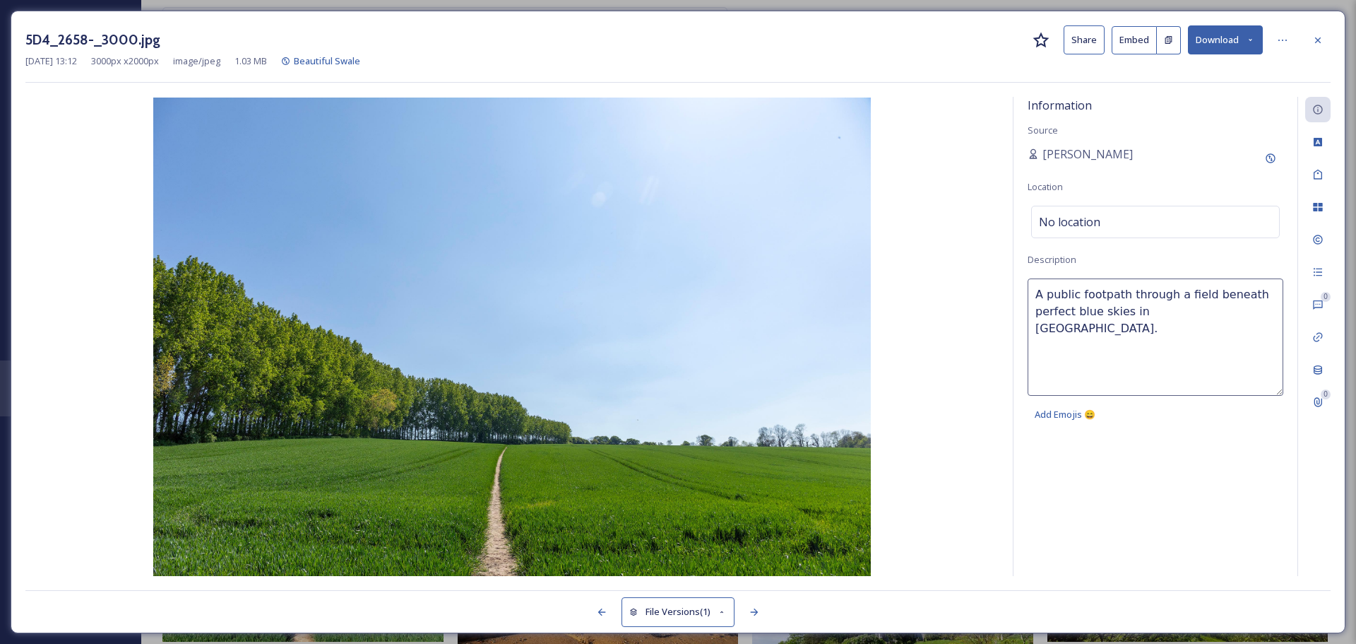
drag, startPoint x: 1166, startPoint y: 314, endPoint x: 1074, endPoint y: 308, distance: 92.7
click at [1074, 308] on textarea "A public footpath through a field beneath perfect blue skies in [GEOGRAPHIC_DAT…" at bounding box center [1156, 336] width 256 height 117
click at [1322, 42] on icon at bounding box center [1318, 40] width 11 height 11
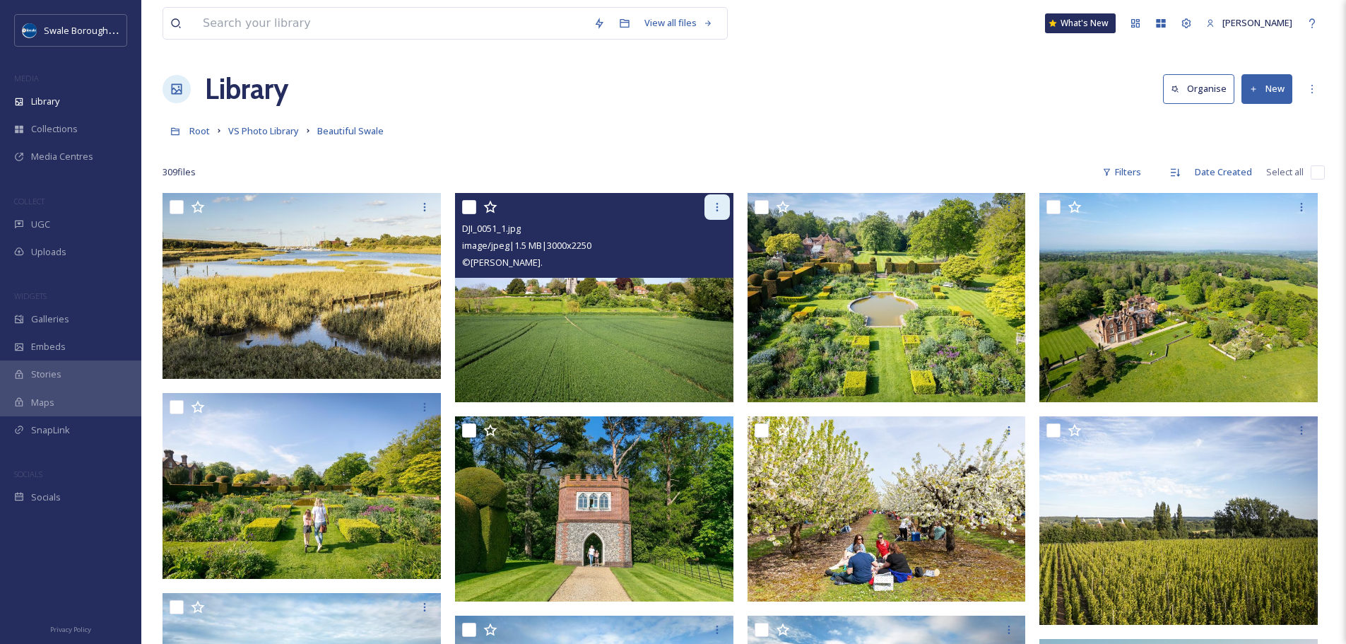
click at [716, 208] on icon at bounding box center [716, 206] width 11 height 11
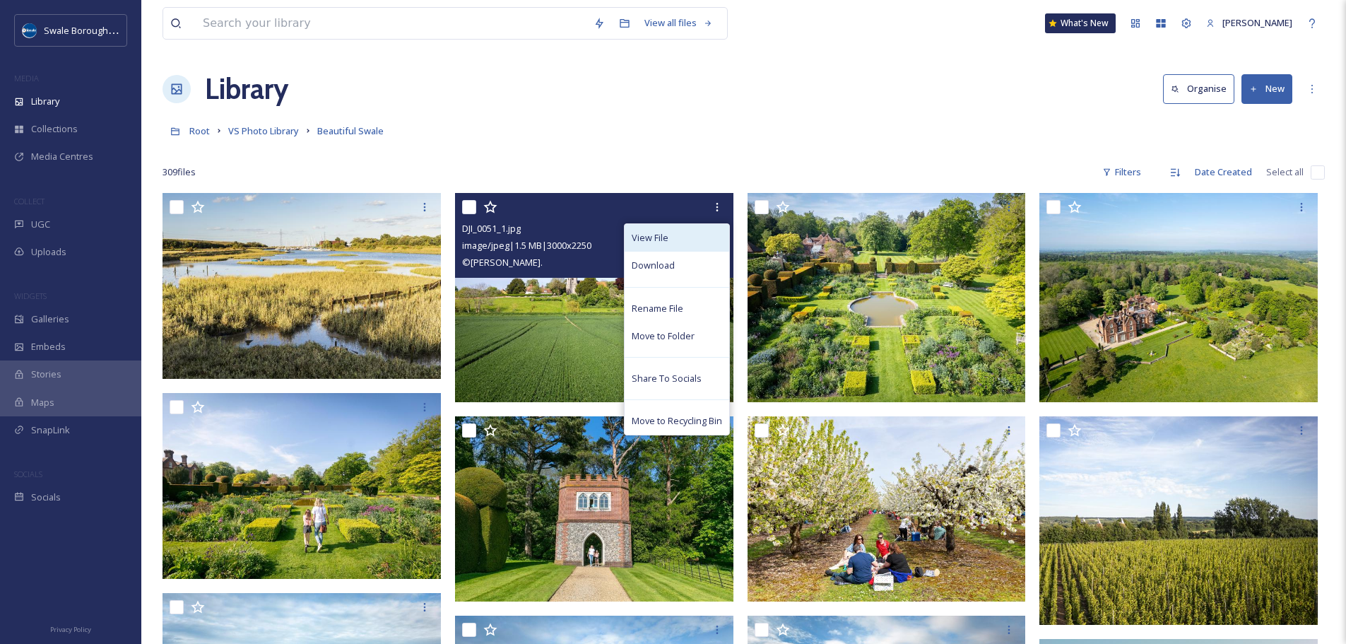
click at [706, 234] on div "View File" at bounding box center [676, 238] width 105 height 28
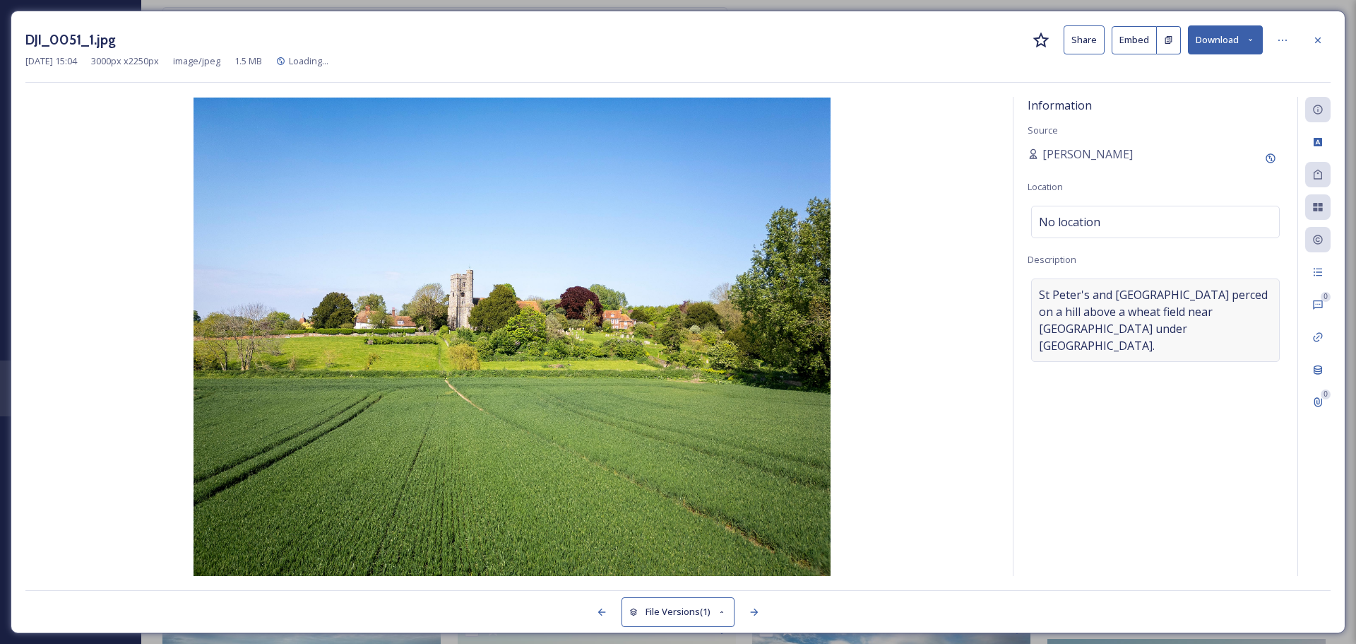
click at [1161, 321] on span "St Peter's and [GEOGRAPHIC_DATA] perced on a hill above a wheat field near [GEO…" at bounding box center [1155, 320] width 233 height 68
click at [1115, 310] on textarea "St Peter's and [GEOGRAPHIC_DATA] perced on a hill above a wheat field near [GEO…" at bounding box center [1156, 336] width 256 height 117
drag, startPoint x: 1031, startPoint y: 290, endPoint x: 1184, endPoint y: 298, distance: 152.8
click at [1184, 298] on textarea "St Peter's and [GEOGRAPHIC_DATA] perced on a hill above a wheat field near [GEO…" at bounding box center [1156, 336] width 256 height 117
click at [1099, 297] on textarea "St Peter's and [GEOGRAPHIC_DATA] perced on a hill above a wheat field near [GEO…" at bounding box center [1156, 336] width 256 height 117
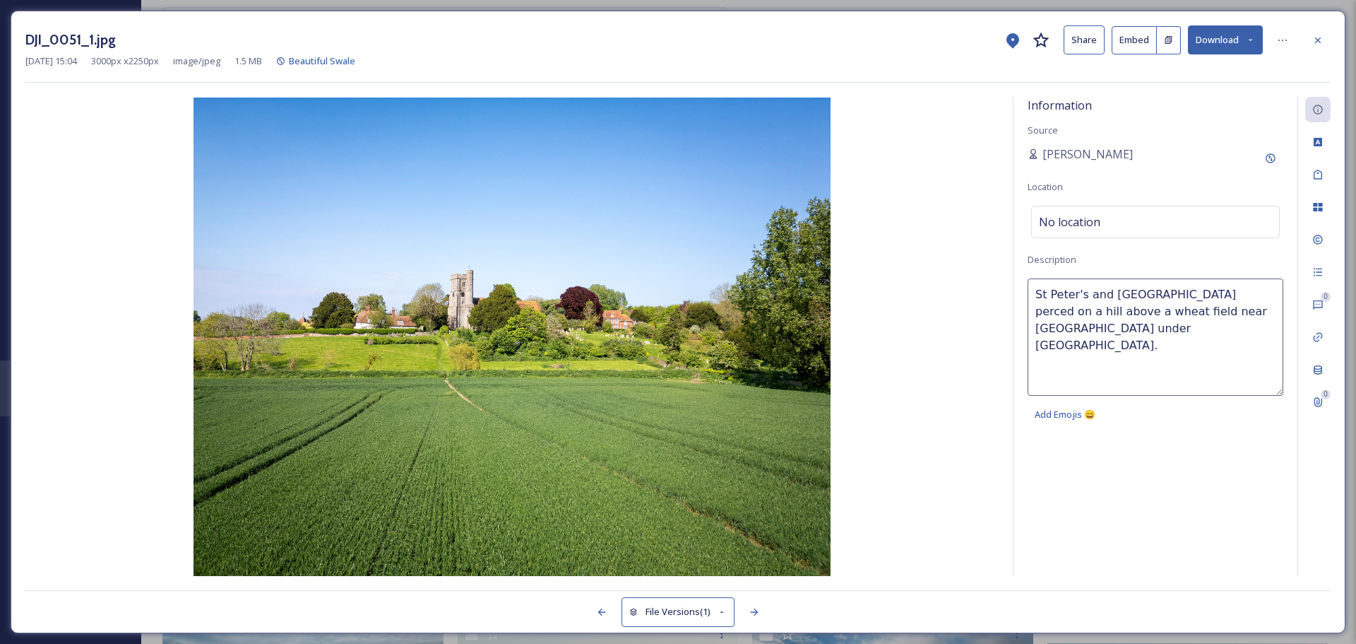
drag, startPoint x: 1161, startPoint y: 312, endPoint x: 1273, endPoint y: 313, distance: 111.6
click at [1273, 313] on textarea "St Peter's and [GEOGRAPHIC_DATA] perced on a hill above a wheat field near [GEO…" at bounding box center [1156, 336] width 256 height 117
drag, startPoint x: 1033, startPoint y: 288, endPoint x: 1185, endPoint y: 295, distance: 152.0
click at [1185, 295] on textarea "St Peter's and [GEOGRAPHIC_DATA] perced on a hill above a wheat field near [GEO…" at bounding box center [1156, 336] width 256 height 117
